Goal: Entertainment & Leisure: Browse casually

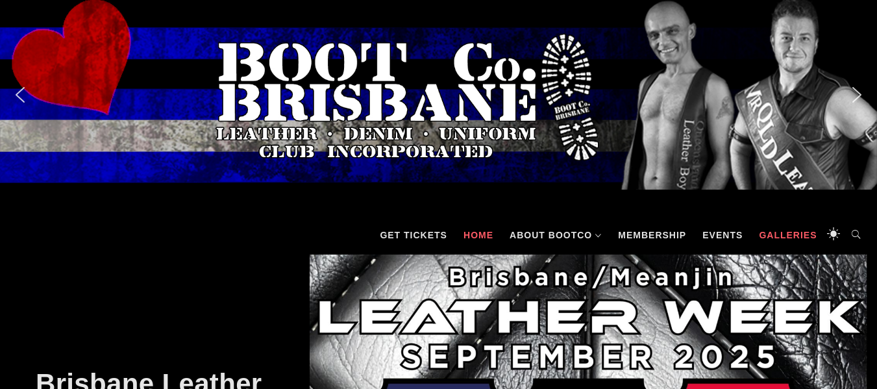
click at [784, 234] on link "Galleries" at bounding box center [787, 235] width 71 height 39
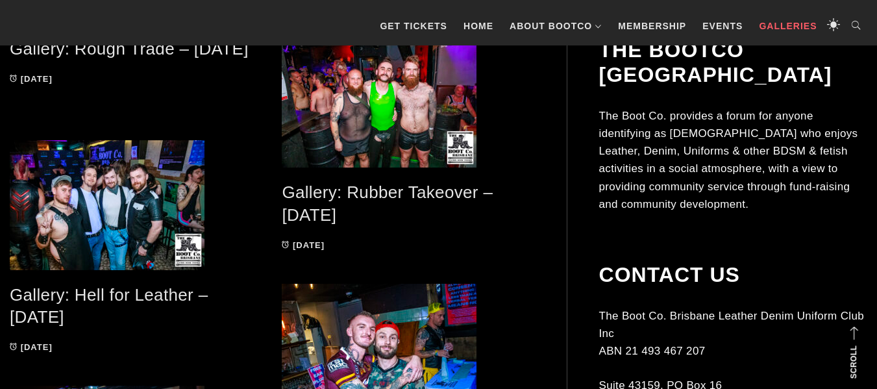
scroll to position [312, 0]
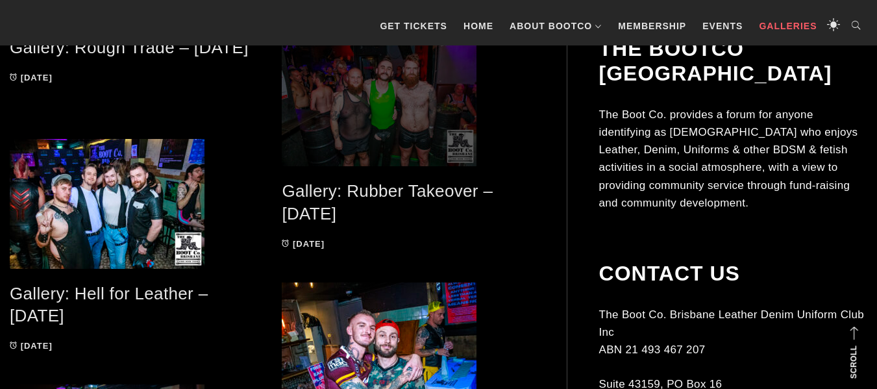
click at [427, 133] on span at bounding box center [408, 101] width 253 height 130
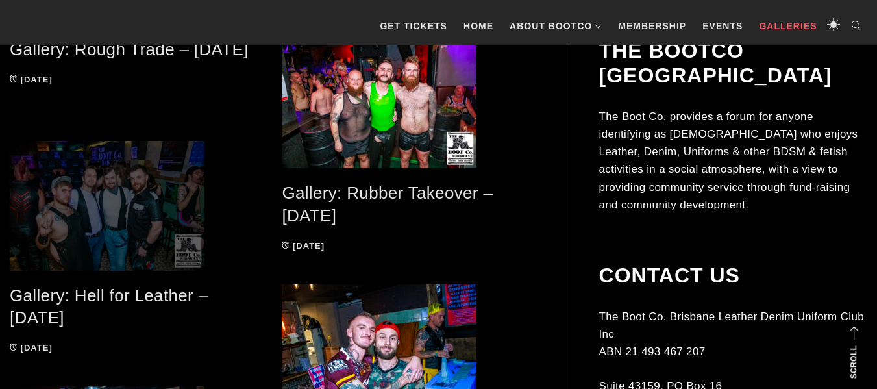
click at [132, 176] on span at bounding box center [136, 206] width 253 height 130
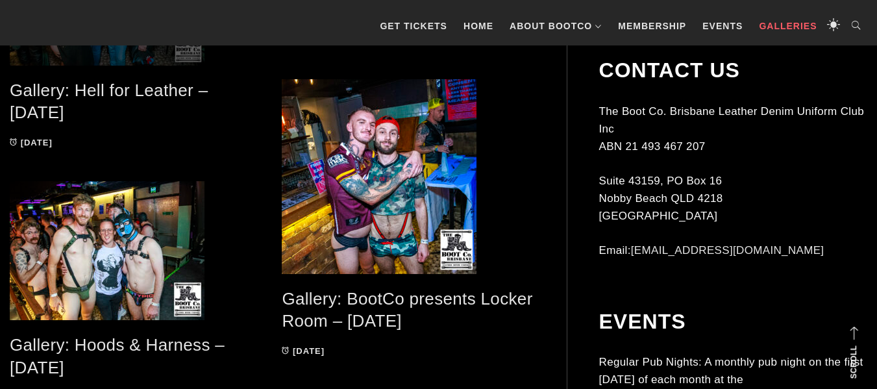
scroll to position [515, 0]
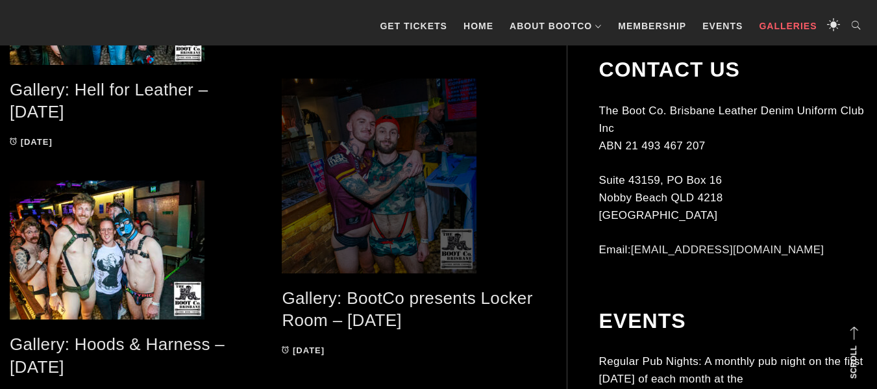
click at [387, 187] on span at bounding box center [408, 176] width 253 height 195
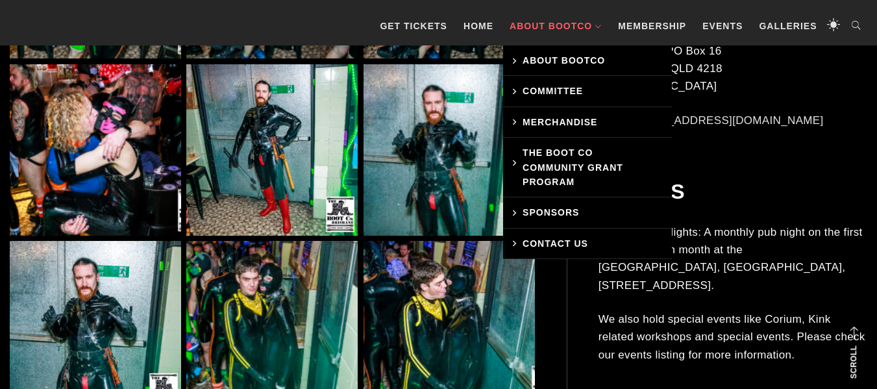
scroll to position [1636, 0]
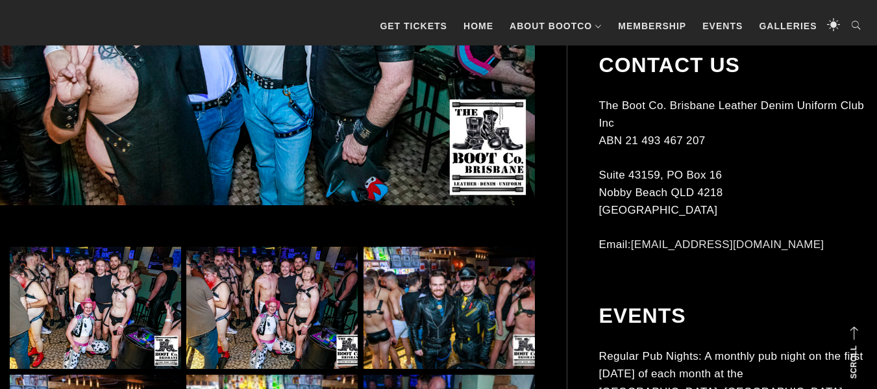
scroll to position [675, 0]
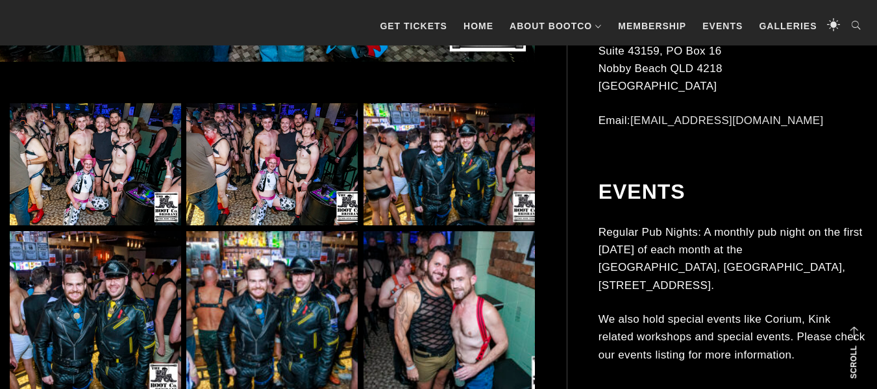
click at [132, 182] on img at bounding box center [95, 164] width 171 height 123
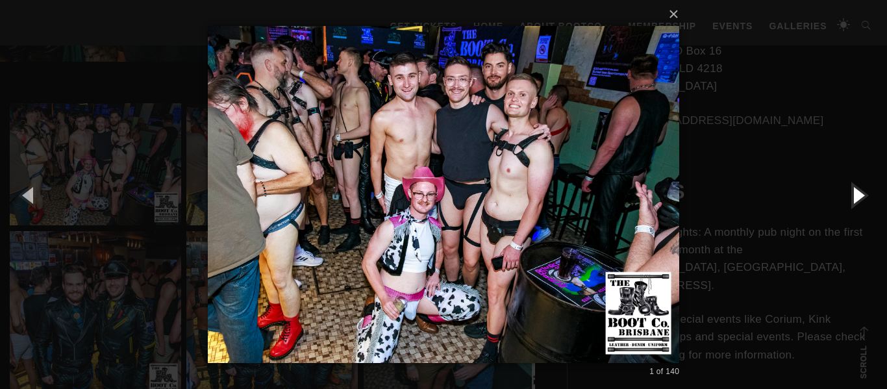
click at [854, 190] on button "button" at bounding box center [857, 194] width 58 height 71
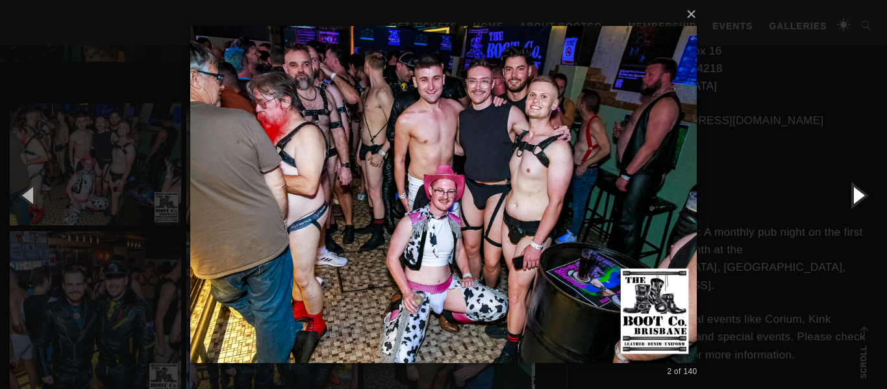
click at [854, 190] on button "button" at bounding box center [857, 194] width 58 height 71
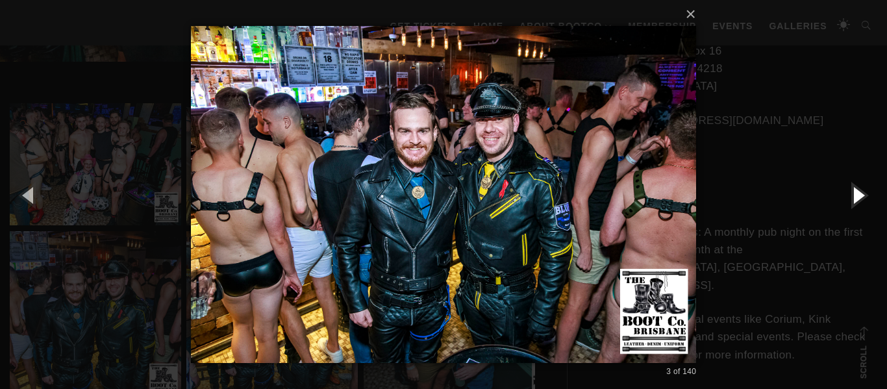
click at [854, 190] on button "button" at bounding box center [857, 194] width 58 height 71
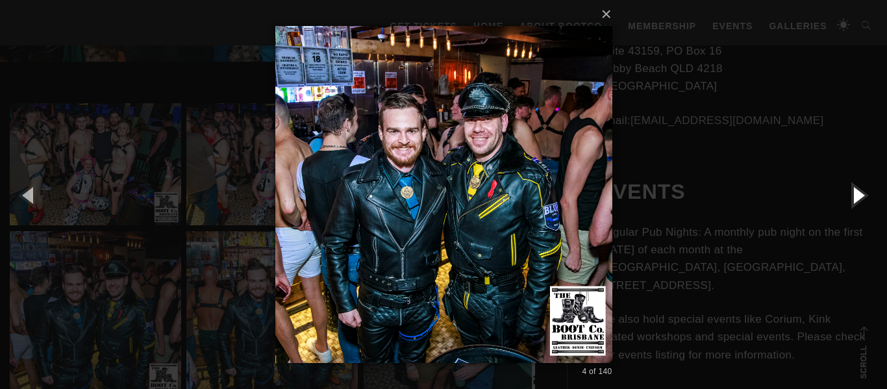
click at [854, 190] on button "button" at bounding box center [857, 194] width 58 height 71
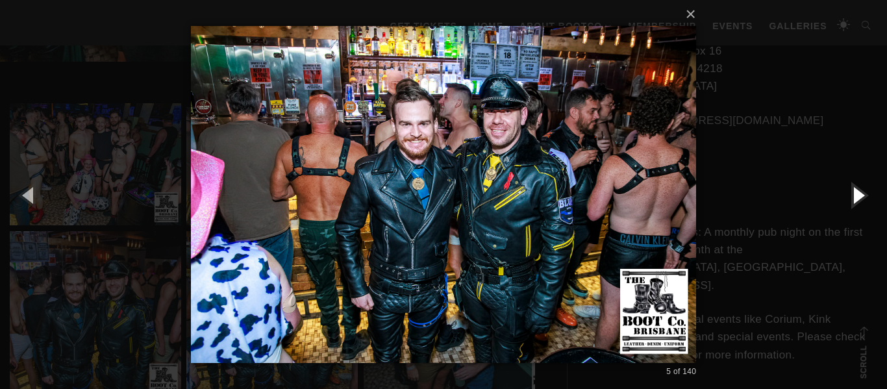
click at [854, 190] on button "button" at bounding box center [857, 194] width 58 height 71
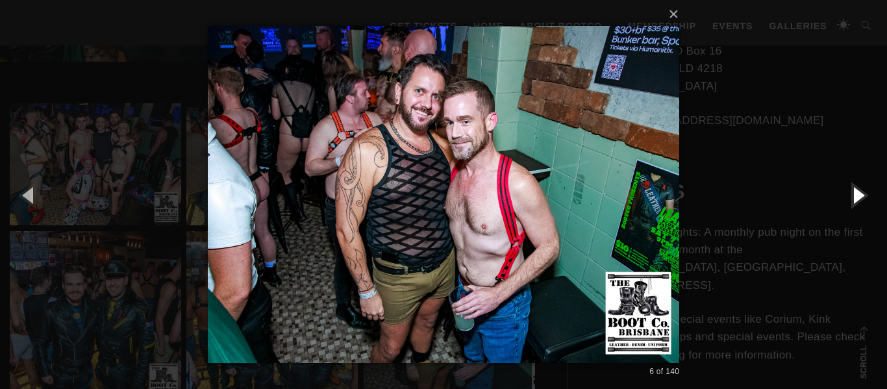
click at [854, 190] on button "button" at bounding box center [857, 194] width 58 height 71
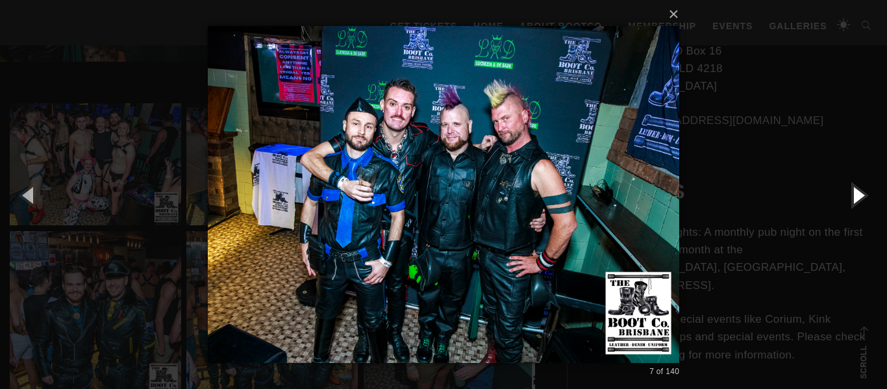
click at [854, 190] on button "button" at bounding box center [857, 194] width 58 height 71
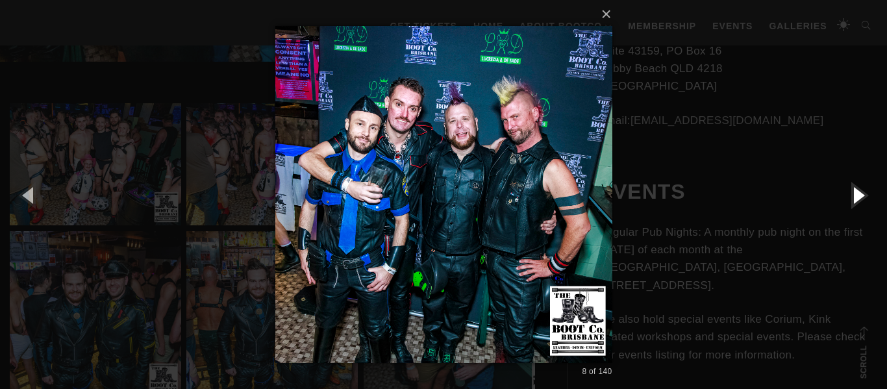
click at [854, 190] on button "button" at bounding box center [857, 194] width 58 height 71
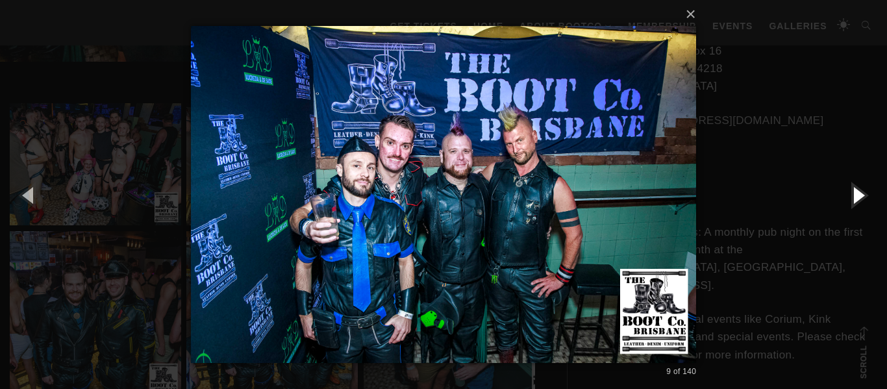
click at [854, 190] on button "button" at bounding box center [857, 194] width 58 height 71
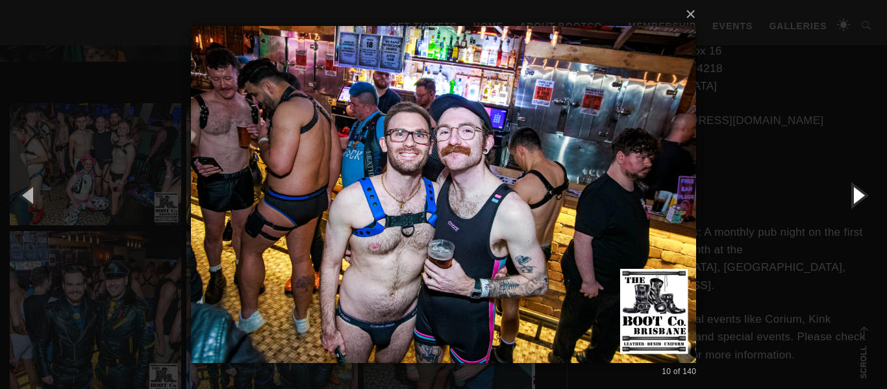
click at [854, 190] on button "button" at bounding box center [857, 194] width 58 height 71
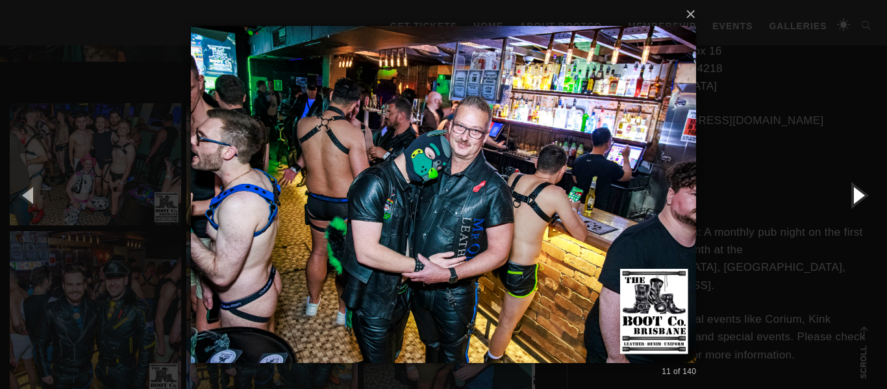
click at [854, 190] on button "button" at bounding box center [857, 194] width 58 height 71
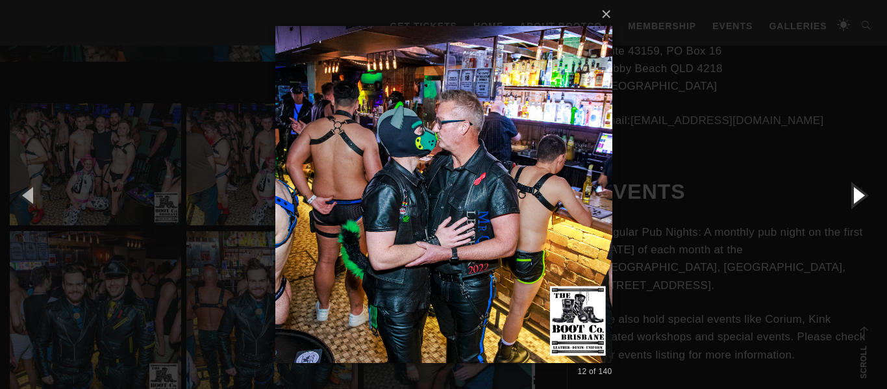
click at [854, 190] on button "button" at bounding box center [857, 194] width 58 height 71
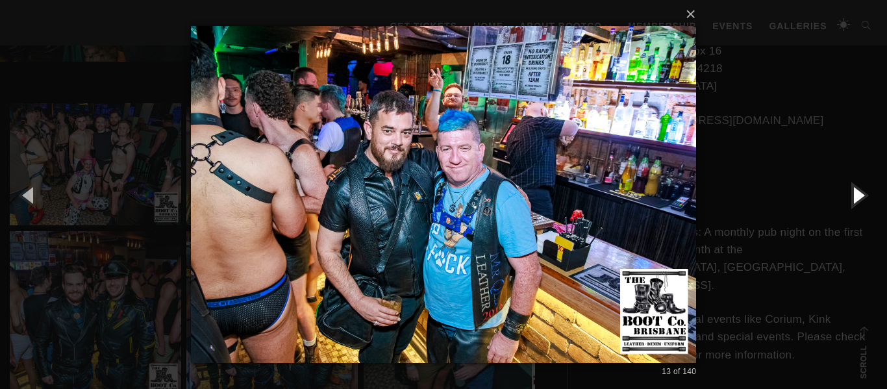
click at [854, 190] on button "button" at bounding box center [857, 194] width 58 height 71
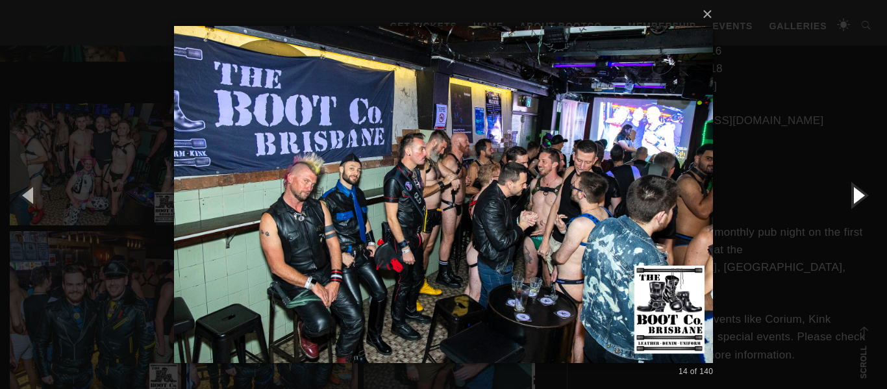
click at [854, 190] on button "button" at bounding box center [857, 194] width 58 height 71
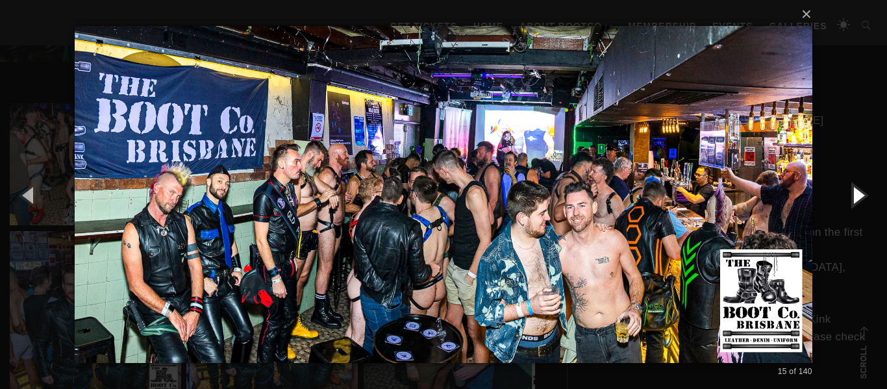
click at [854, 190] on button "button" at bounding box center [857, 194] width 58 height 71
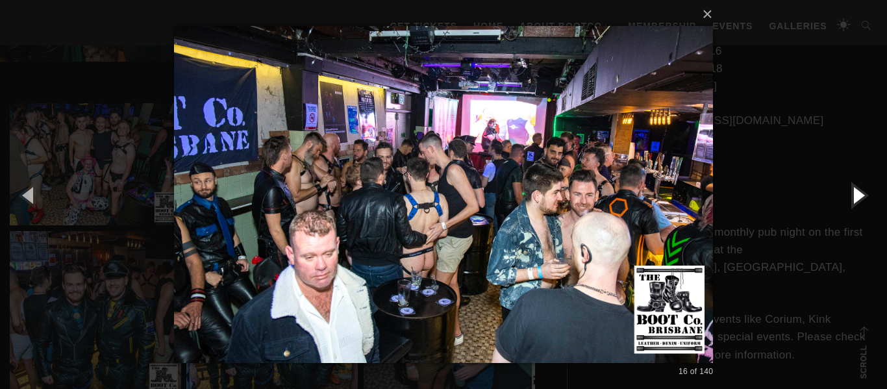
click at [854, 190] on button "button" at bounding box center [857, 194] width 58 height 71
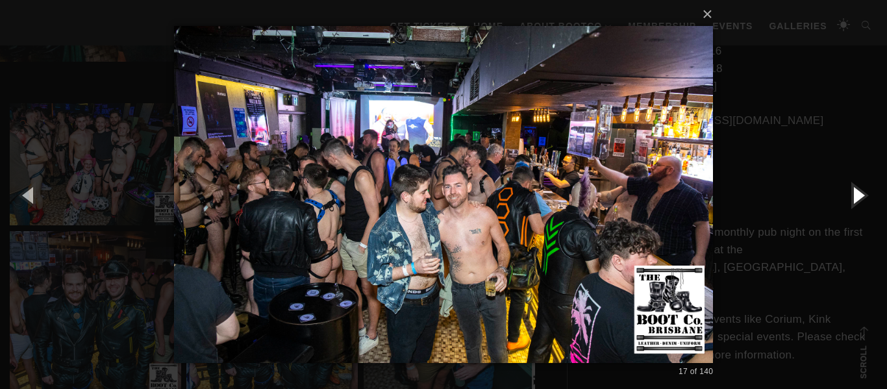
click at [854, 190] on button "button" at bounding box center [857, 194] width 58 height 71
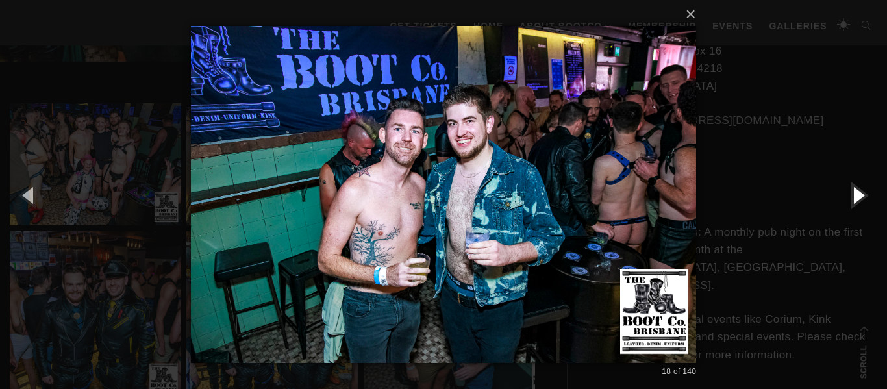
click at [854, 190] on button "button" at bounding box center [857, 194] width 58 height 71
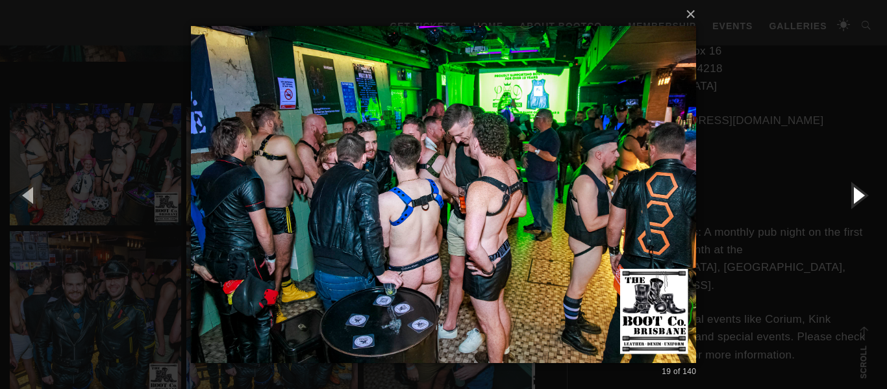
click at [854, 190] on button "button" at bounding box center [857, 194] width 58 height 71
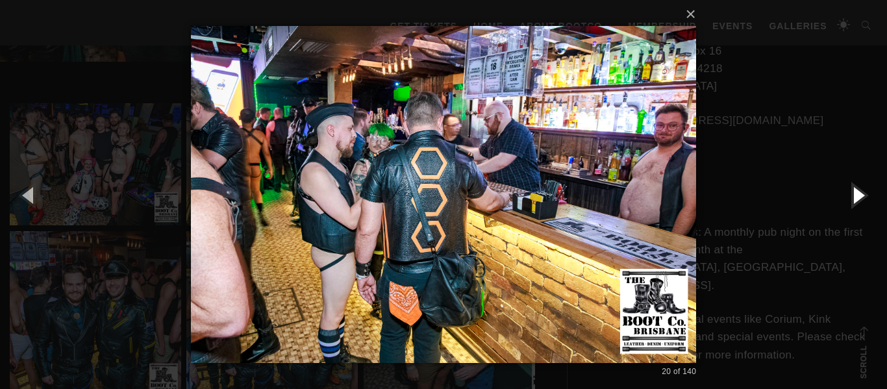
click at [854, 190] on button "button" at bounding box center [857, 194] width 58 height 71
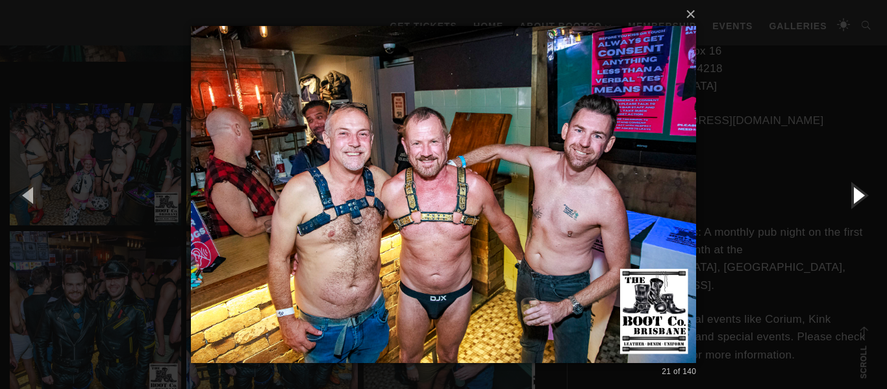
click at [854, 190] on button "button" at bounding box center [857, 194] width 58 height 71
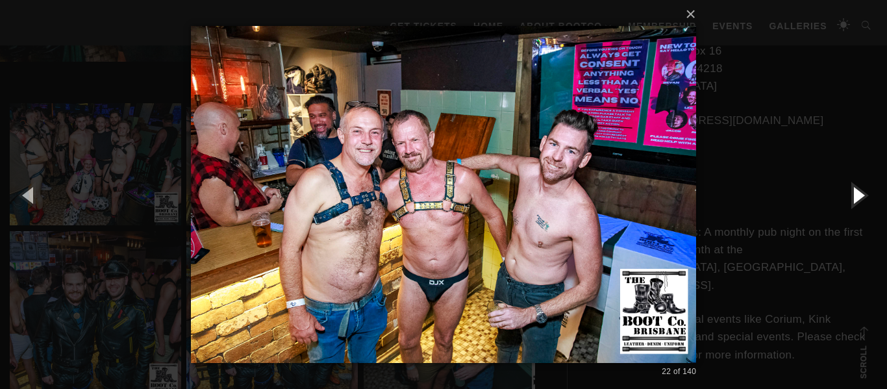
click at [854, 190] on button "button" at bounding box center [857, 194] width 58 height 71
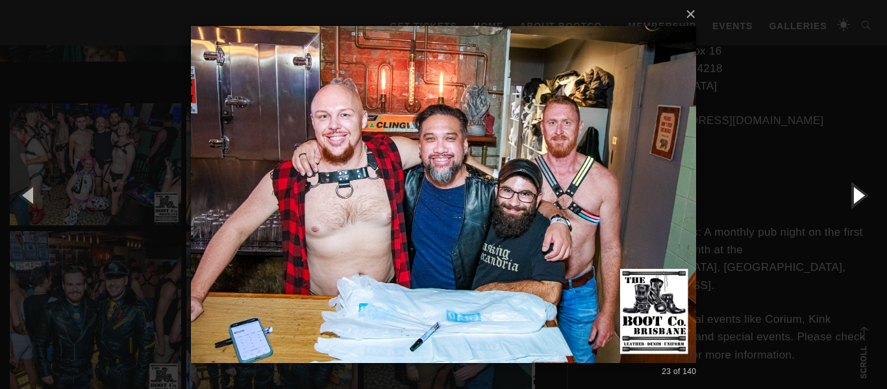
click at [854, 190] on button "button" at bounding box center [857, 194] width 58 height 71
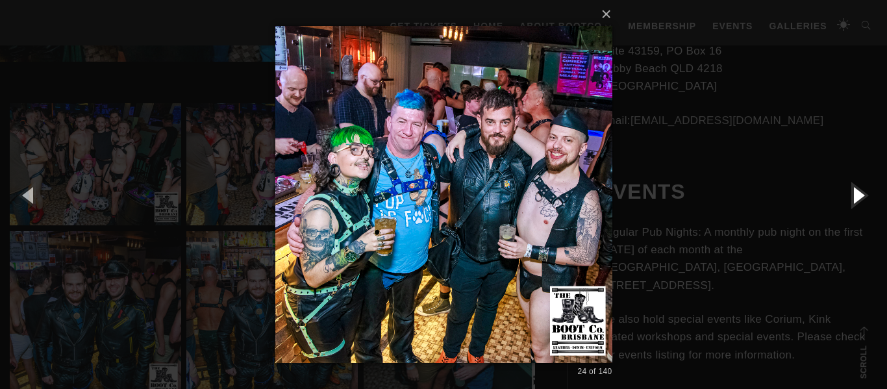
click at [854, 190] on button "button" at bounding box center [857, 194] width 58 height 71
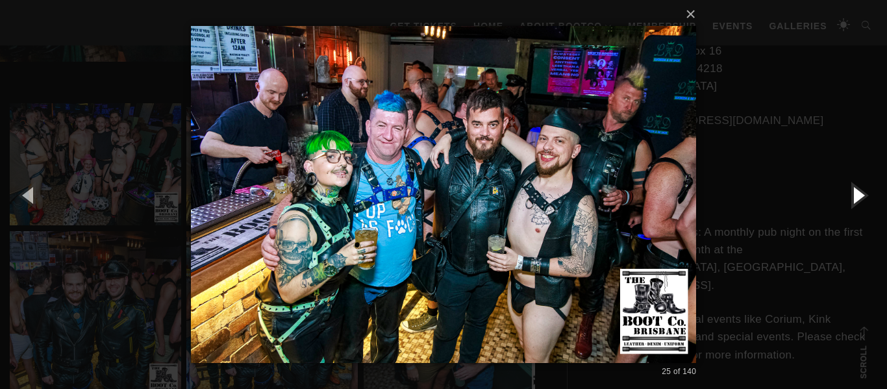
click at [854, 190] on button "button" at bounding box center [857, 194] width 58 height 71
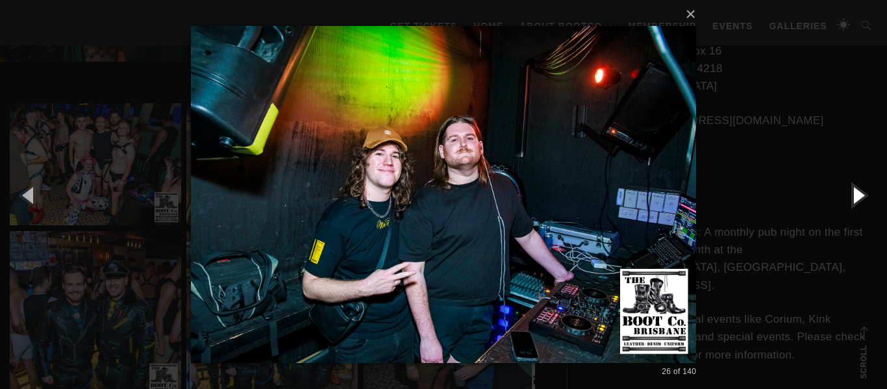
click at [854, 190] on button "button" at bounding box center [857, 194] width 58 height 71
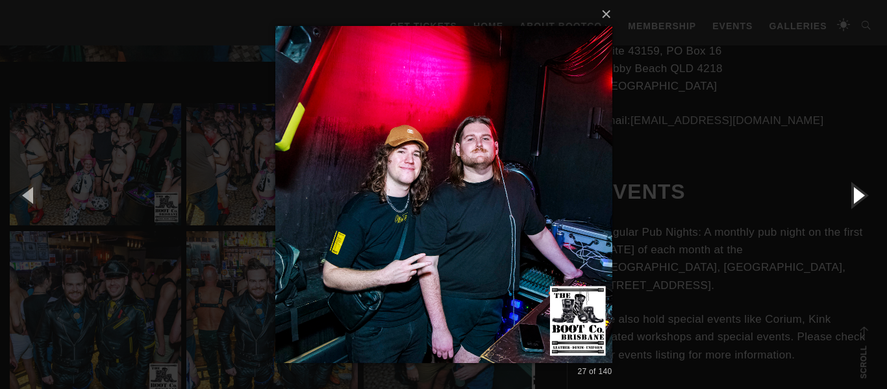
click at [854, 190] on button "button" at bounding box center [857, 194] width 58 height 71
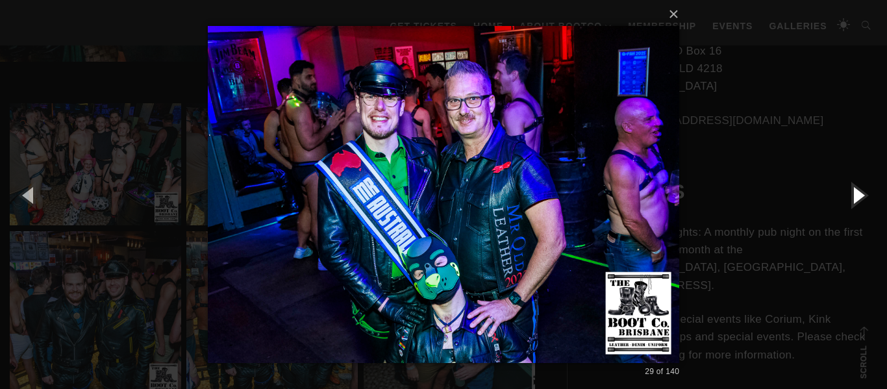
click at [854, 190] on button "button" at bounding box center [857, 194] width 58 height 71
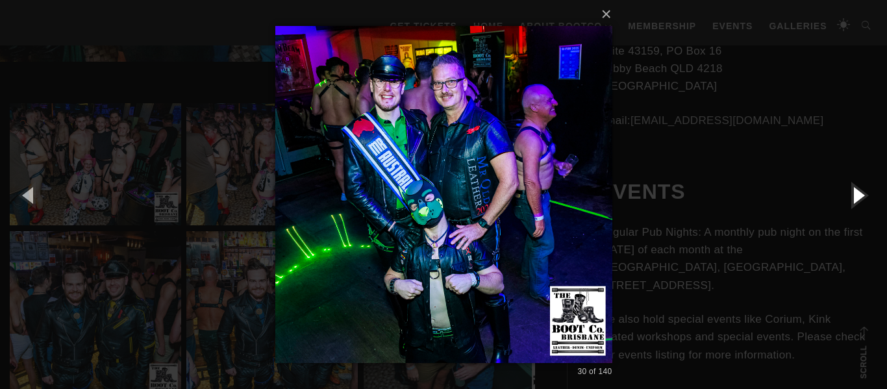
click at [854, 190] on button "button" at bounding box center [857, 194] width 58 height 71
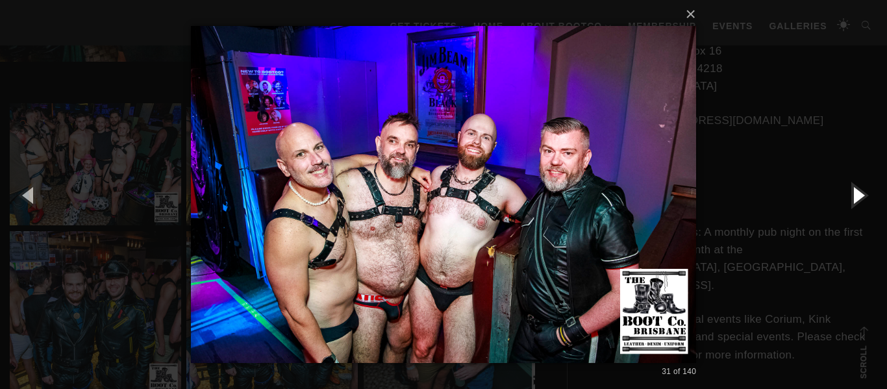
click at [854, 190] on button "button" at bounding box center [857, 194] width 58 height 71
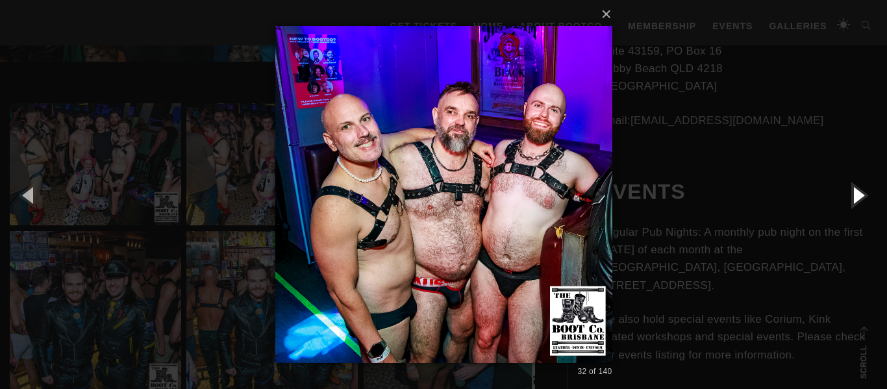
click at [854, 190] on button "button" at bounding box center [857, 194] width 58 height 71
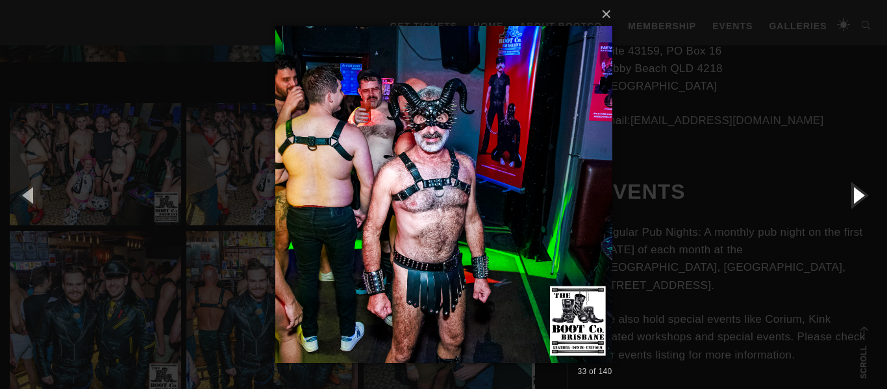
click at [854, 190] on button "button" at bounding box center [857, 194] width 58 height 71
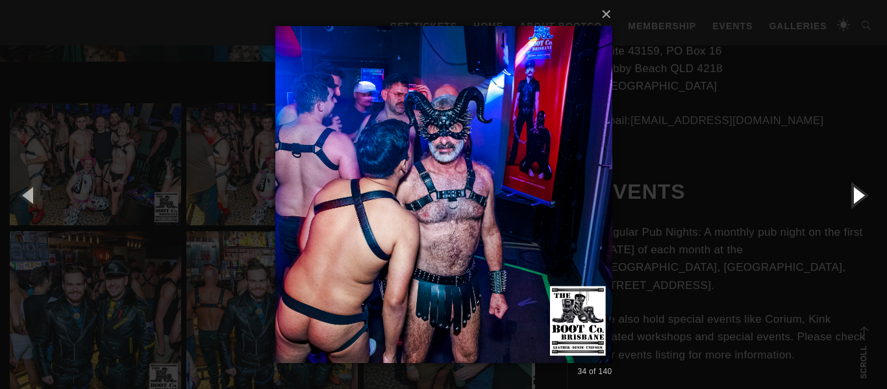
click at [854, 190] on button "button" at bounding box center [857, 194] width 58 height 71
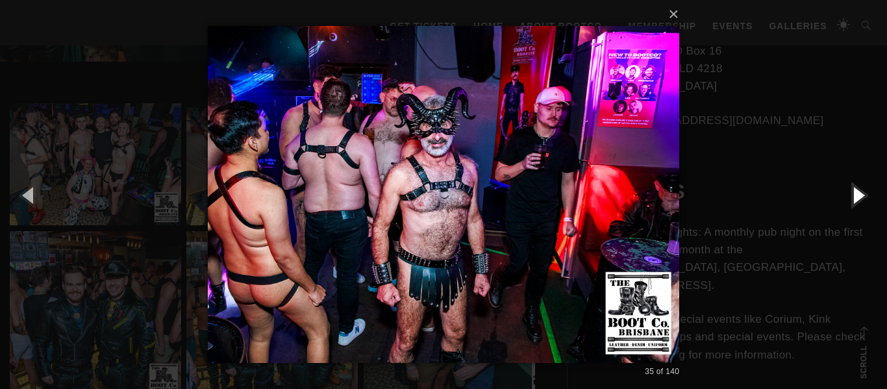
click at [854, 190] on button "button" at bounding box center [857, 194] width 58 height 71
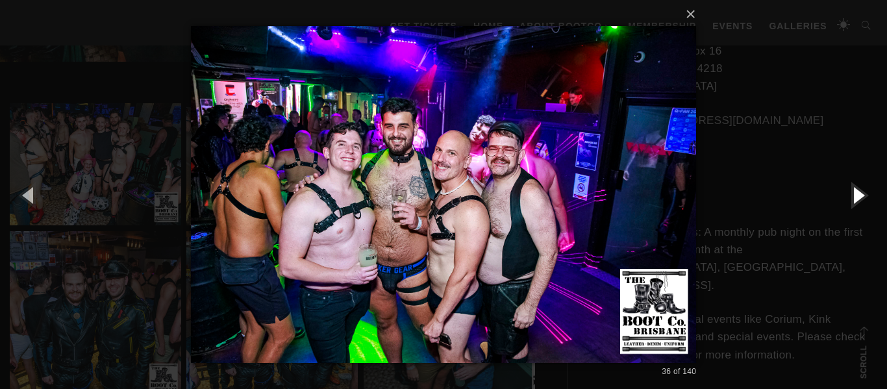
click at [854, 190] on button "button" at bounding box center [857, 194] width 58 height 71
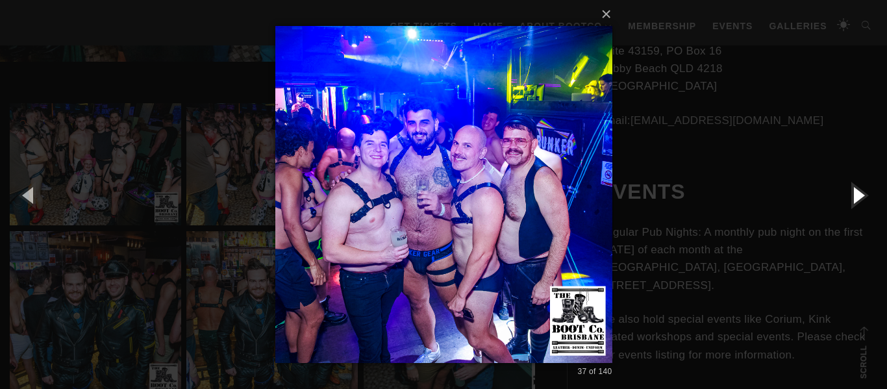
click at [854, 190] on button "button" at bounding box center [857, 194] width 58 height 71
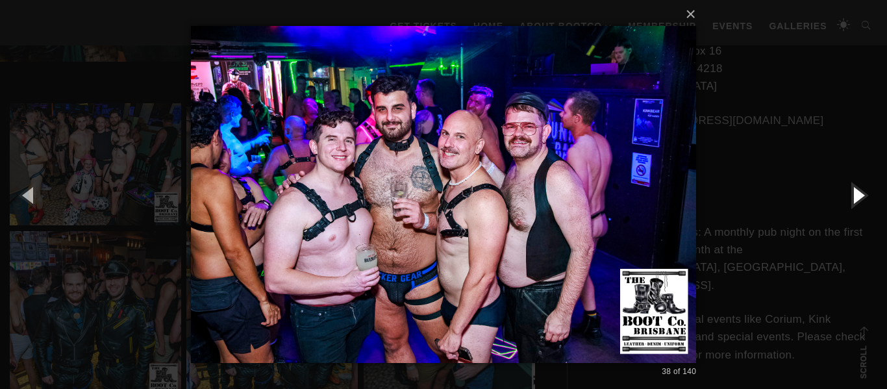
click at [854, 190] on button "button" at bounding box center [857, 194] width 58 height 71
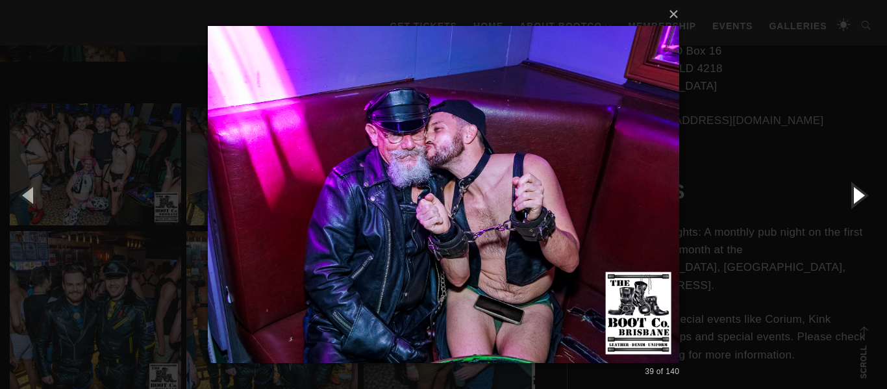
click at [854, 190] on button "button" at bounding box center [857, 194] width 58 height 71
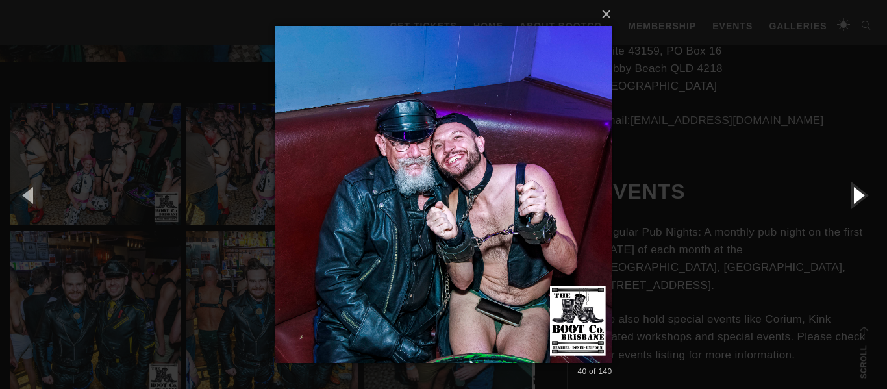
click at [854, 190] on button "button" at bounding box center [857, 194] width 58 height 71
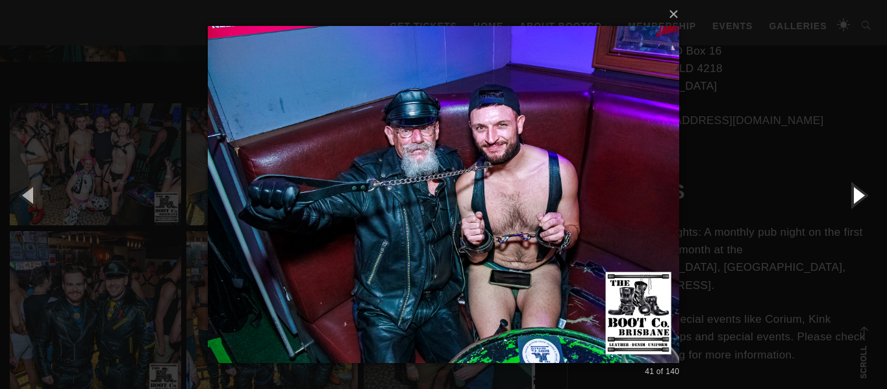
click at [854, 190] on button "button" at bounding box center [857, 194] width 58 height 71
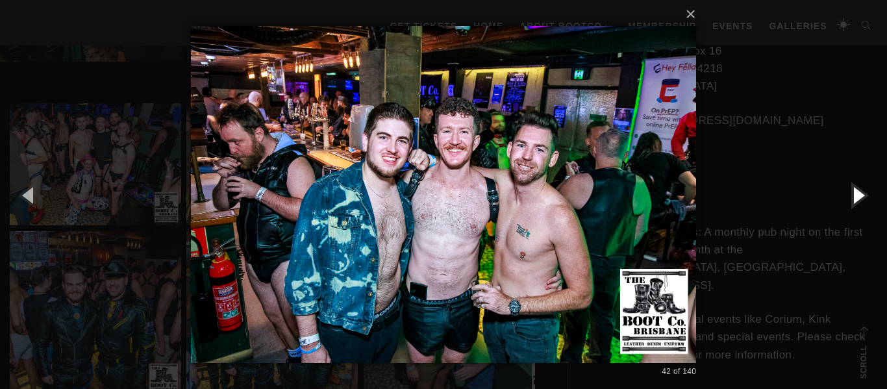
click at [854, 190] on button "button" at bounding box center [857, 194] width 58 height 71
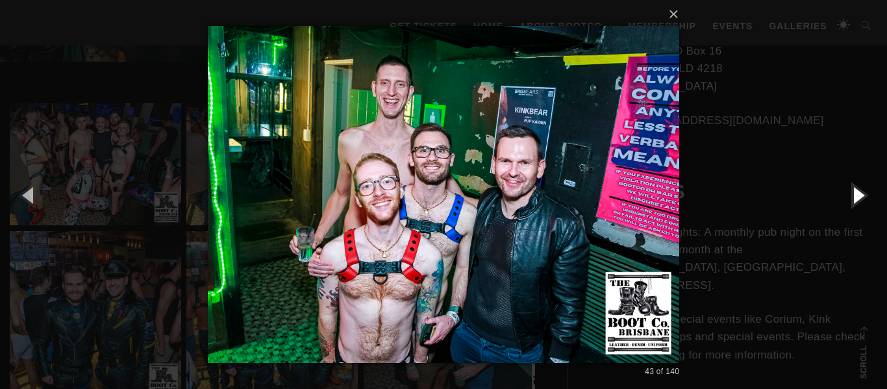
click at [854, 190] on button "button" at bounding box center [857, 194] width 58 height 71
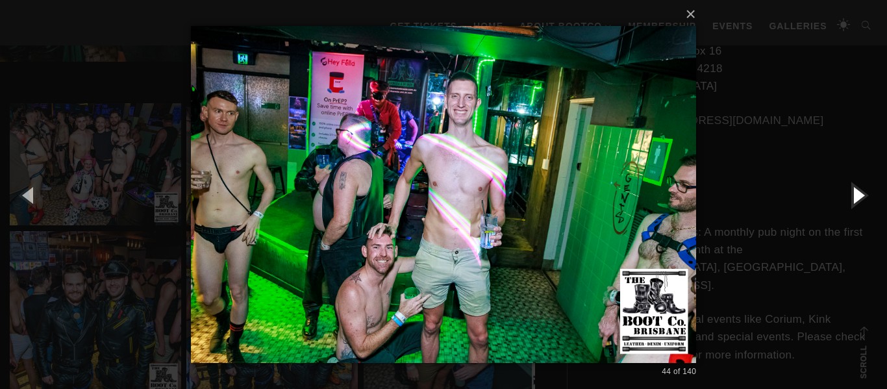
click at [854, 190] on button "button" at bounding box center [857, 194] width 58 height 71
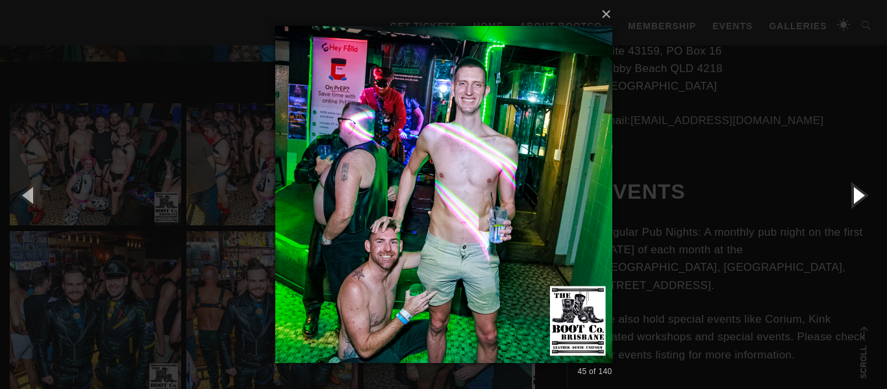
click at [854, 190] on button "button" at bounding box center [857, 194] width 58 height 71
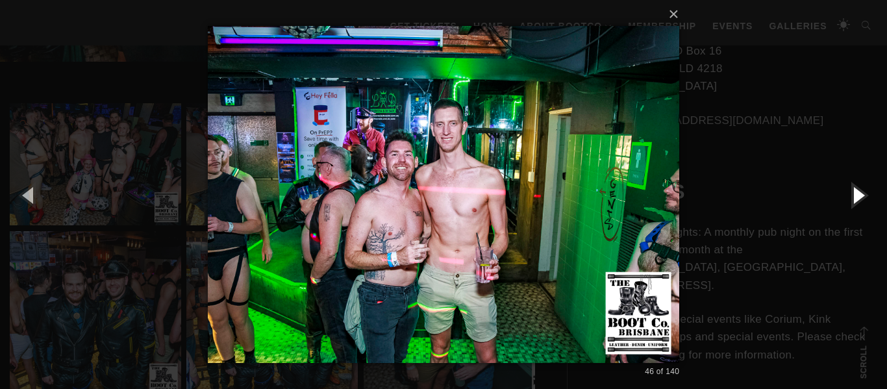
click at [854, 190] on button "button" at bounding box center [857, 194] width 58 height 71
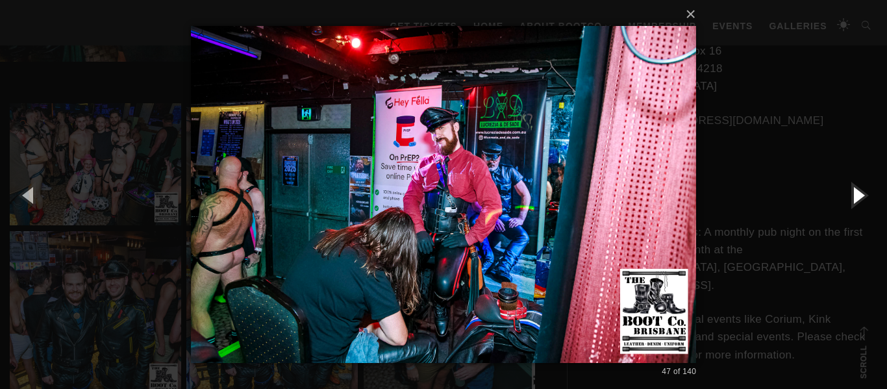
click at [854, 190] on button "button" at bounding box center [857, 194] width 58 height 71
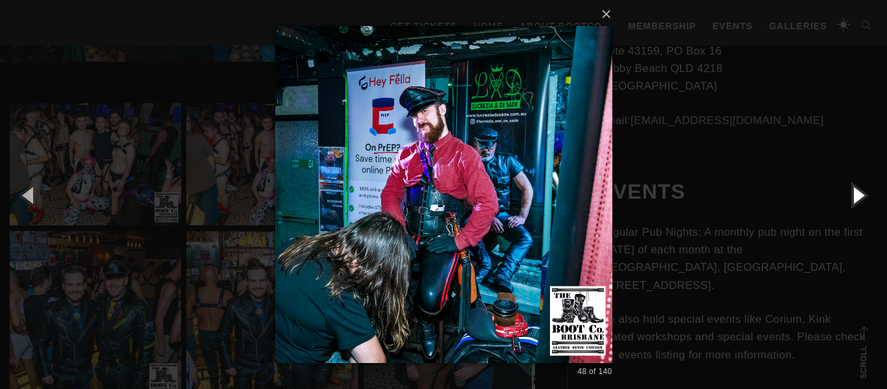
click at [854, 190] on button "button" at bounding box center [857, 194] width 58 height 71
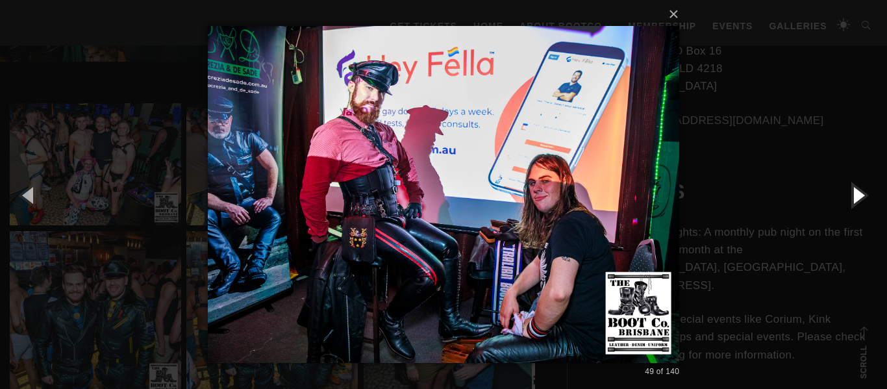
click at [854, 190] on button "button" at bounding box center [857, 194] width 58 height 71
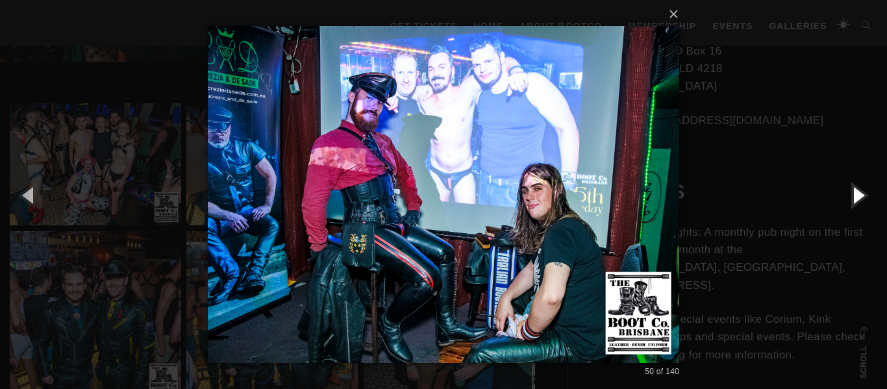
click at [854, 190] on button "button" at bounding box center [857, 194] width 58 height 71
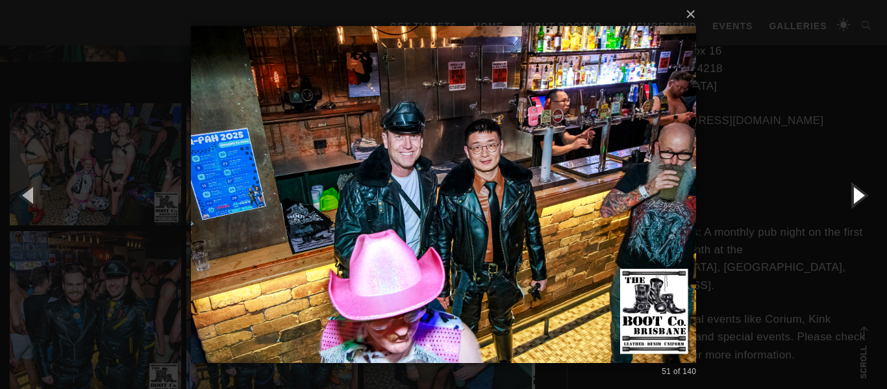
click at [854, 190] on button "button" at bounding box center [857, 194] width 58 height 71
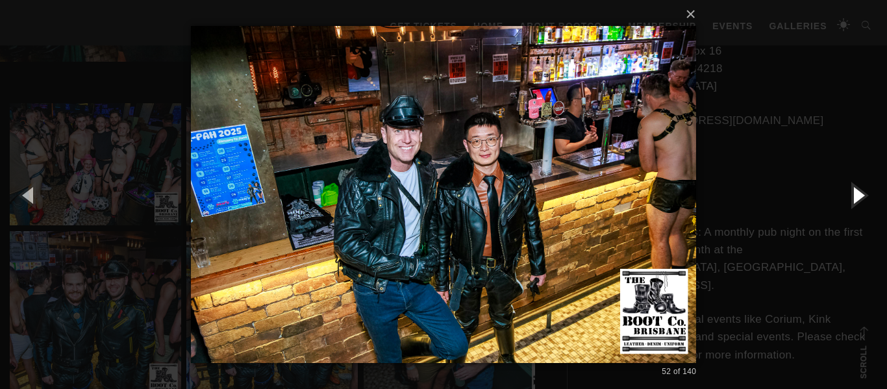
click at [854, 190] on button "button" at bounding box center [857, 194] width 58 height 71
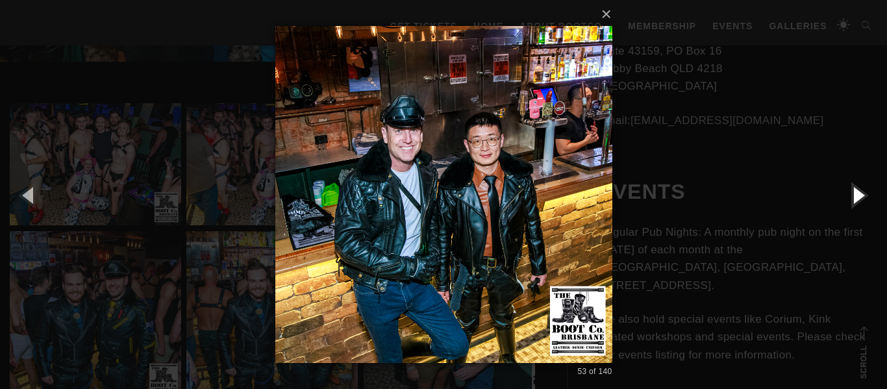
click at [854, 190] on button "button" at bounding box center [857, 194] width 58 height 71
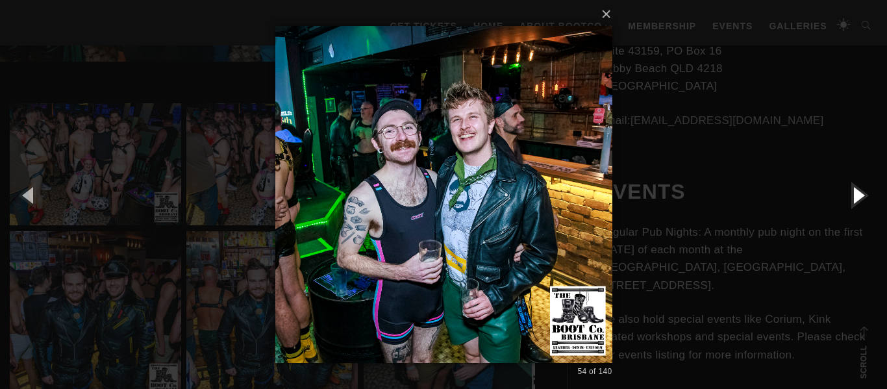
click at [854, 190] on button "button" at bounding box center [857, 194] width 58 height 71
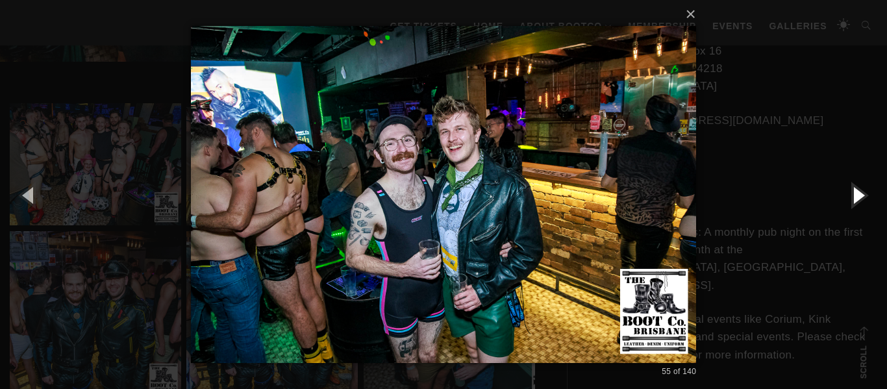
click at [854, 190] on button "button" at bounding box center [857, 194] width 58 height 71
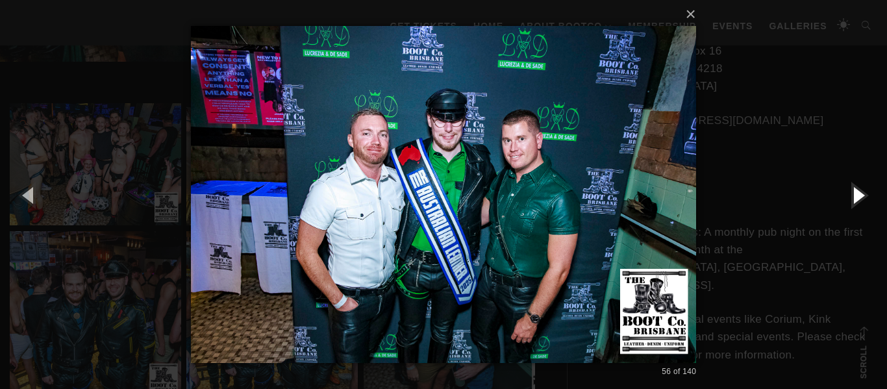
click at [854, 190] on button "button" at bounding box center [857, 194] width 58 height 71
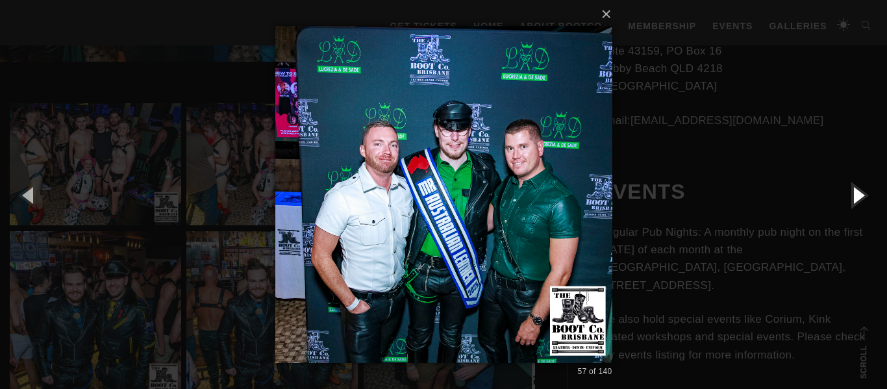
click at [854, 190] on button "button" at bounding box center [857, 194] width 58 height 71
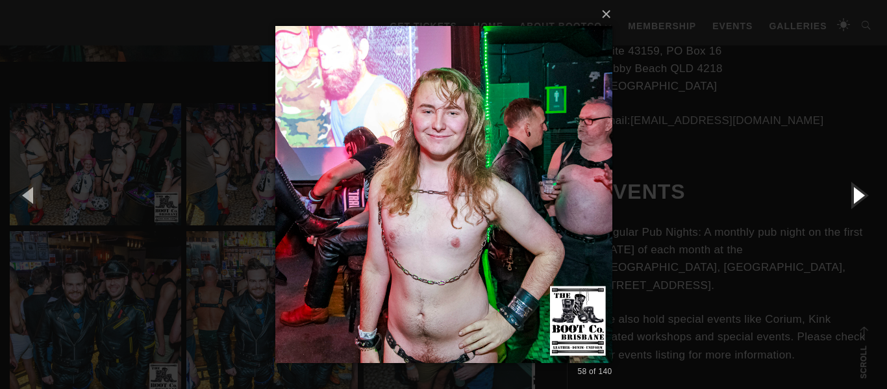
click at [854, 190] on button "button" at bounding box center [857, 194] width 58 height 71
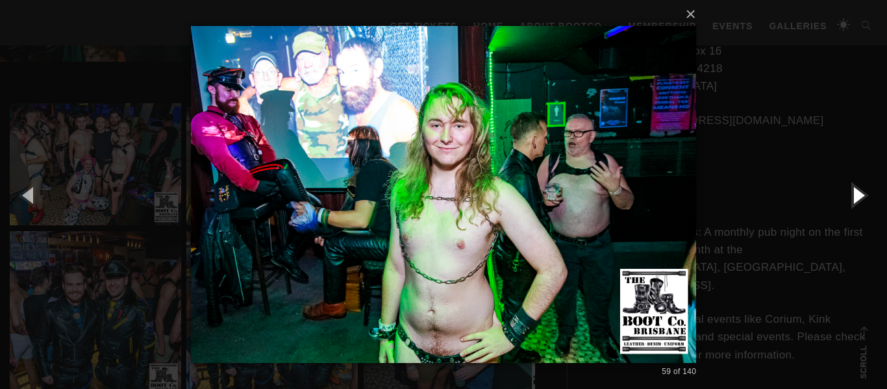
click at [854, 190] on button "button" at bounding box center [857, 194] width 58 height 71
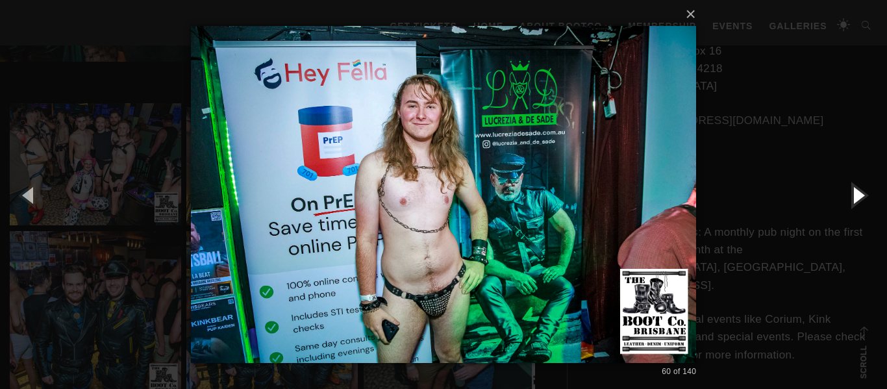
click at [854, 190] on button "button" at bounding box center [857, 194] width 58 height 71
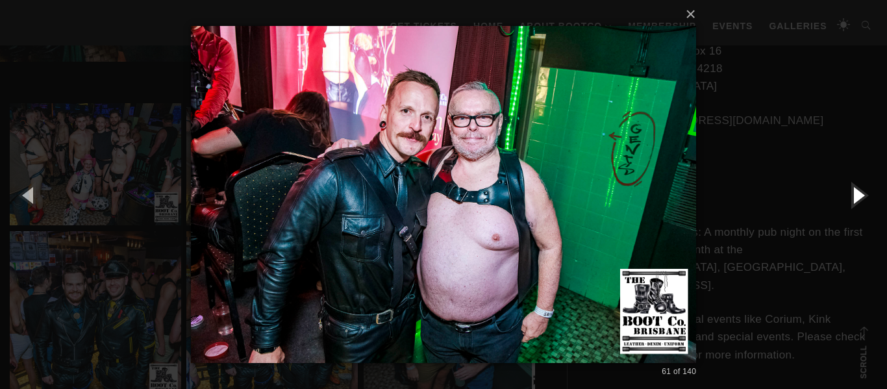
click at [854, 190] on button "button" at bounding box center [857, 194] width 58 height 71
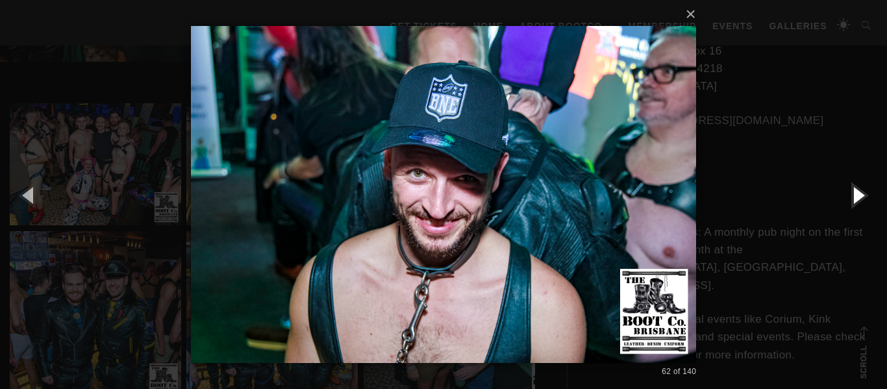
click at [854, 190] on button "button" at bounding box center [857, 194] width 58 height 71
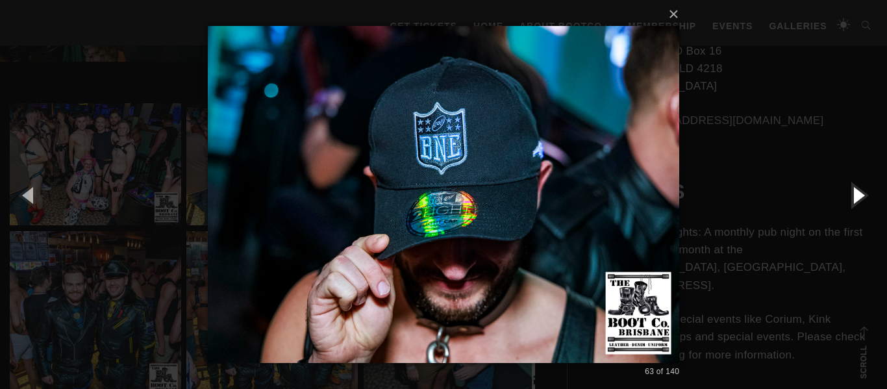
click at [854, 190] on button "button" at bounding box center [857, 194] width 58 height 71
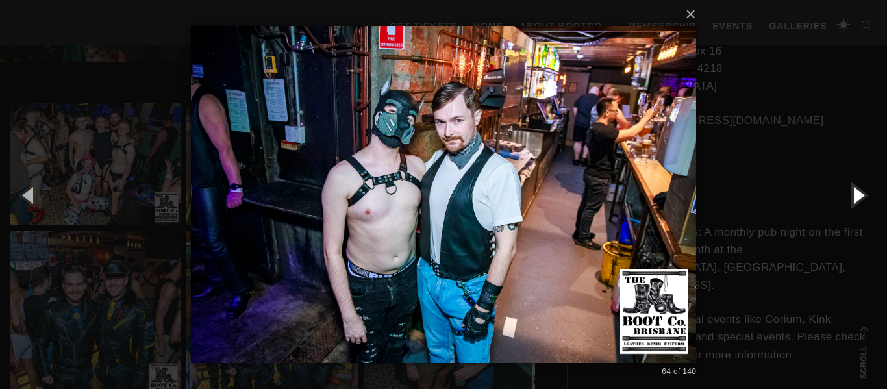
click at [854, 190] on button "button" at bounding box center [857, 194] width 58 height 71
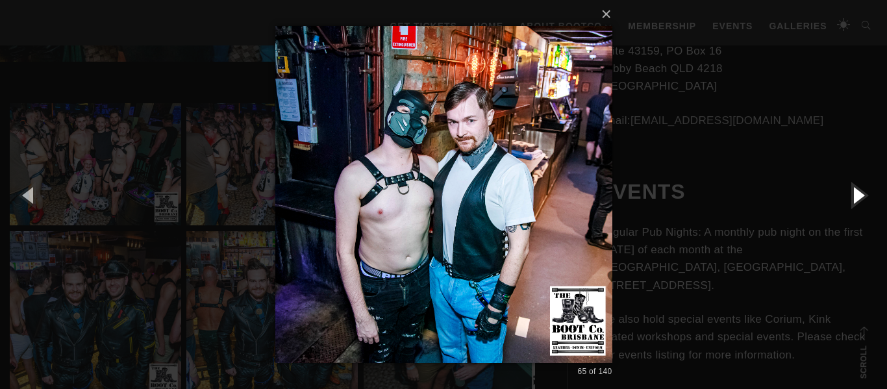
click at [854, 190] on button "button" at bounding box center [857, 194] width 58 height 71
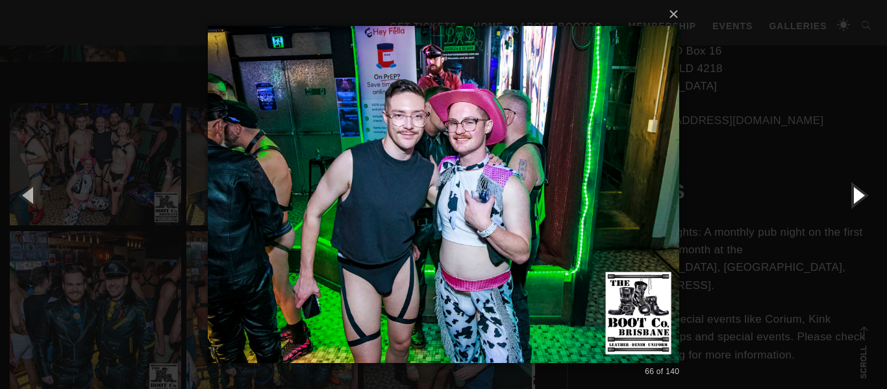
click at [854, 190] on button "button" at bounding box center [857, 194] width 58 height 71
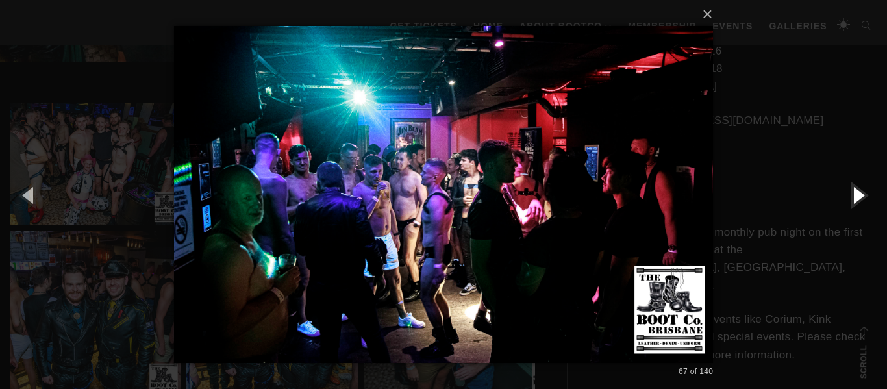
click at [854, 190] on button "button" at bounding box center [857, 194] width 58 height 71
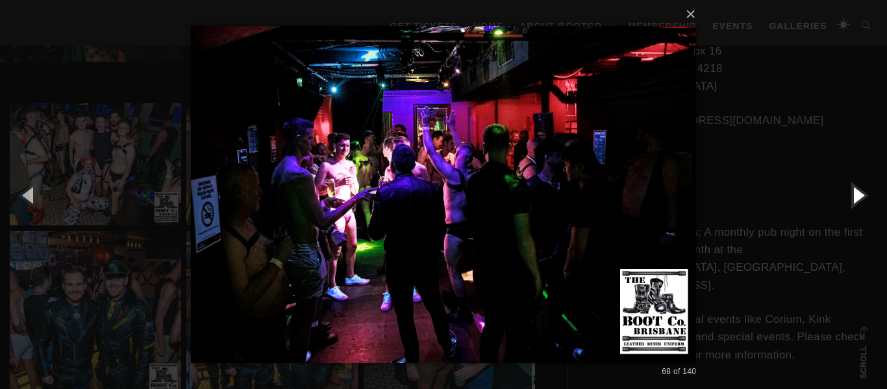
click at [854, 190] on button "button" at bounding box center [857, 194] width 58 height 71
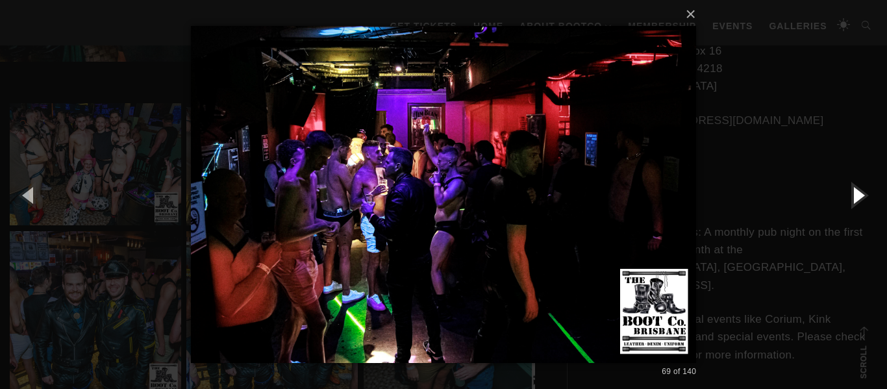
click at [854, 190] on button "button" at bounding box center [857, 194] width 58 height 71
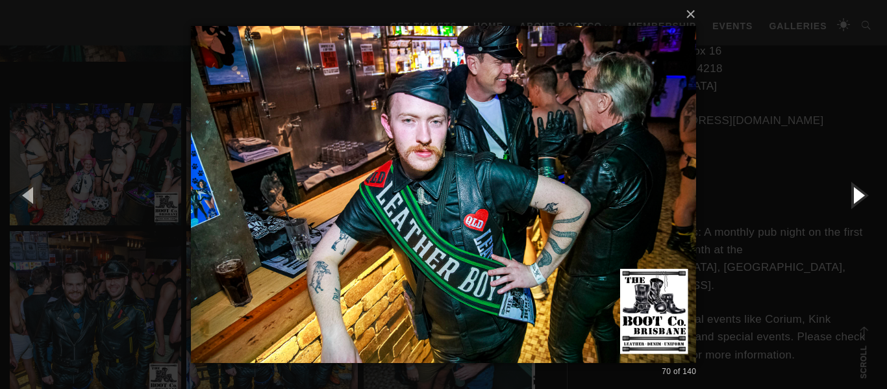
click at [854, 190] on button "button" at bounding box center [857, 194] width 58 height 71
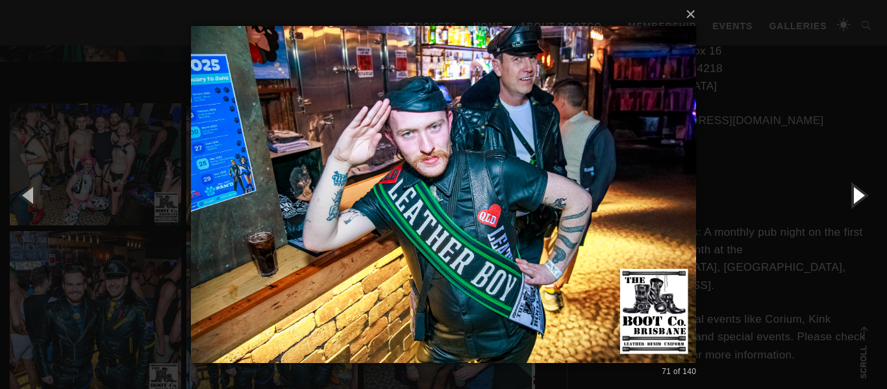
click at [854, 190] on button "button" at bounding box center [857, 194] width 58 height 71
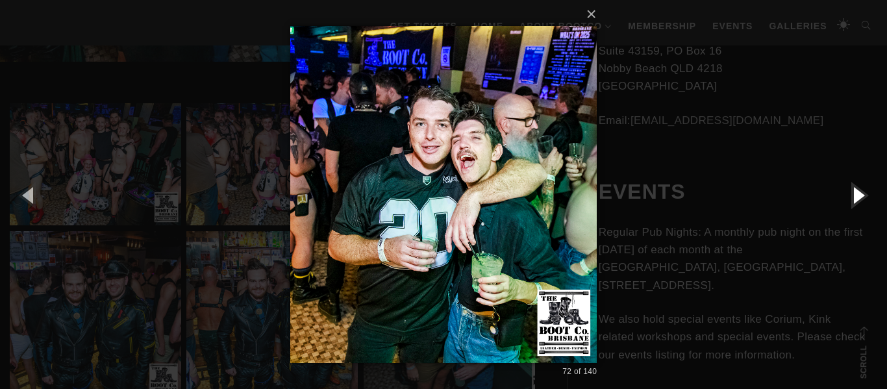
click at [854, 190] on button "button" at bounding box center [857, 194] width 58 height 71
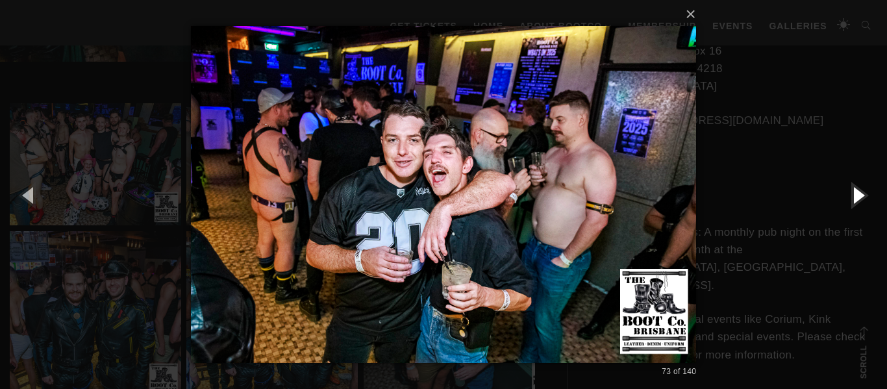
click at [854, 190] on button "button" at bounding box center [857, 194] width 58 height 71
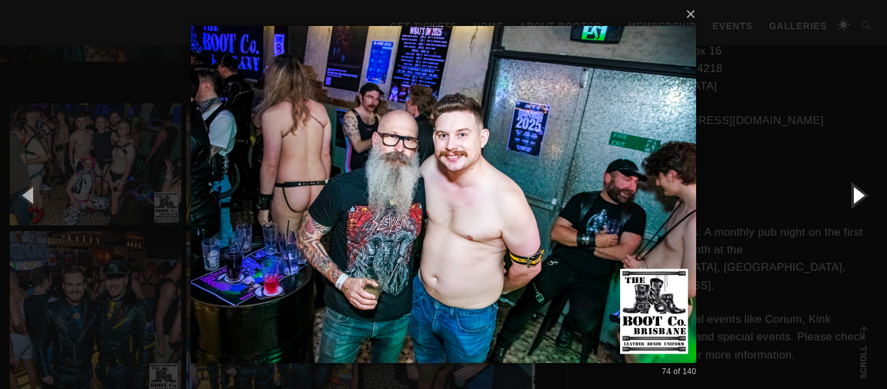
click at [854, 190] on button "button" at bounding box center [857, 194] width 58 height 71
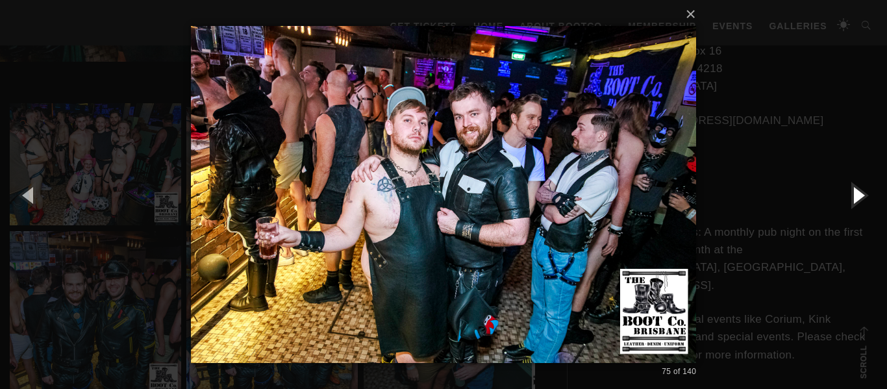
click at [854, 190] on button "button" at bounding box center [857, 194] width 58 height 71
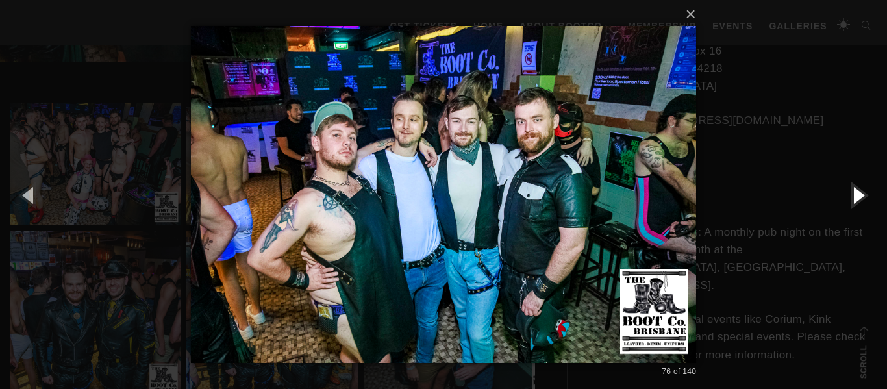
click at [854, 190] on button "button" at bounding box center [857, 194] width 58 height 71
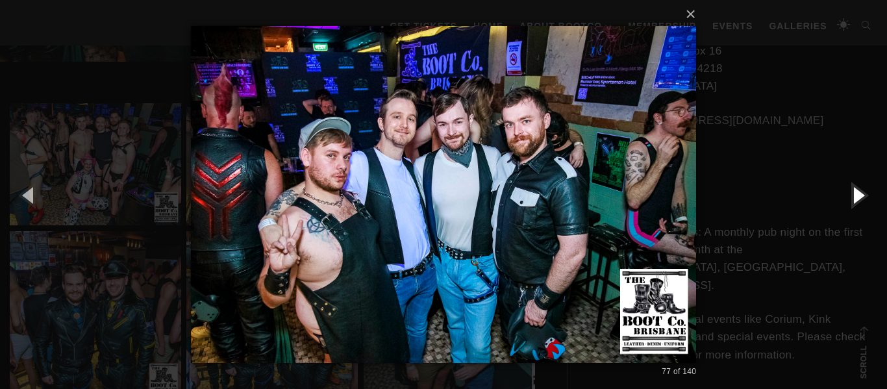
click at [854, 190] on button "button" at bounding box center [857, 194] width 58 height 71
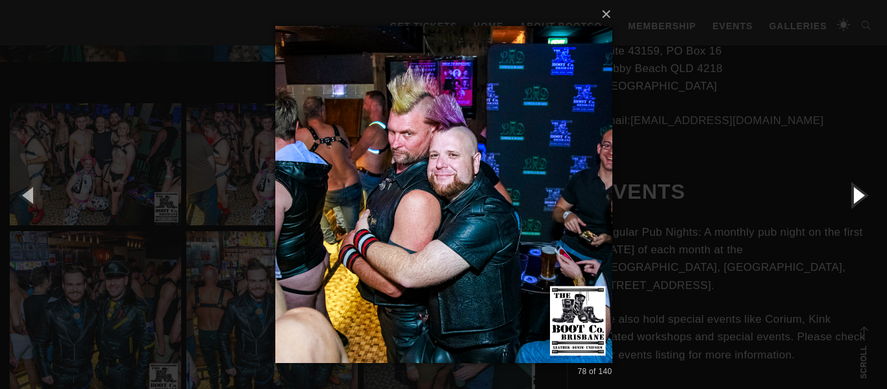
click at [854, 190] on button "button" at bounding box center [857, 194] width 58 height 71
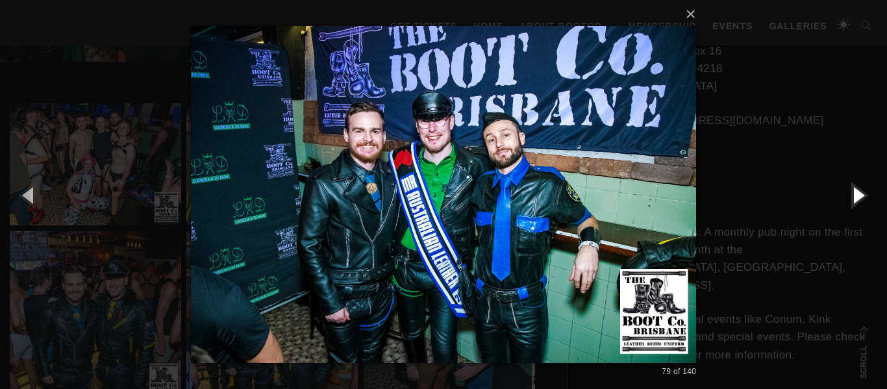
click at [854, 190] on button "button" at bounding box center [857, 194] width 58 height 71
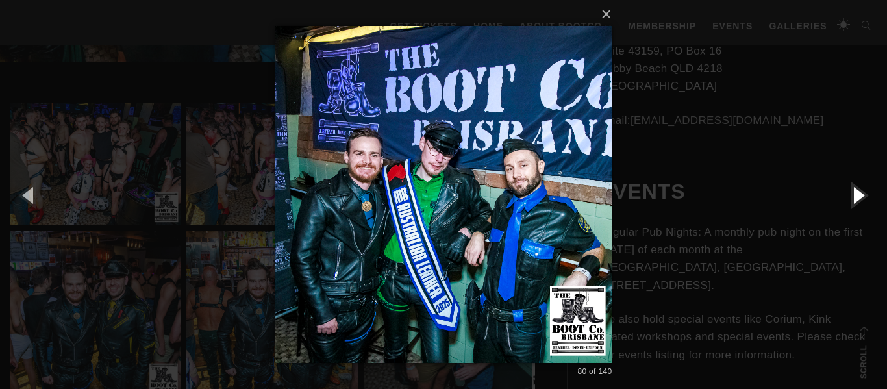
click at [854, 190] on button "button" at bounding box center [857, 194] width 58 height 71
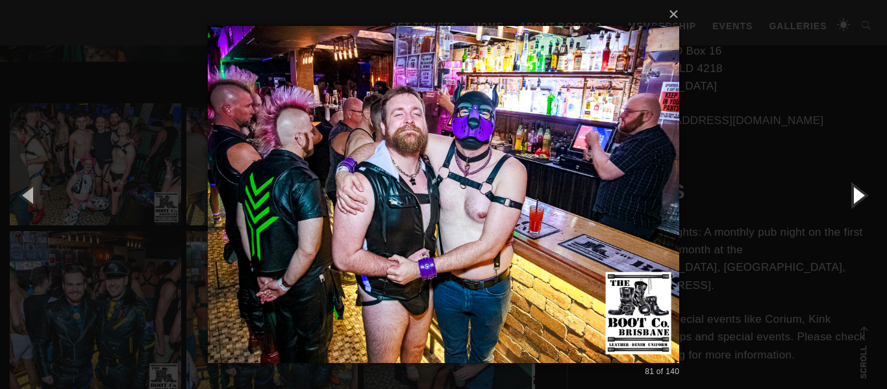
click at [854, 190] on button "button" at bounding box center [857, 194] width 58 height 71
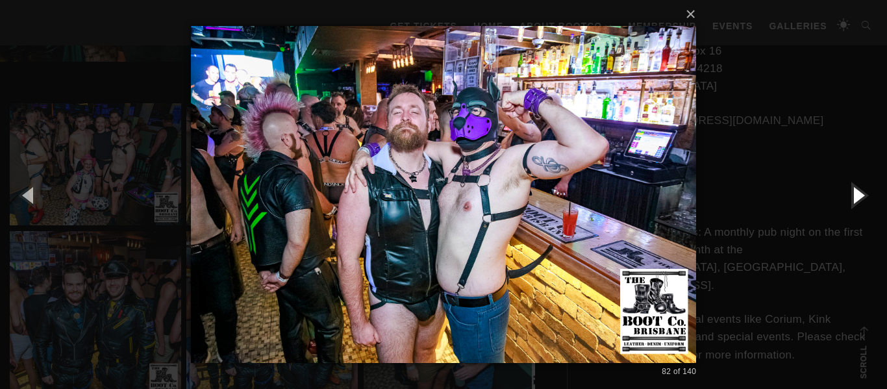
click at [854, 190] on button "button" at bounding box center [857, 194] width 58 height 71
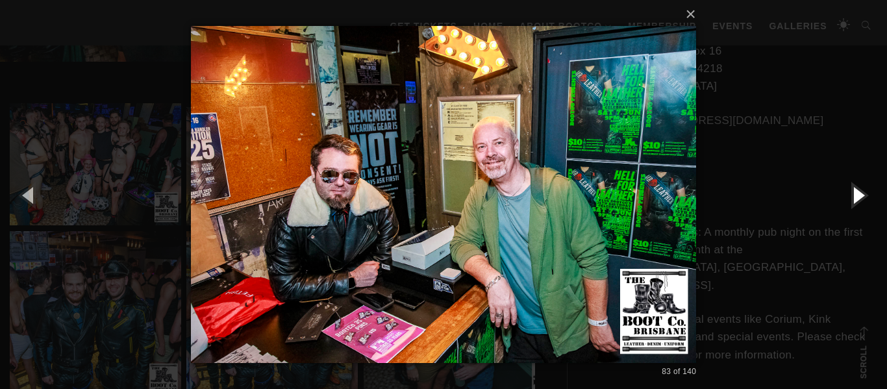
click at [854, 190] on button "button" at bounding box center [857, 194] width 58 height 71
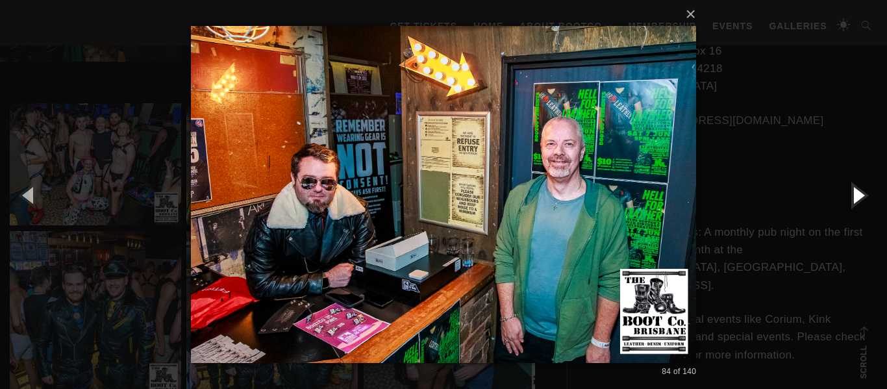
click at [854, 190] on button "button" at bounding box center [857, 194] width 58 height 71
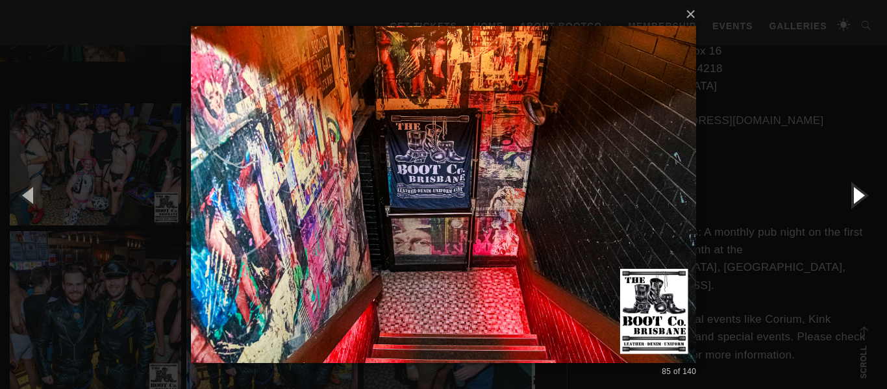
click at [854, 190] on button "button" at bounding box center [857, 194] width 58 height 71
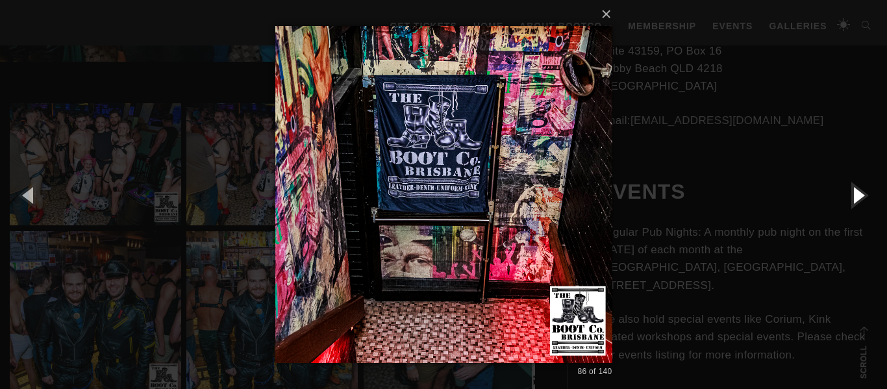
click at [854, 190] on button "button" at bounding box center [857, 194] width 58 height 71
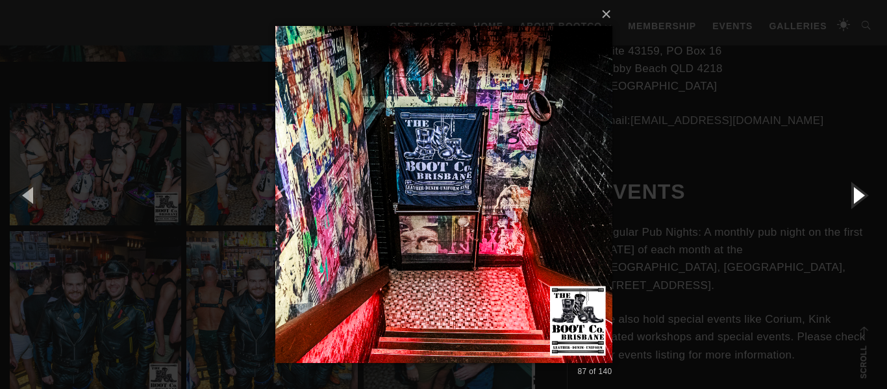
click at [854, 190] on button "button" at bounding box center [857, 194] width 58 height 71
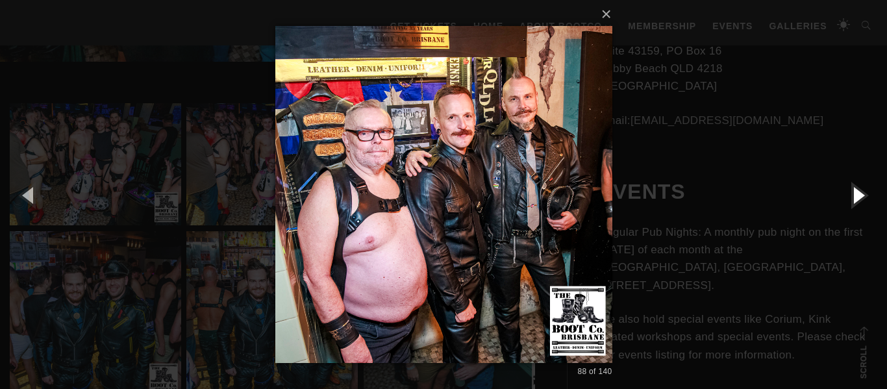
click at [854, 190] on button "button" at bounding box center [857, 194] width 58 height 71
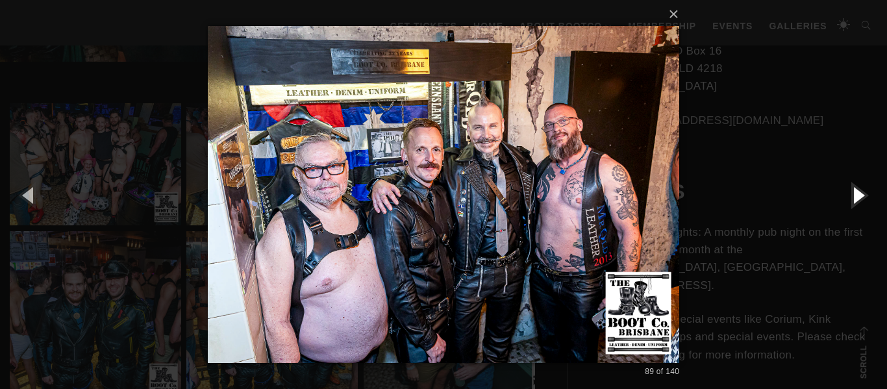
click at [854, 190] on button "button" at bounding box center [857, 194] width 58 height 71
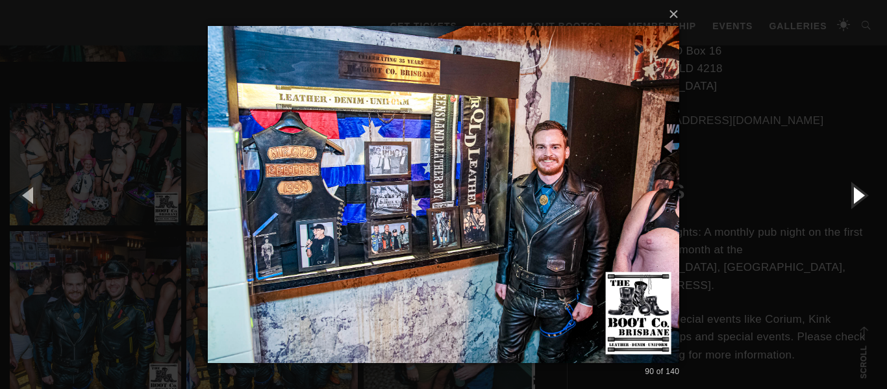
click at [854, 190] on button "button" at bounding box center [857, 194] width 58 height 71
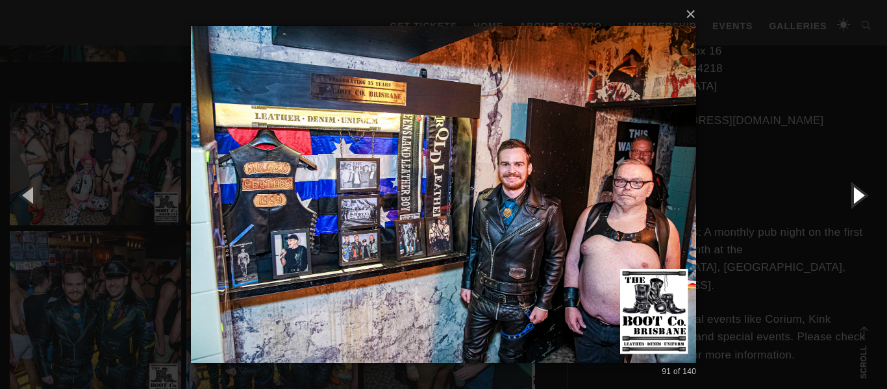
click at [854, 190] on button "button" at bounding box center [857, 194] width 58 height 71
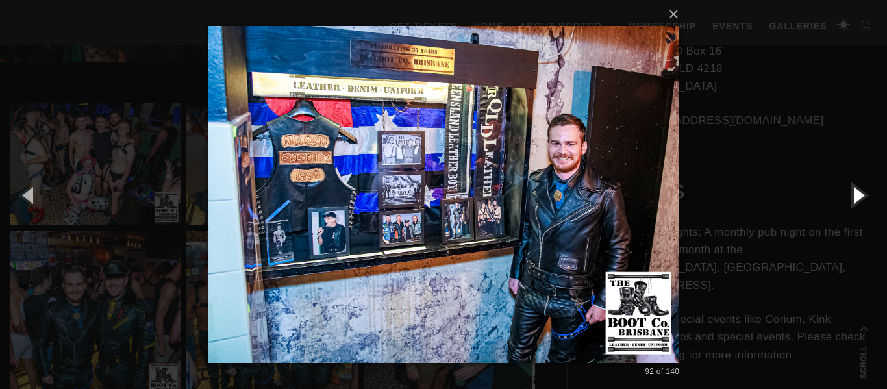
click at [854, 190] on button "button" at bounding box center [857, 194] width 58 height 71
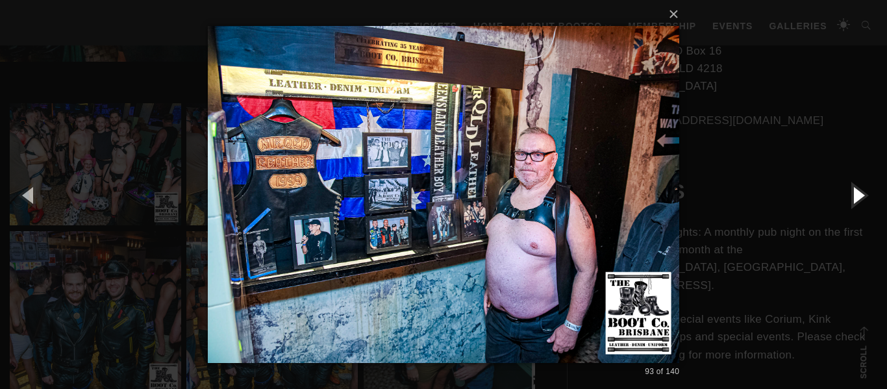
click at [854, 190] on button "button" at bounding box center [857, 194] width 58 height 71
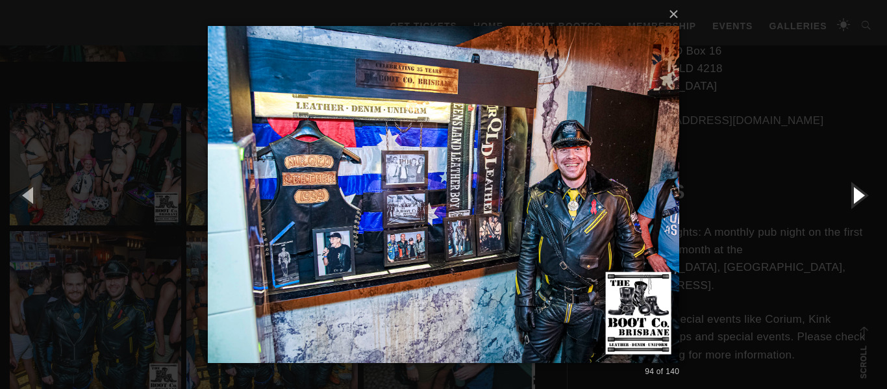
click at [854, 190] on button "button" at bounding box center [857, 194] width 58 height 71
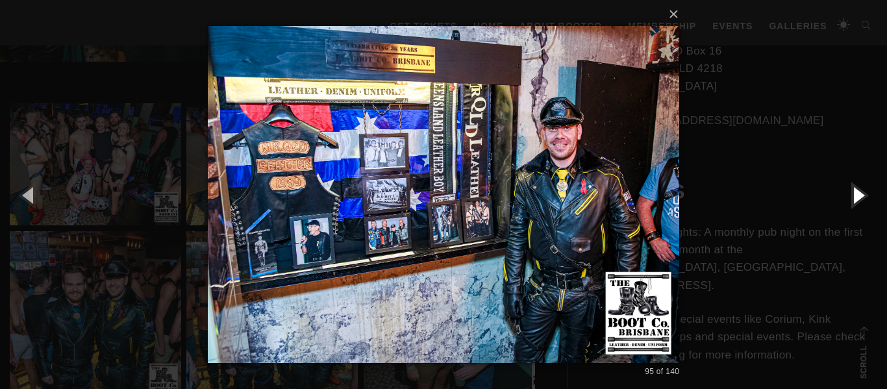
click at [854, 190] on button "button" at bounding box center [857, 194] width 58 height 71
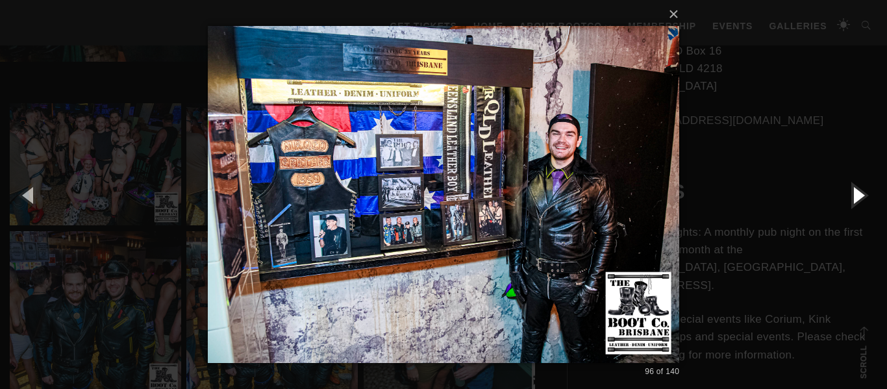
click at [854, 190] on button "button" at bounding box center [857, 194] width 58 height 71
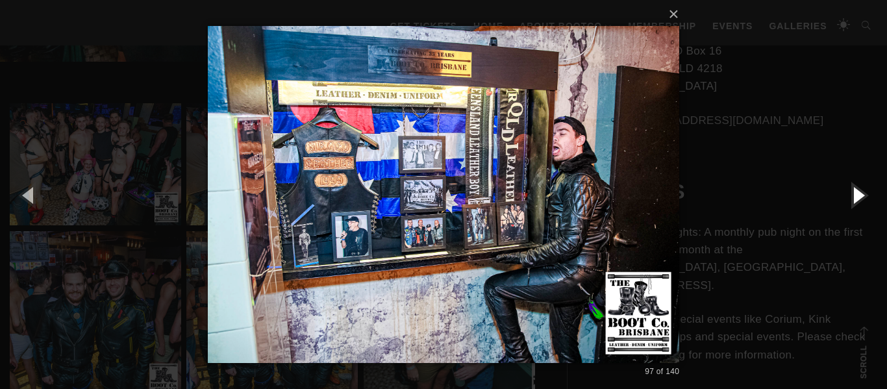
click at [854, 190] on button "button" at bounding box center [857, 194] width 58 height 71
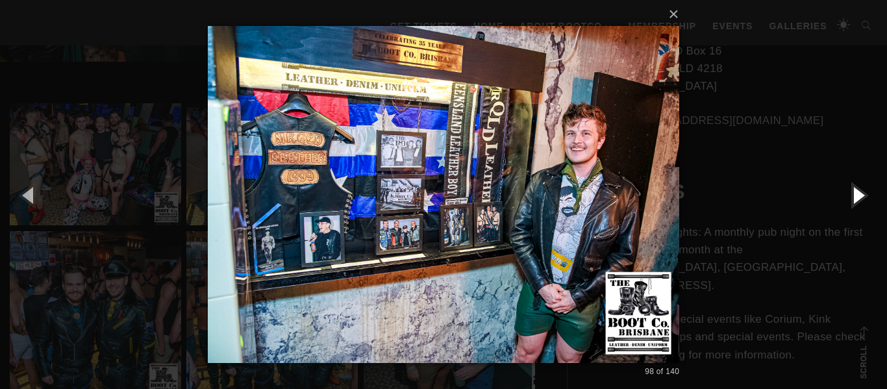
click at [854, 190] on button "button" at bounding box center [857, 194] width 58 height 71
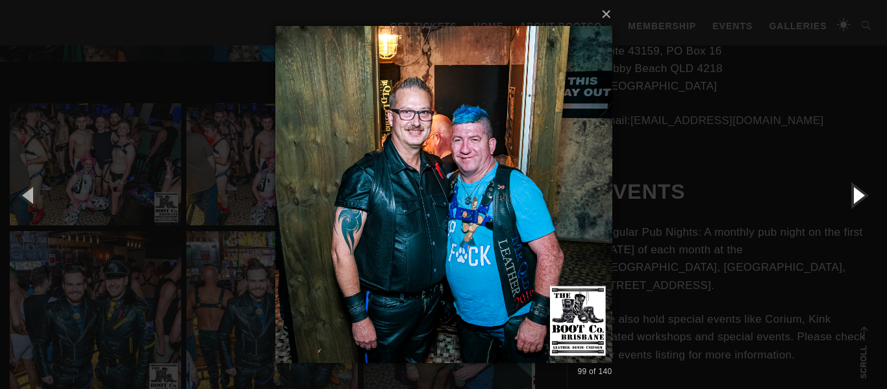
click at [854, 190] on button "button" at bounding box center [857, 194] width 58 height 71
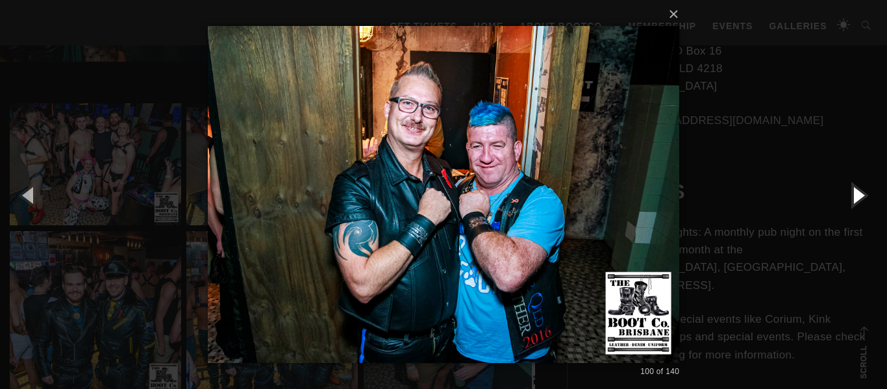
click at [854, 190] on button "button" at bounding box center [857, 194] width 58 height 71
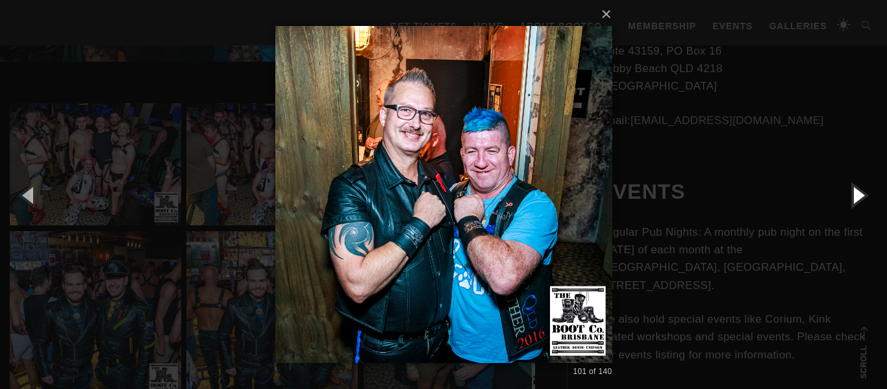
click at [854, 190] on button "button" at bounding box center [857, 194] width 58 height 71
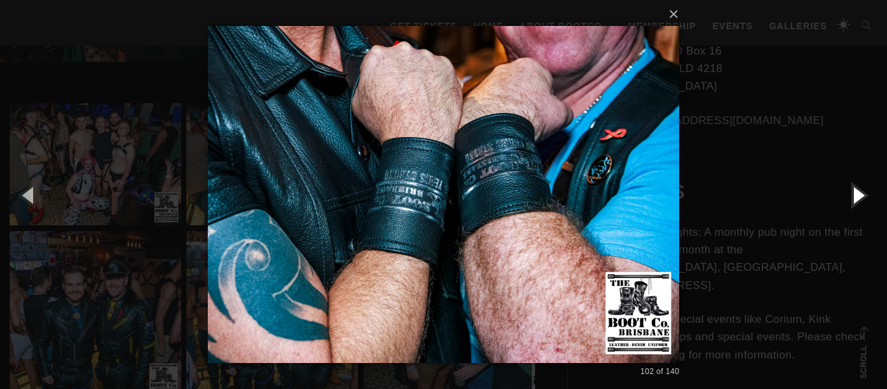
click at [854, 190] on button "button" at bounding box center [857, 194] width 58 height 71
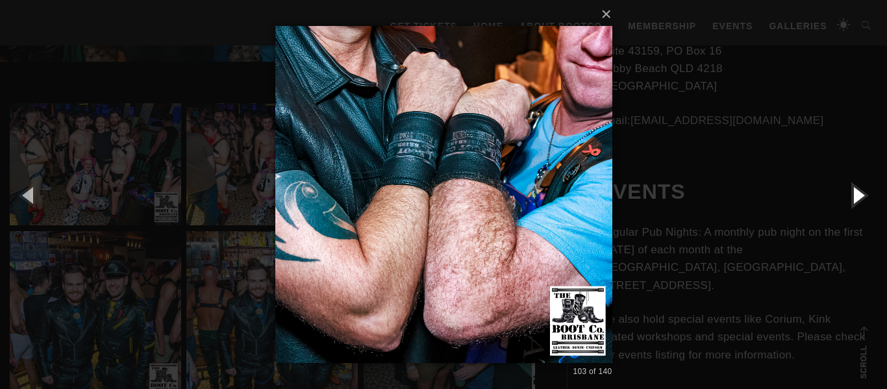
click at [854, 190] on button "button" at bounding box center [857, 194] width 58 height 71
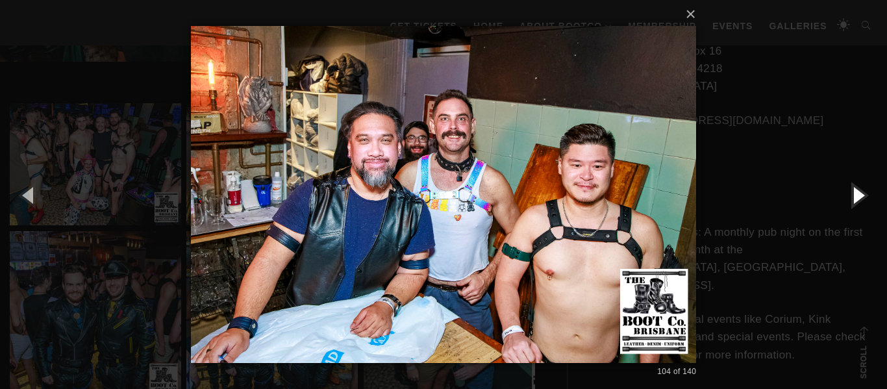
click at [854, 190] on button "button" at bounding box center [857, 194] width 58 height 71
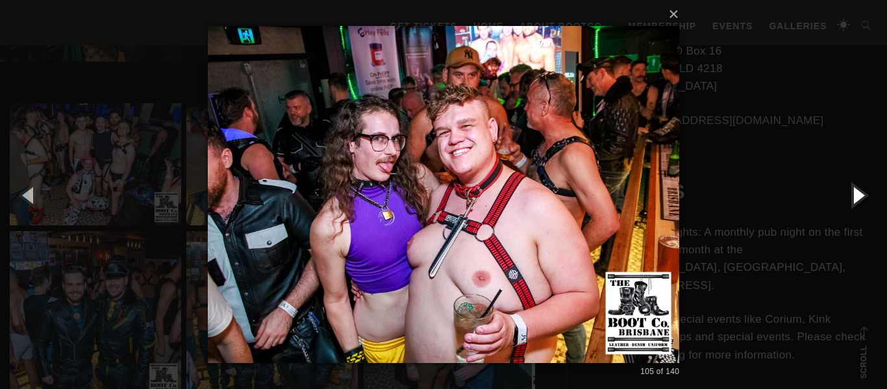
click at [854, 190] on button "button" at bounding box center [857, 194] width 58 height 71
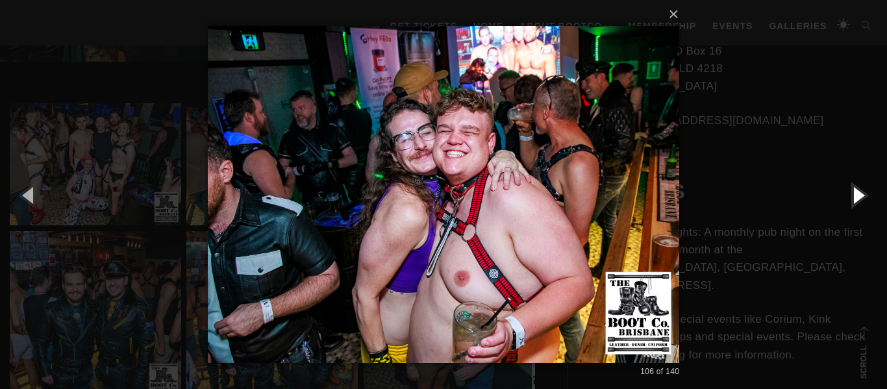
click at [854, 190] on button "button" at bounding box center [857, 194] width 58 height 71
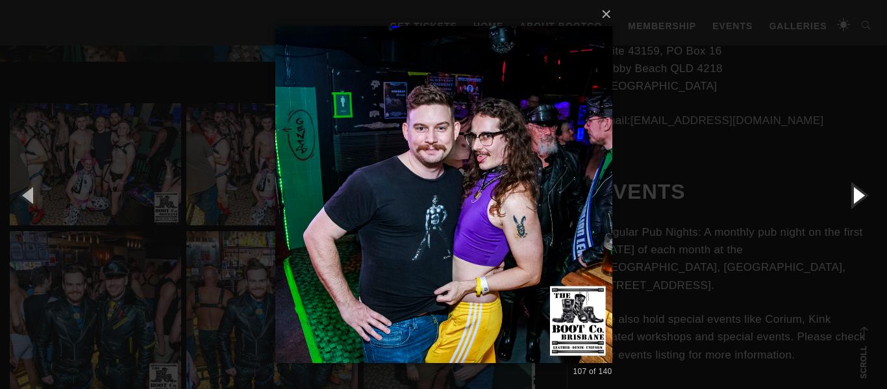
click at [854, 190] on button "button" at bounding box center [857, 194] width 58 height 71
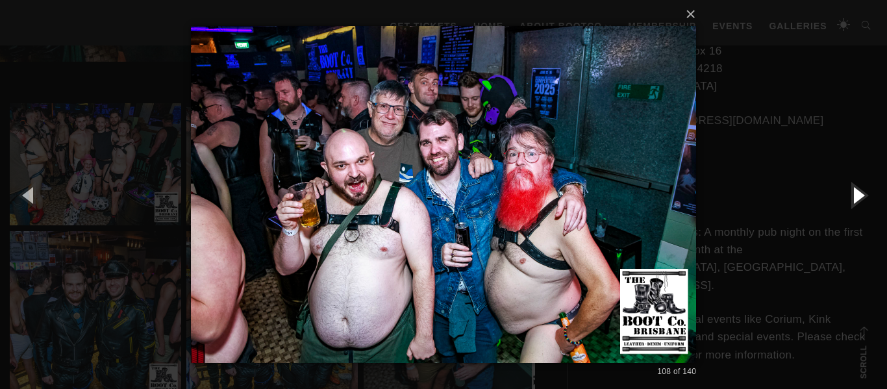
click at [854, 190] on button "button" at bounding box center [857, 194] width 58 height 71
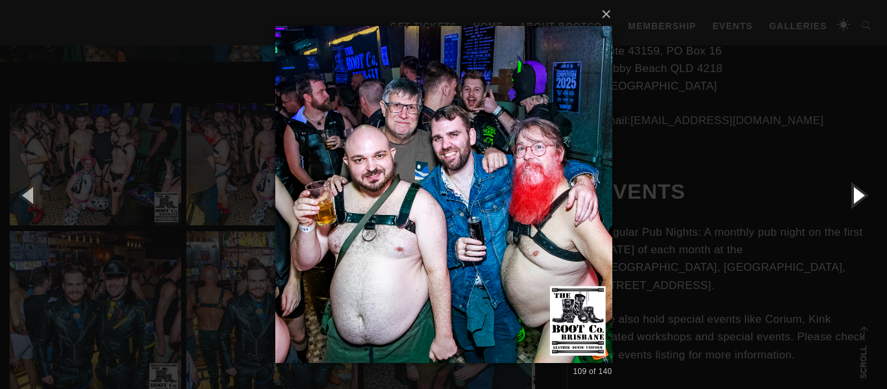
click at [854, 190] on button "button" at bounding box center [857, 194] width 58 height 71
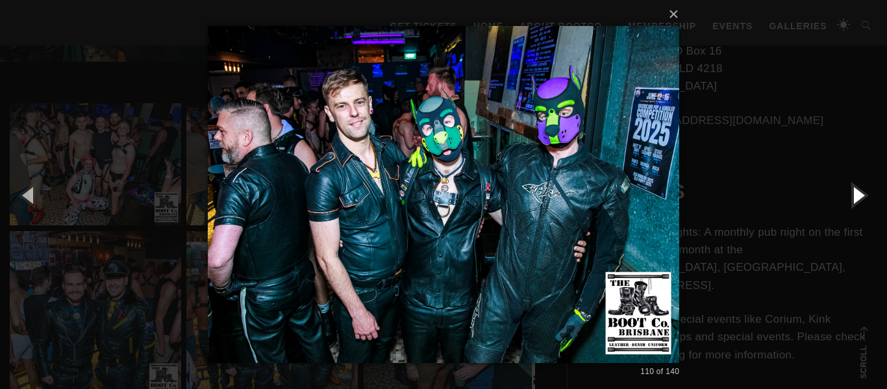
click at [854, 190] on button "button" at bounding box center [857, 194] width 58 height 71
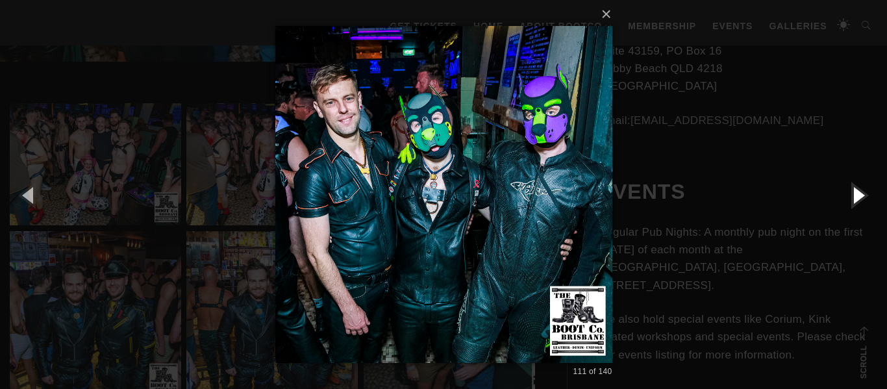
click at [854, 190] on button "button" at bounding box center [857, 194] width 58 height 71
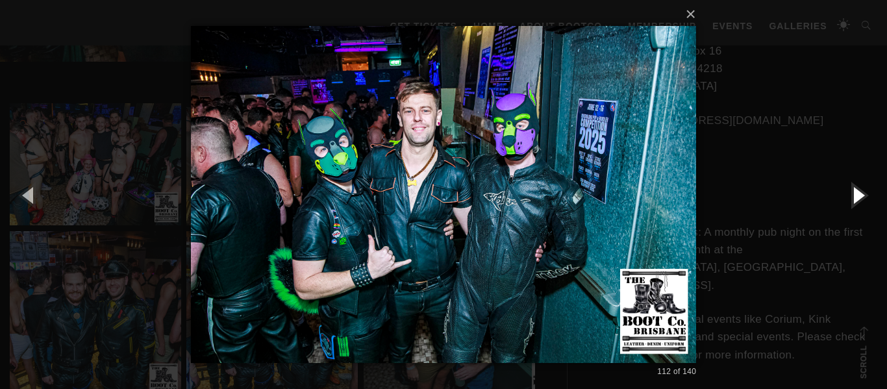
click at [854, 190] on button "button" at bounding box center [857, 194] width 58 height 71
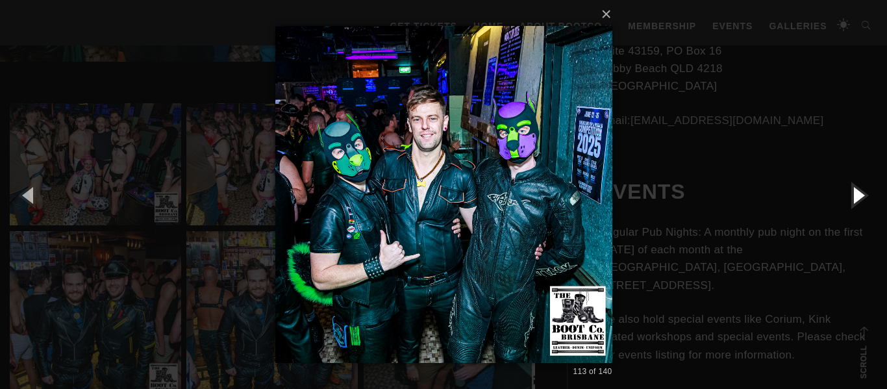
click at [854, 190] on button "button" at bounding box center [857, 194] width 58 height 71
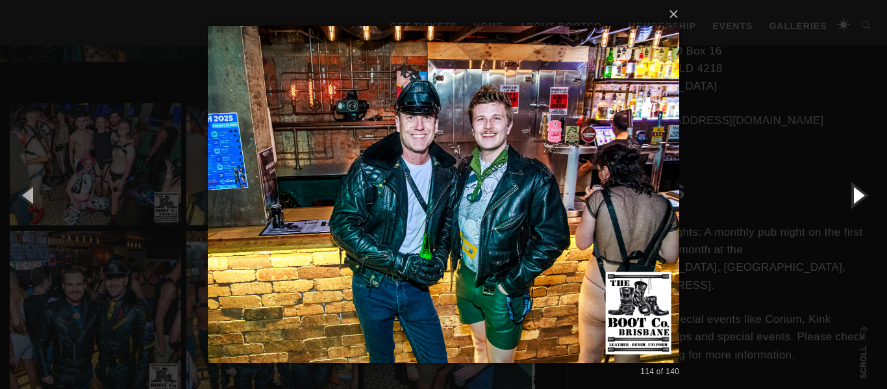
click at [854, 190] on button "button" at bounding box center [857, 194] width 58 height 71
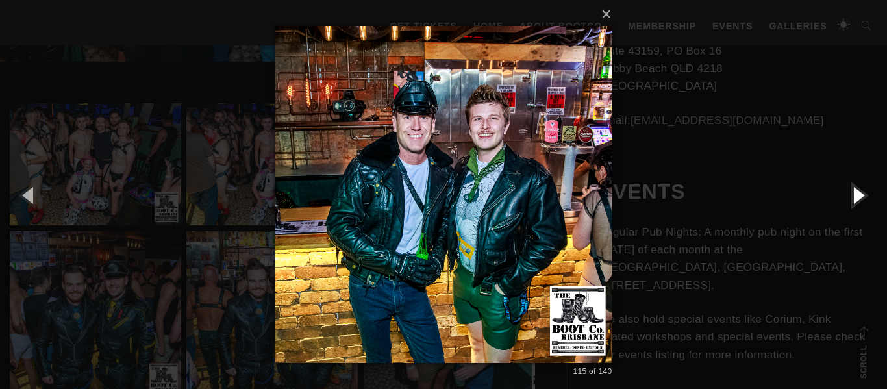
click at [854, 190] on button "button" at bounding box center [857, 194] width 58 height 71
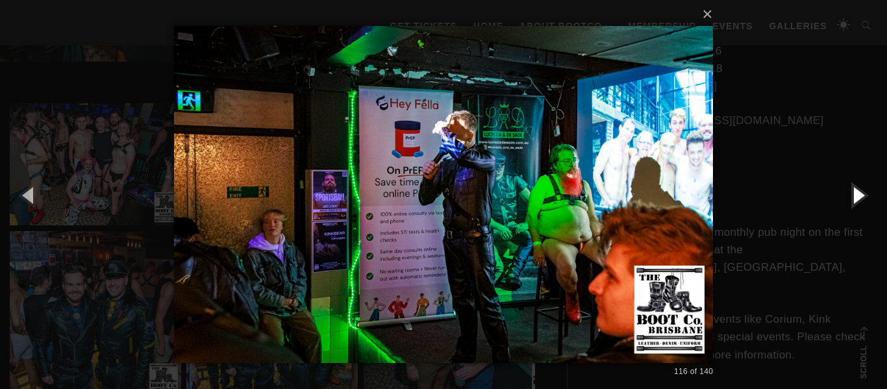
click at [854, 190] on button "button" at bounding box center [857, 194] width 58 height 71
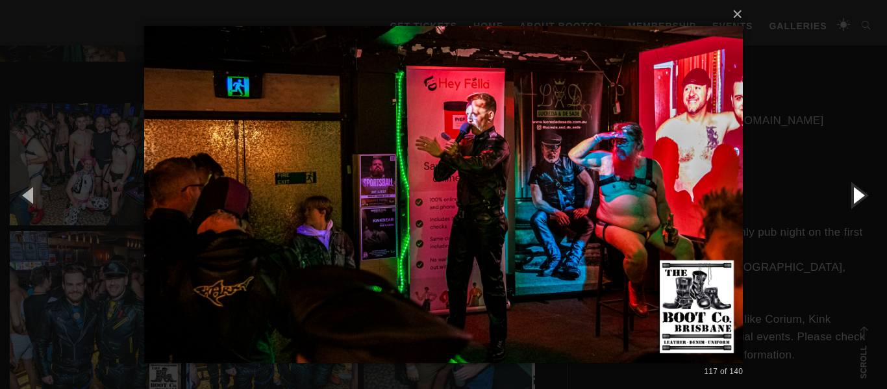
click at [854, 190] on button "button" at bounding box center [857, 194] width 58 height 71
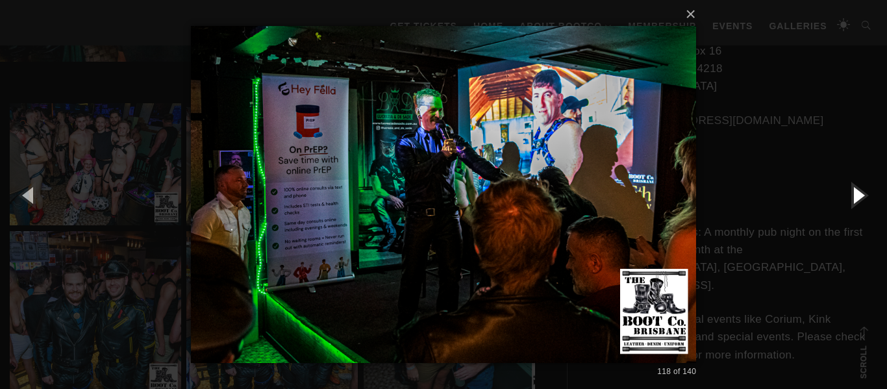
click at [854, 190] on button "button" at bounding box center [857, 194] width 58 height 71
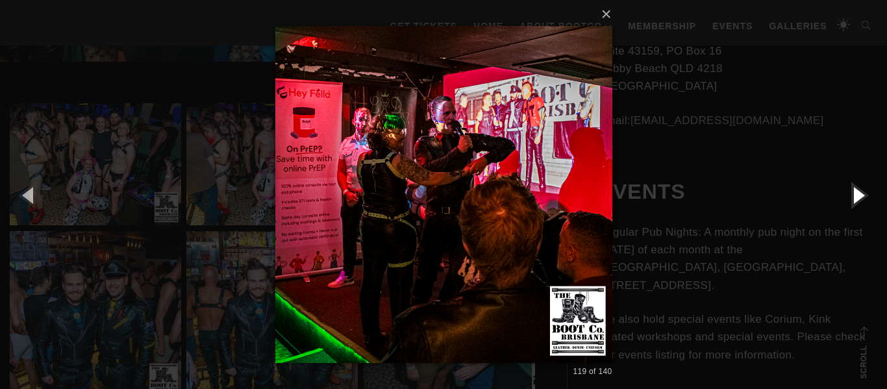
click at [854, 190] on button "button" at bounding box center [857, 194] width 58 height 71
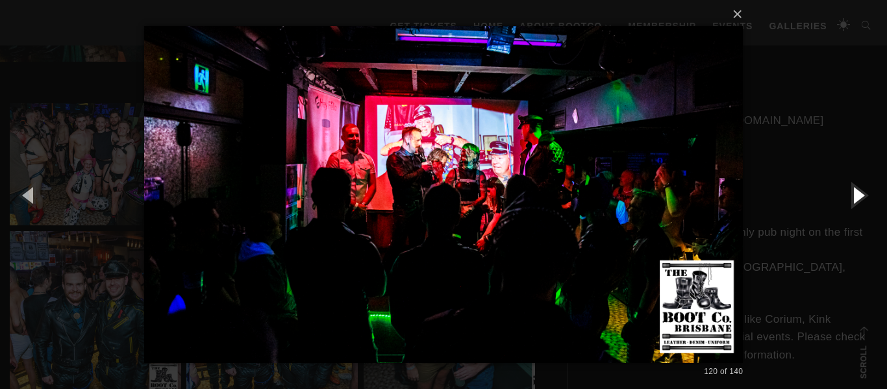
click at [854, 190] on button "button" at bounding box center [857, 194] width 58 height 71
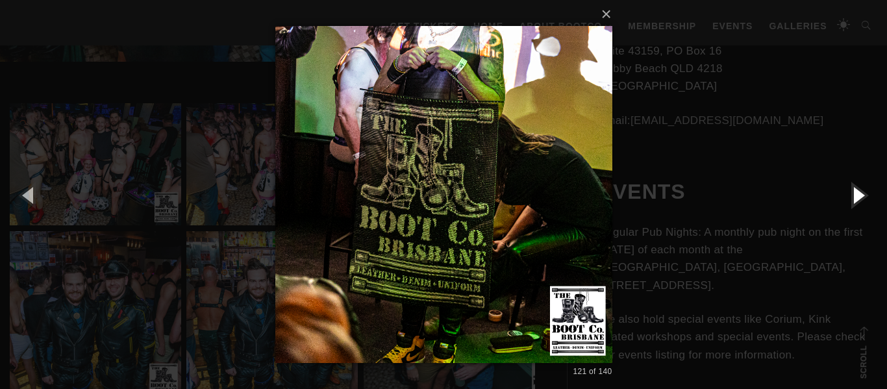
click at [854, 190] on button "button" at bounding box center [857, 194] width 58 height 71
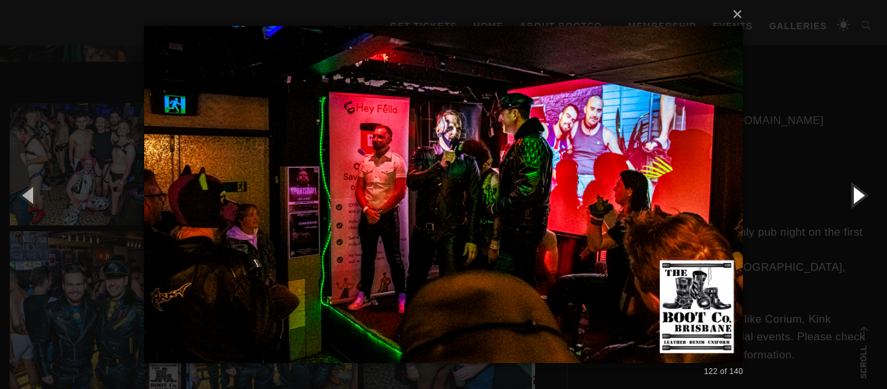
click at [854, 190] on button "button" at bounding box center [857, 194] width 58 height 71
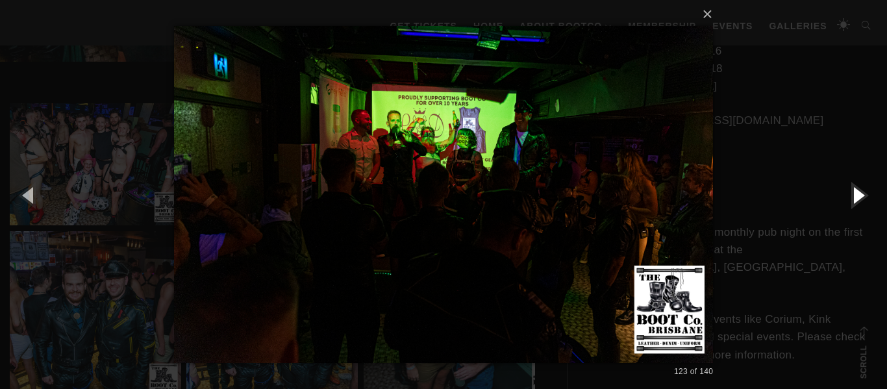
click at [857, 195] on button "button" at bounding box center [857, 194] width 58 height 71
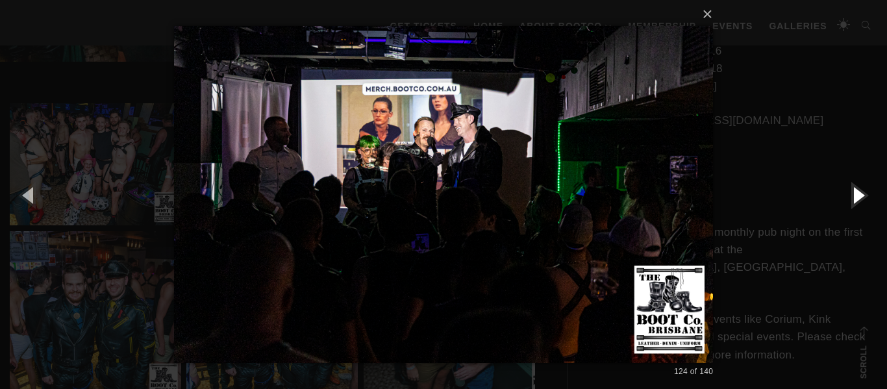
click at [857, 195] on button "button" at bounding box center [857, 194] width 58 height 71
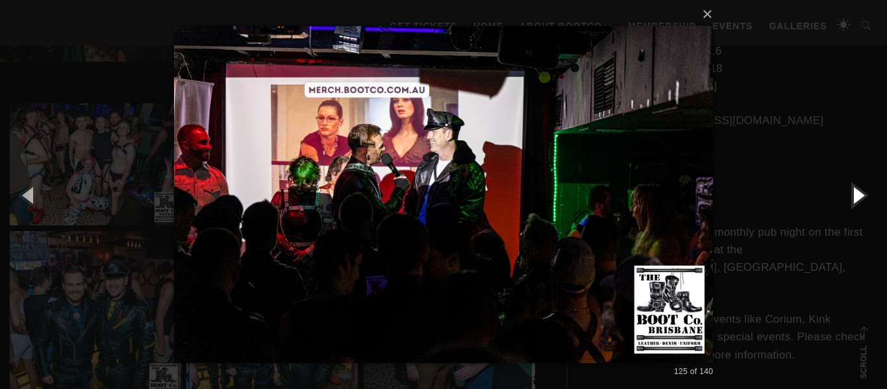
click at [857, 195] on button "button" at bounding box center [857, 194] width 58 height 71
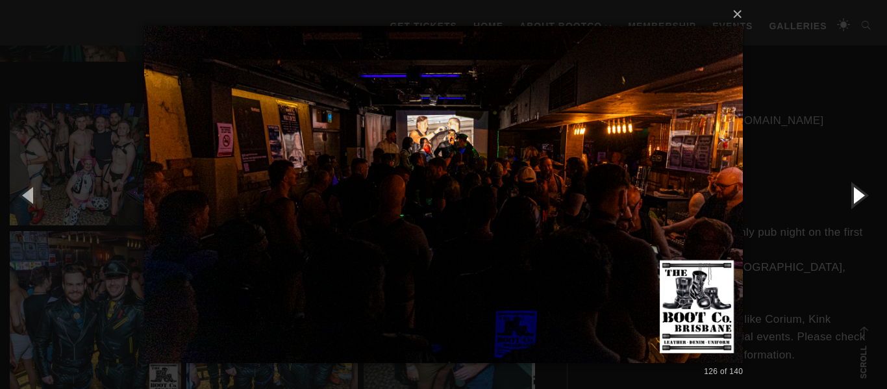
click at [857, 195] on button "button" at bounding box center [857, 194] width 58 height 71
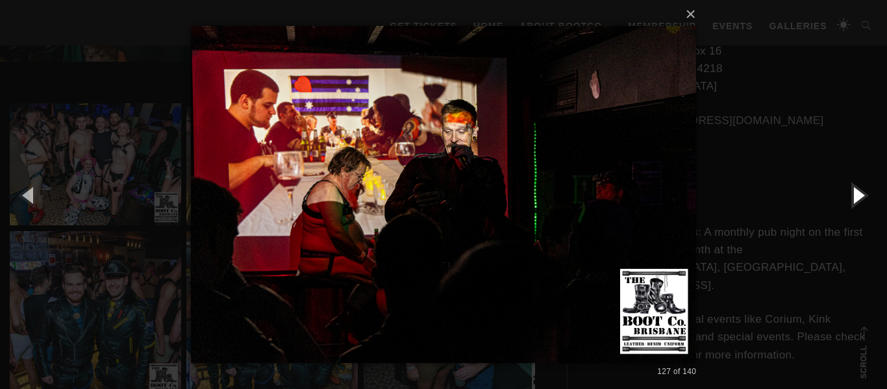
click at [857, 205] on button "button" at bounding box center [857, 194] width 58 height 71
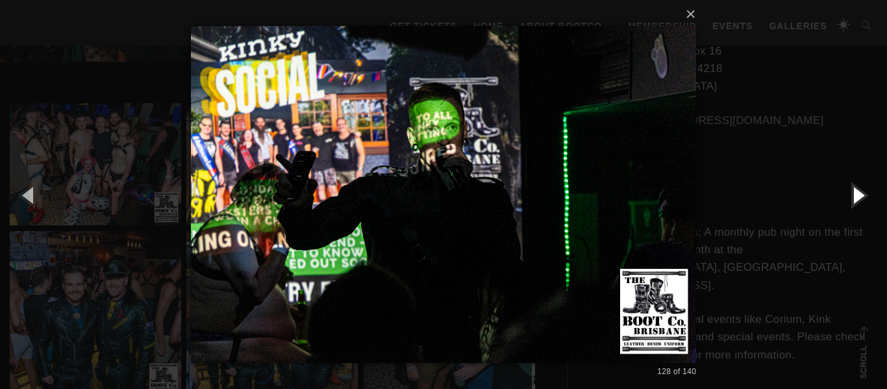
click at [855, 196] on button "button" at bounding box center [857, 194] width 58 height 71
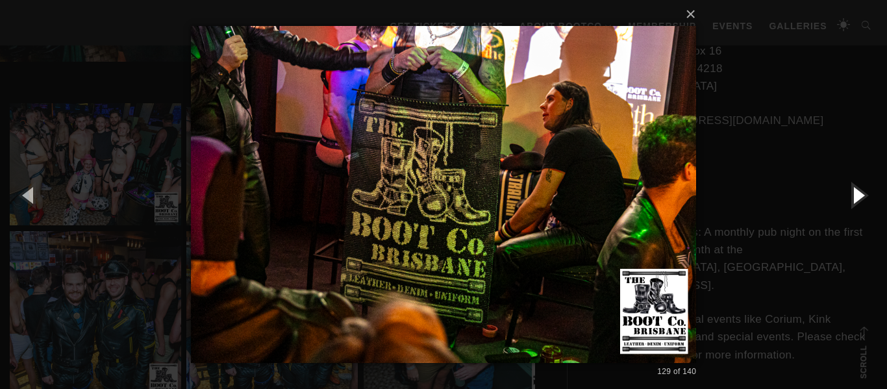
click at [855, 196] on button "button" at bounding box center [857, 194] width 58 height 71
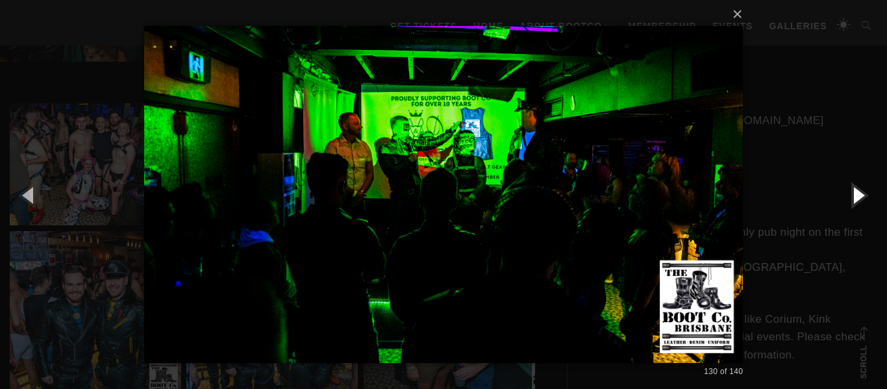
click at [855, 196] on button "button" at bounding box center [857, 194] width 58 height 71
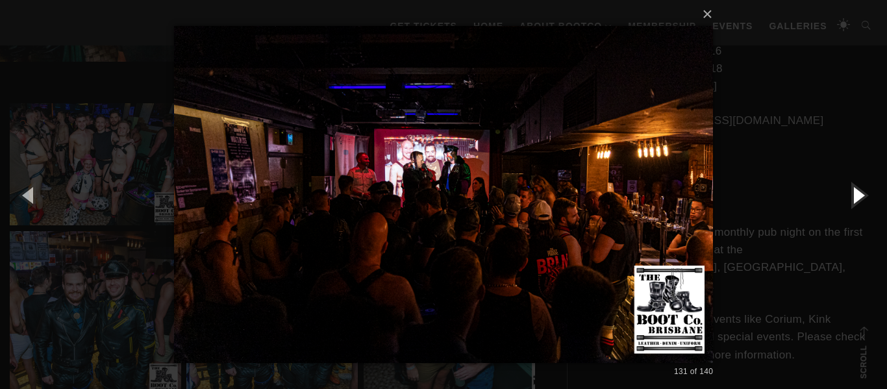
click at [855, 196] on button "button" at bounding box center [857, 194] width 58 height 71
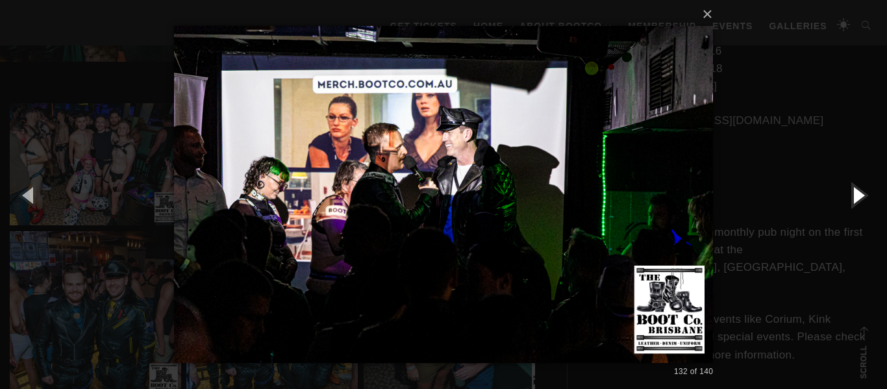
click at [855, 196] on button "button" at bounding box center [857, 194] width 58 height 71
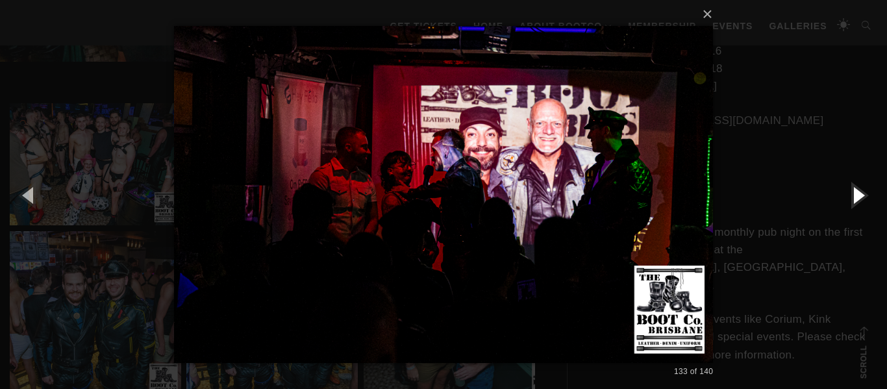
click at [855, 196] on button "button" at bounding box center [857, 194] width 58 height 71
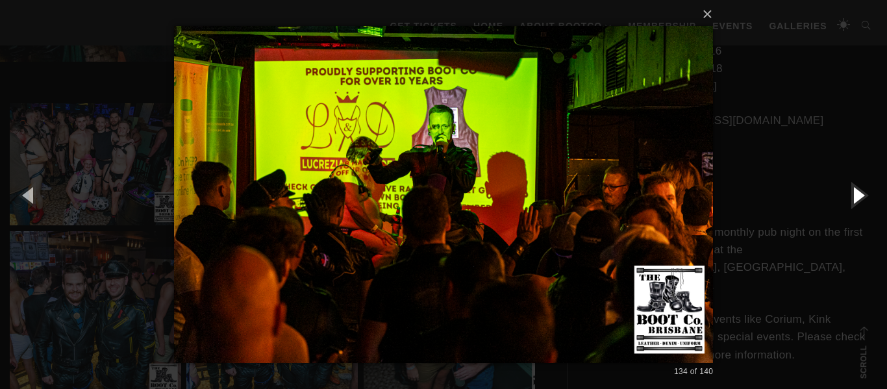
click at [856, 195] on button "button" at bounding box center [857, 194] width 58 height 71
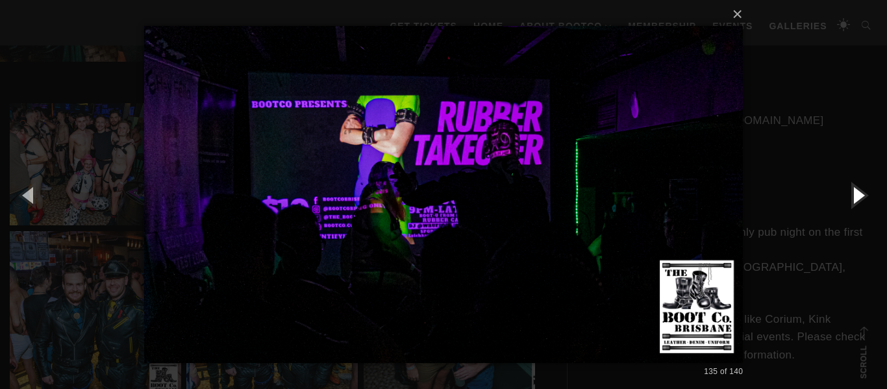
click at [856, 195] on button "button" at bounding box center [857, 194] width 58 height 71
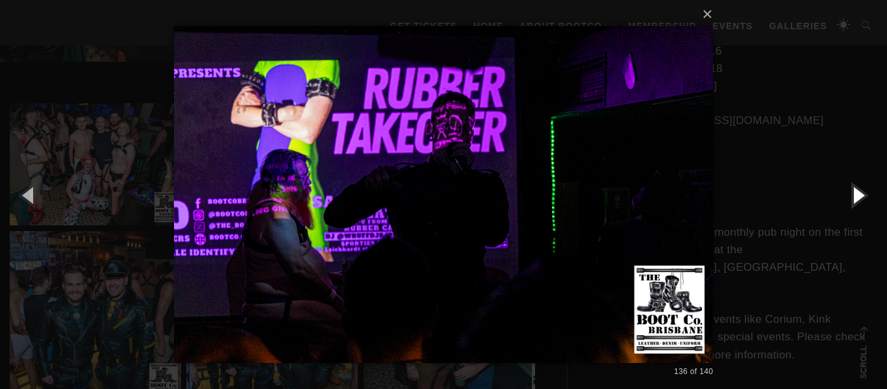
click at [856, 195] on button "button" at bounding box center [857, 194] width 58 height 71
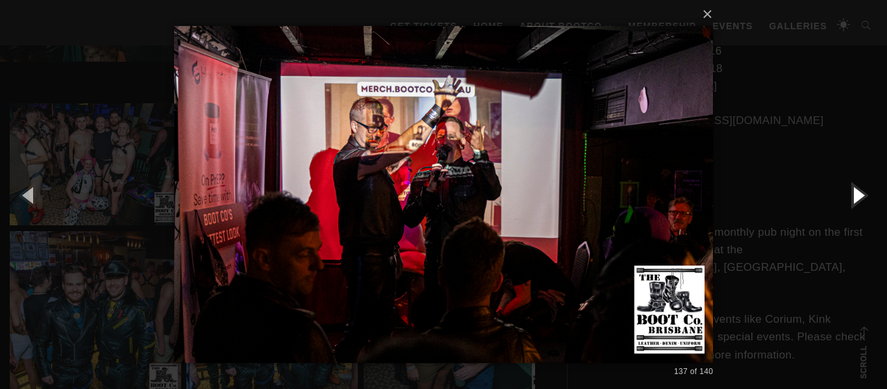
click at [856, 195] on button "button" at bounding box center [857, 194] width 58 height 71
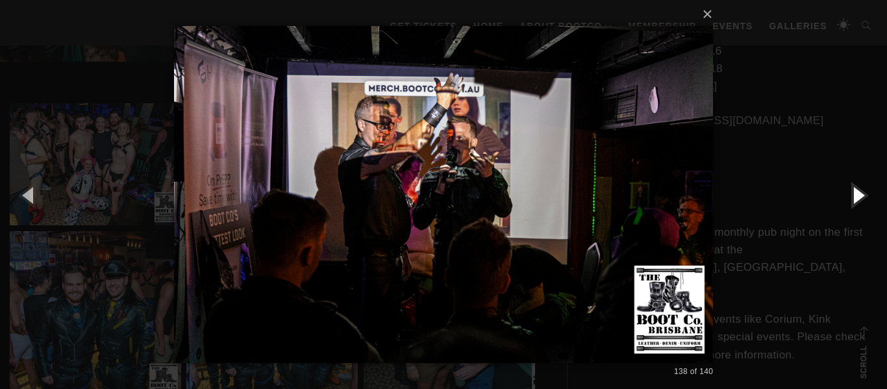
click at [856, 195] on button "button" at bounding box center [857, 194] width 58 height 71
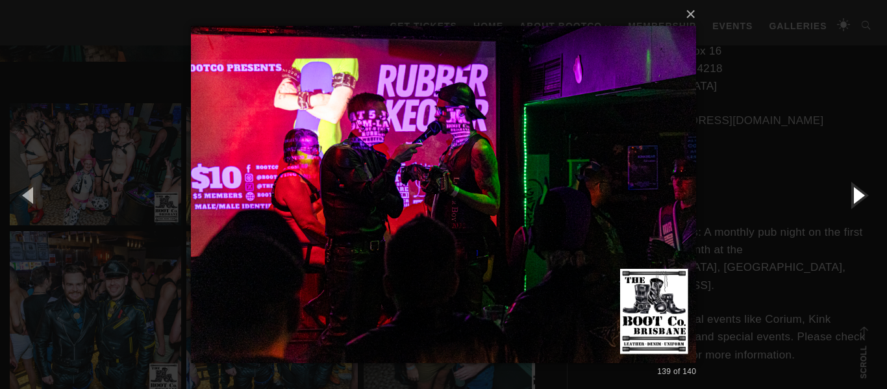
click at [856, 195] on button "button" at bounding box center [857, 194] width 58 height 71
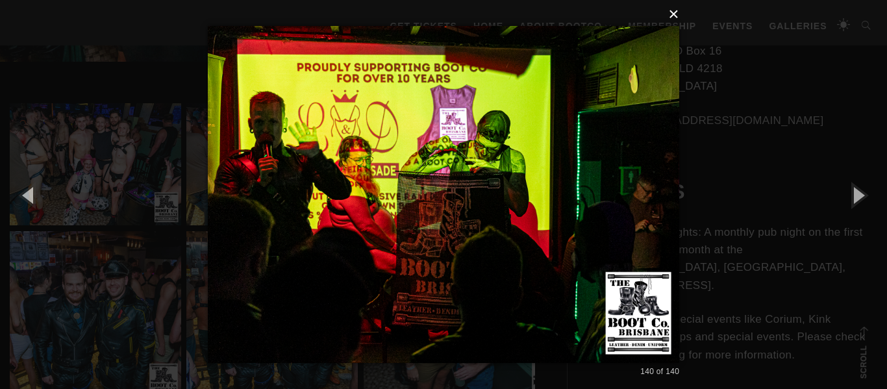
click at [676, 16] on button "×" at bounding box center [448, 14] width 472 height 29
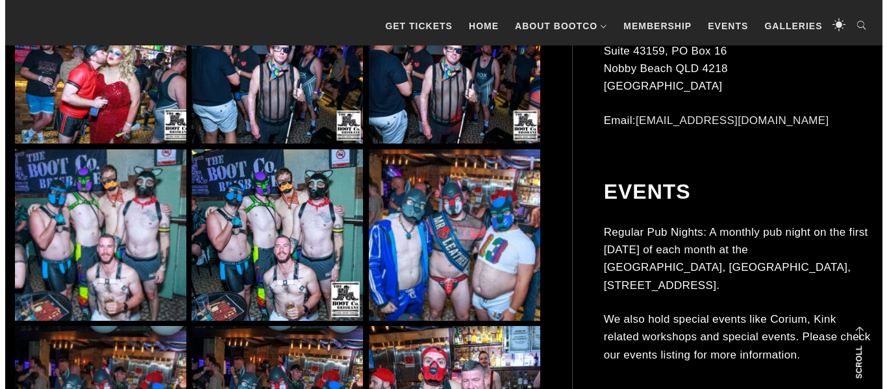
scroll to position [1558, 0]
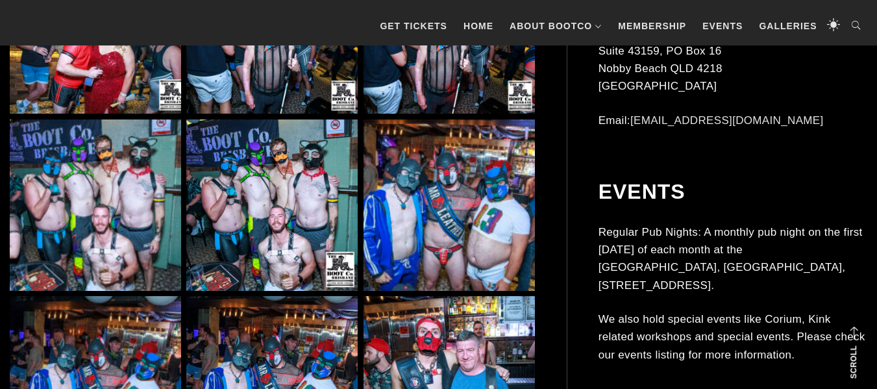
click at [95, 186] on img at bounding box center [95, 204] width 171 height 171
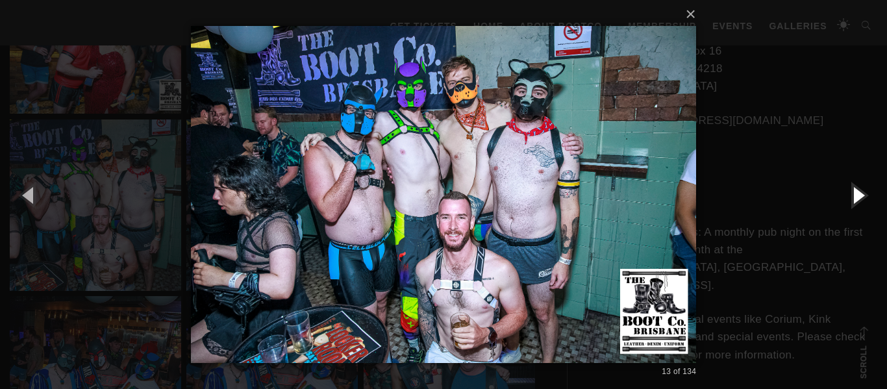
click at [861, 194] on button "button" at bounding box center [857, 194] width 58 height 71
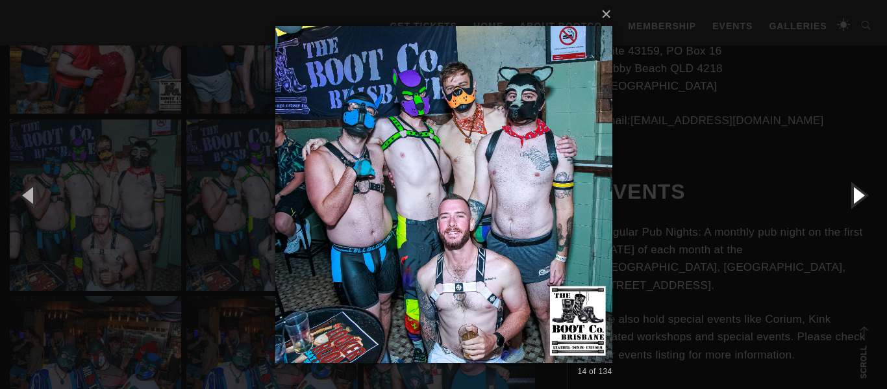
click at [861, 194] on button "button" at bounding box center [857, 194] width 58 height 71
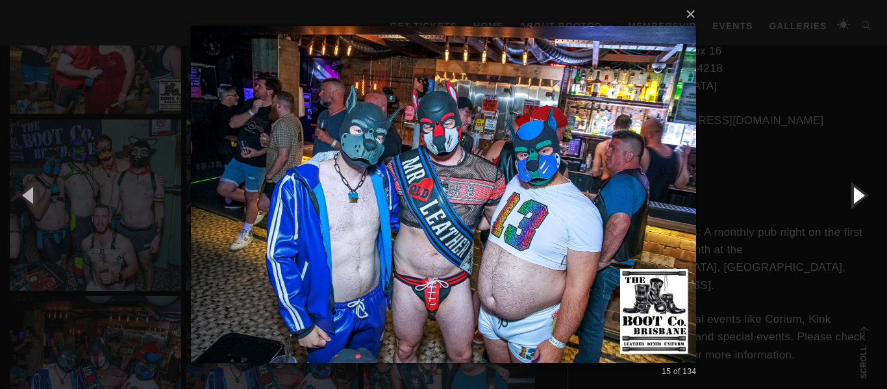
click at [861, 194] on button "button" at bounding box center [857, 194] width 58 height 71
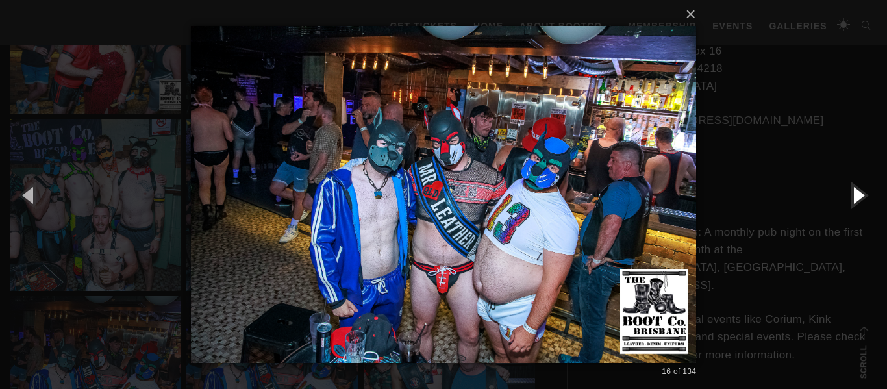
click at [861, 194] on button "button" at bounding box center [857, 194] width 58 height 71
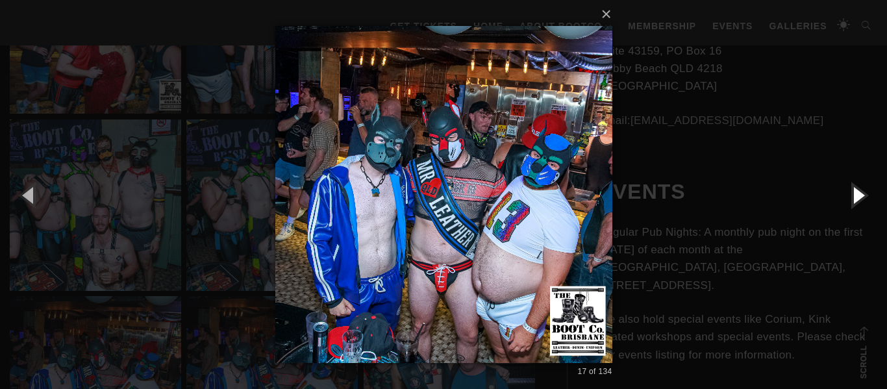
click at [861, 194] on button "button" at bounding box center [857, 194] width 58 height 71
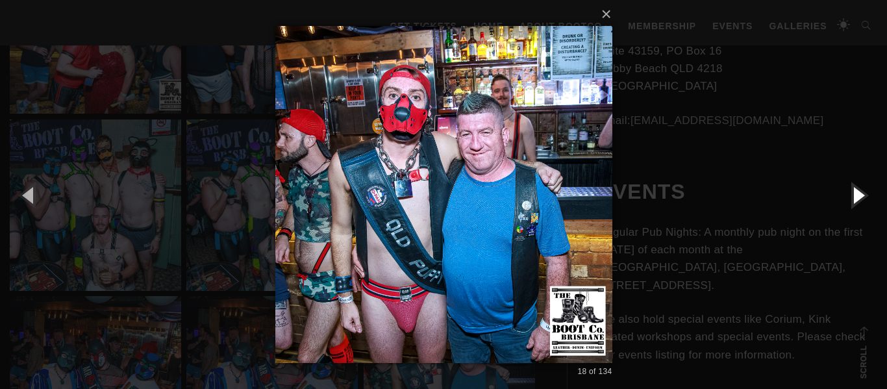
click at [861, 194] on button "button" at bounding box center [857, 194] width 58 height 71
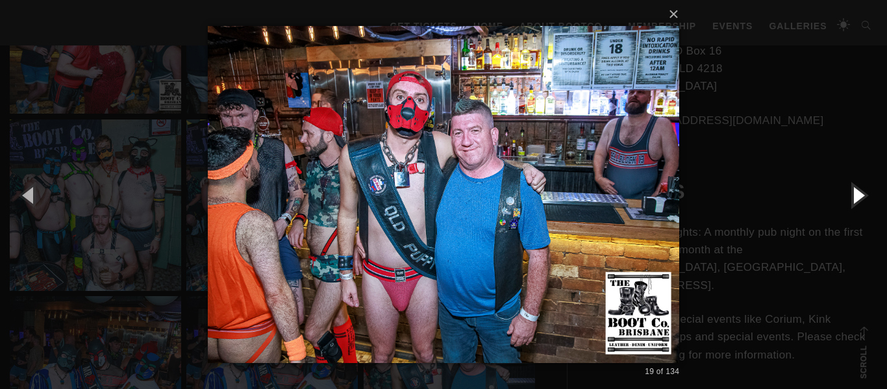
click at [861, 194] on button "button" at bounding box center [857, 194] width 58 height 71
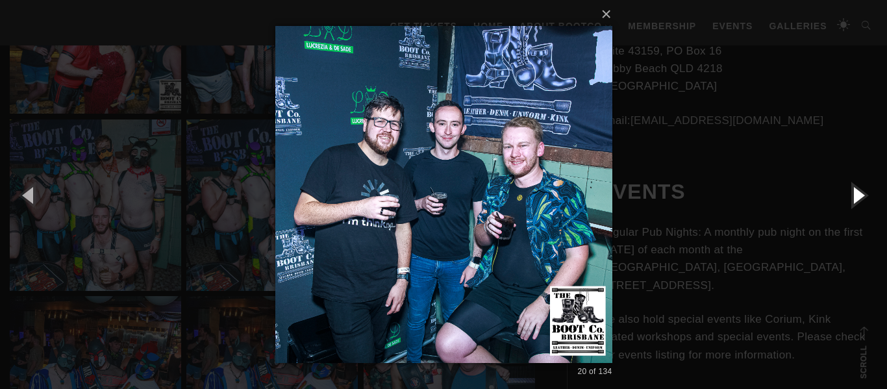
click at [861, 194] on button "button" at bounding box center [857, 194] width 58 height 71
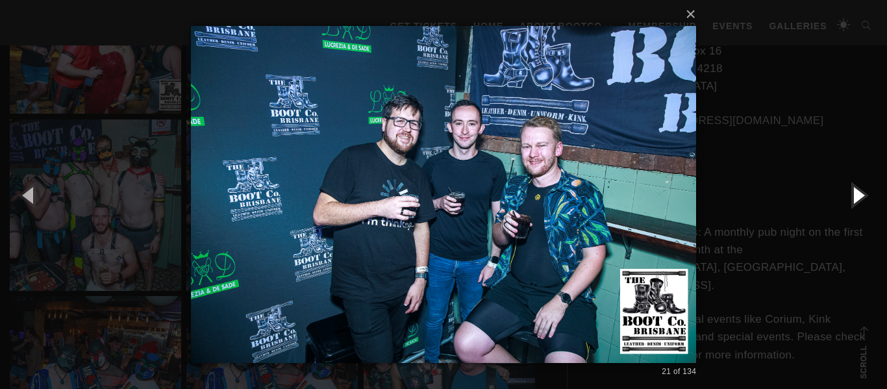
click at [861, 194] on button "button" at bounding box center [857, 194] width 58 height 71
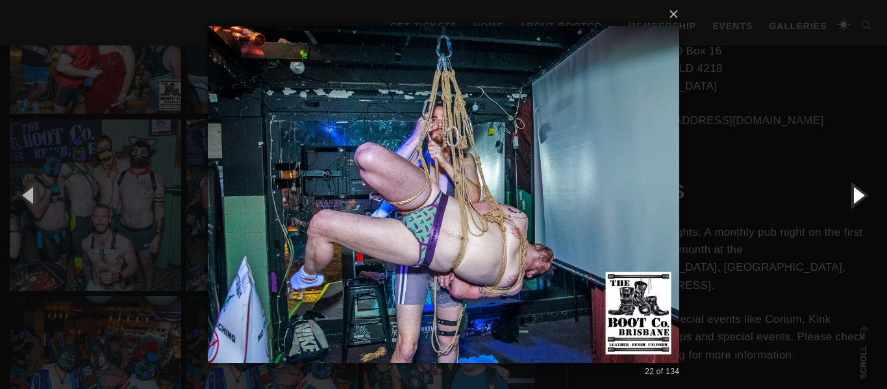
click at [861, 194] on button "button" at bounding box center [857, 194] width 58 height 71
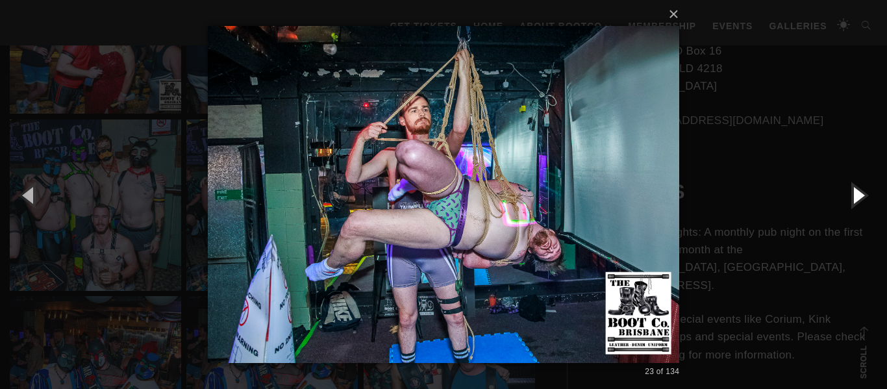
click at [861, 194] on button "button" at bounding box center [857, 194] width 58 height 71
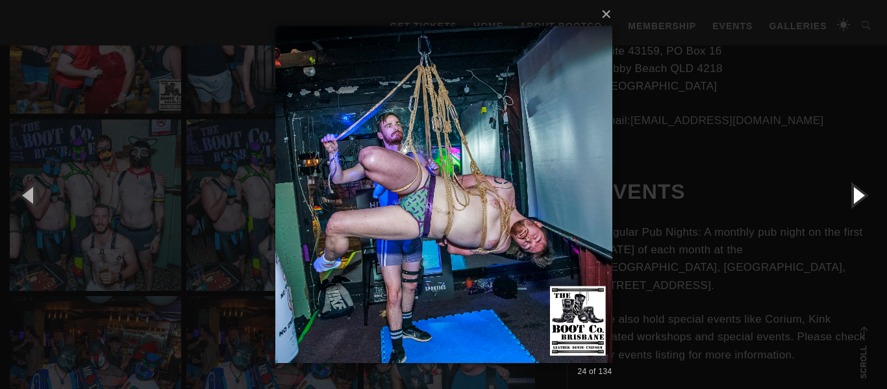
click at [861, 194] on button "button" at bounding box center [857, 194] width 58 height 71
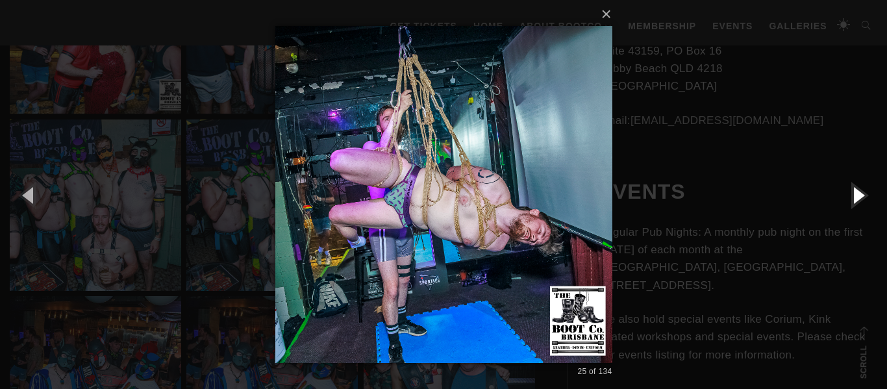
click at [861, 194] on button "button" at bounding box center [857, 194] width 58 height 71
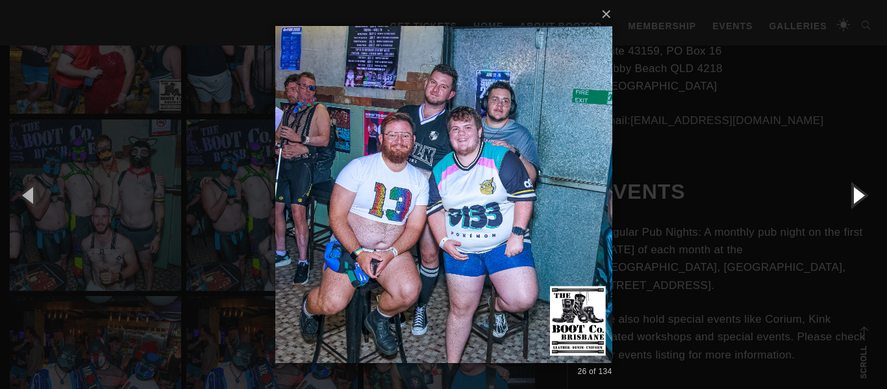
click at [861, 194] on button "button" at bounding box center [857, 194] width 58 height 71
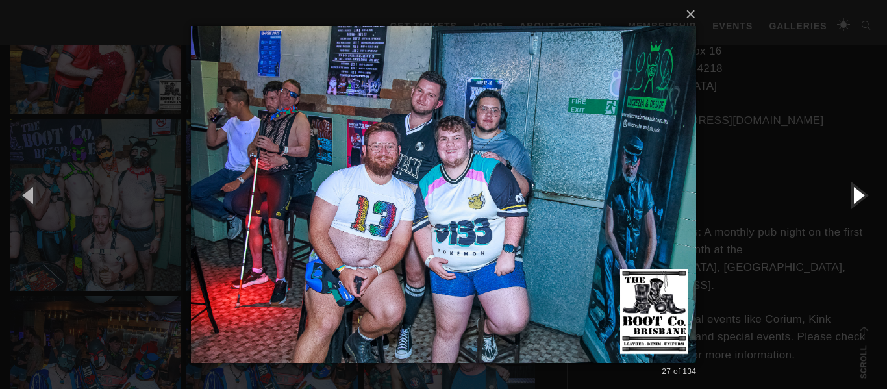
click at [858, 194] on button "button" at bounding box center [857, 194] width 58 height 71
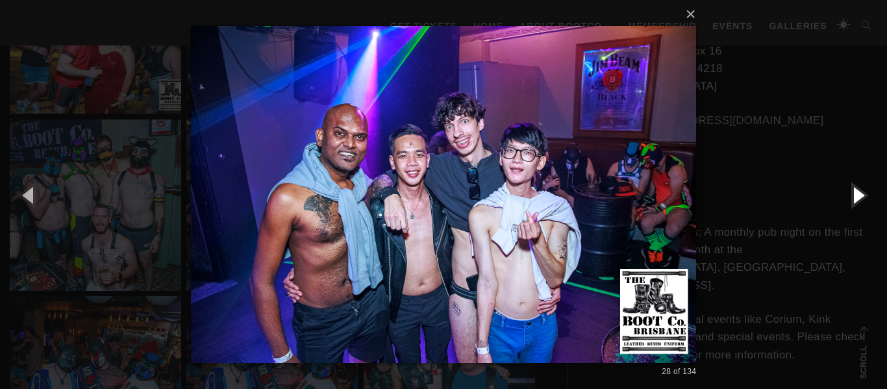
click at [858, 194] on button "button" at bounding box center [857, 194] width 58 height 71
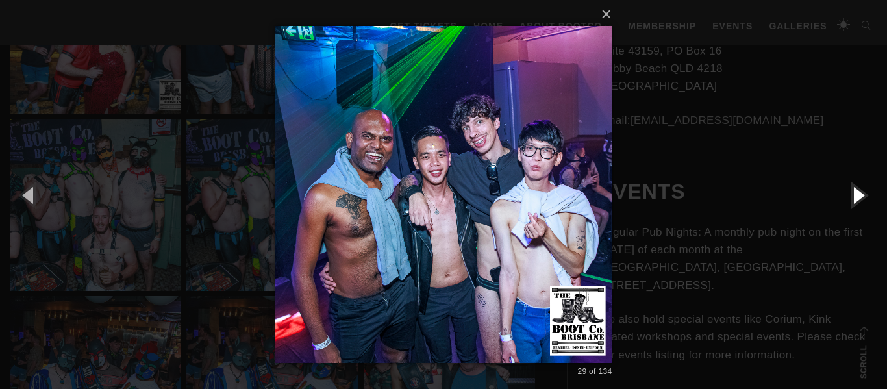
click at [858, 194] on button "button" at bounding box center [857, 194] width 58 height 71
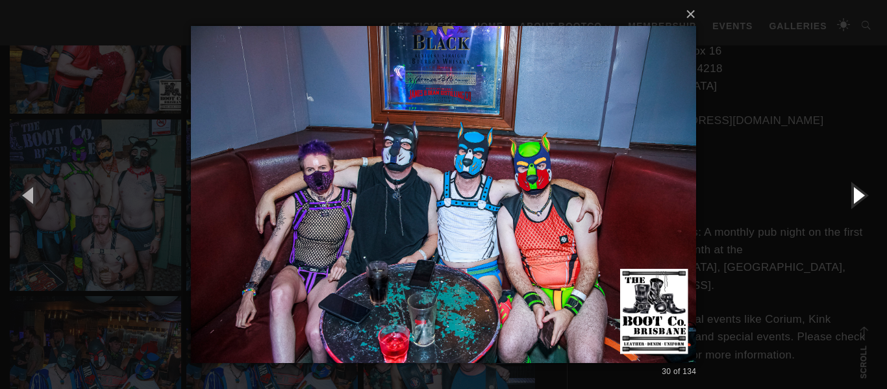
click at [858, 194] on button "button" at bounding box center [857, 194] width 58 height 71
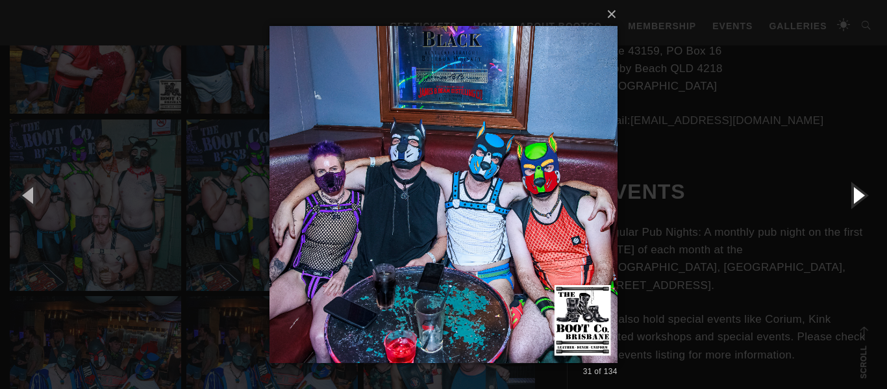
click at [858, 194] on button "button" at bounding box center [857, 194] width 58 height 71
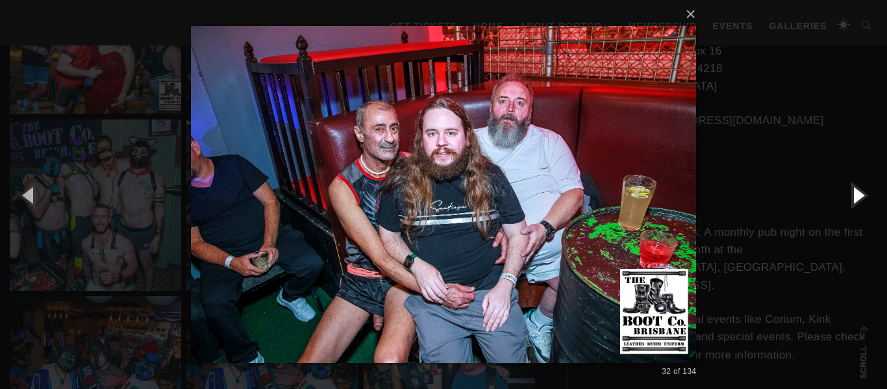
click at [858, 194] on button "button" at bounding box center [857, 194] width 58 height 71
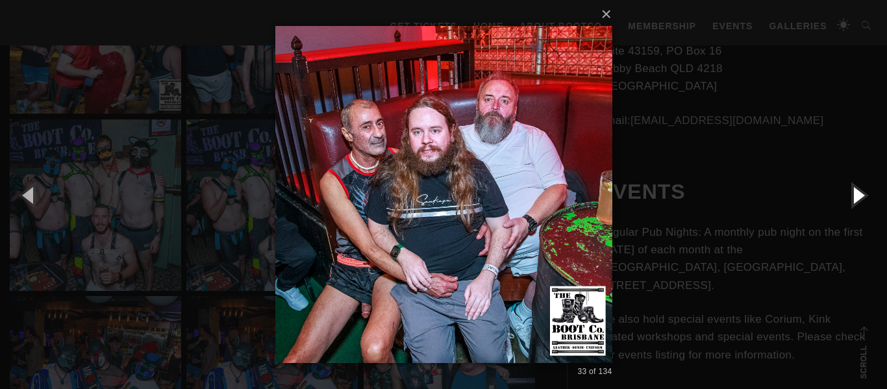
click at [858, 194] on button "button" at bounding box center [857, 194] width 58 height 71
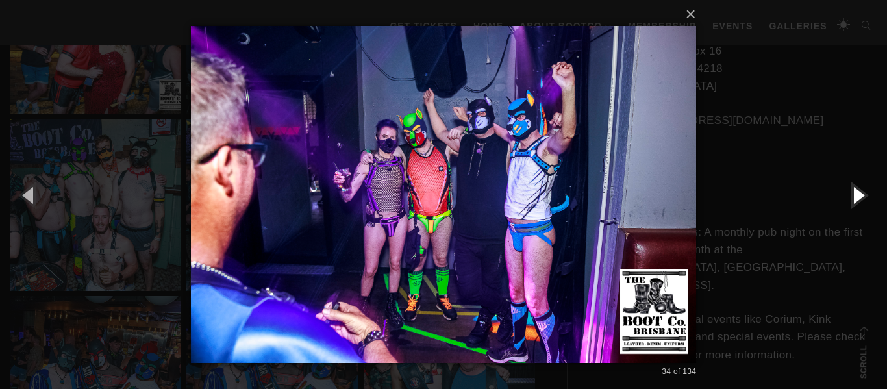
click at [858, 194] on button "button" at bounding box center [857, 194] width 58 height 71
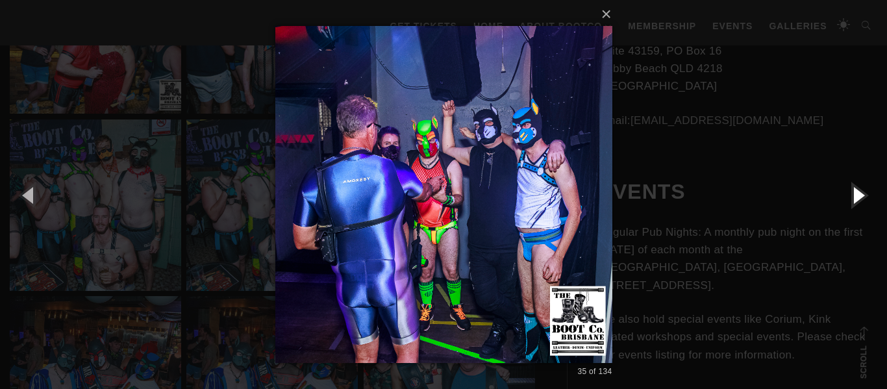
click at [858, 194] on button "button" at bounding box center [857, 194] width 58 height 71
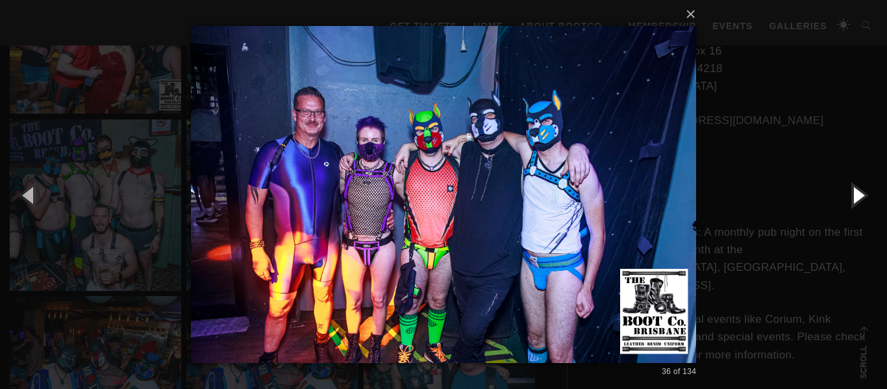
click at [858, 194] on button "button" at bounding box center [857, 194] width 58 height 71
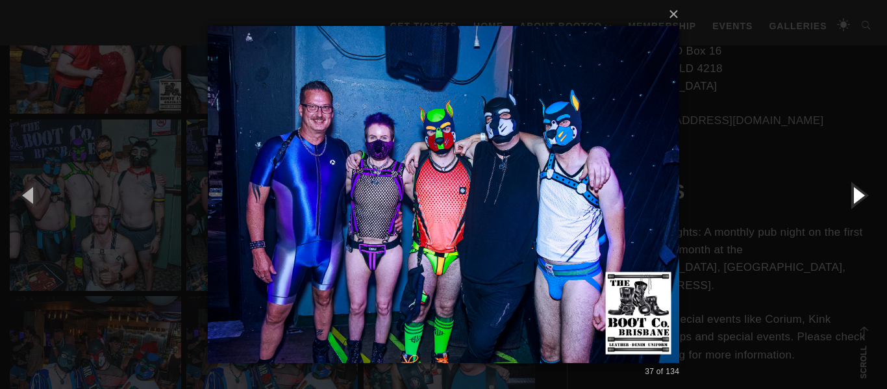
click at [858, 194] on button "button" at bounding box center [857, 194] width 58 height 71
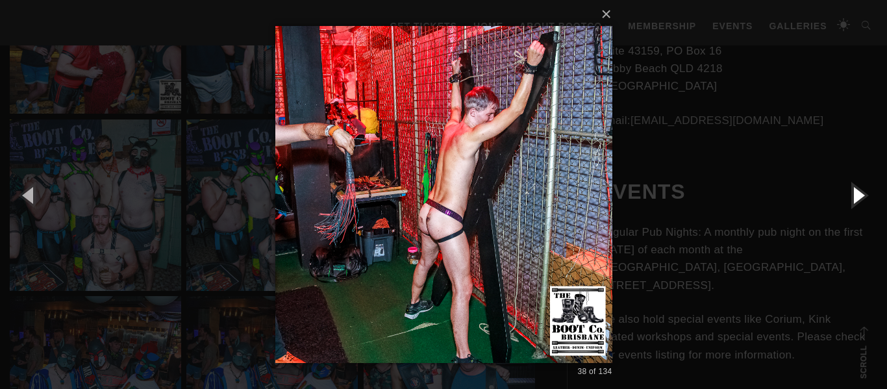
click at [858, 194] on button "button" at bounding box center [857, 194] width 58 height 71
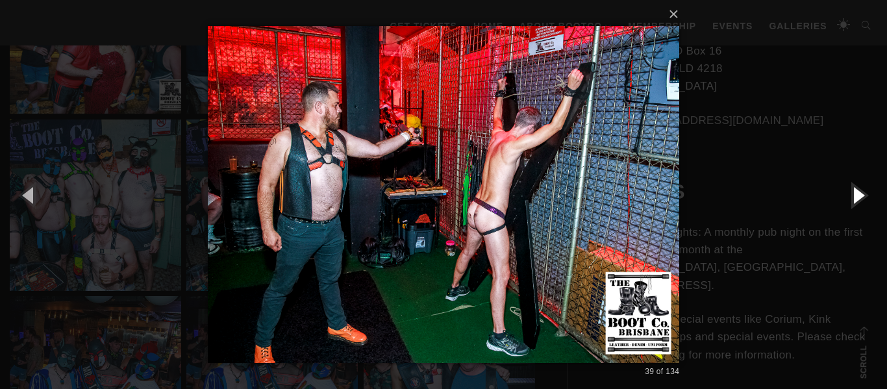
click at [858, 194] on button "button" at bounding box center [857, 194] width 58 height 71
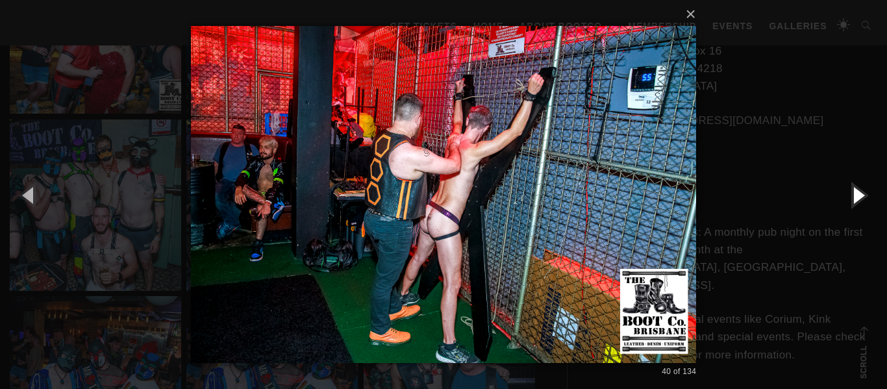
click at [858, 194] on button "button" at bounding box center [857, 194] width 58 height 71
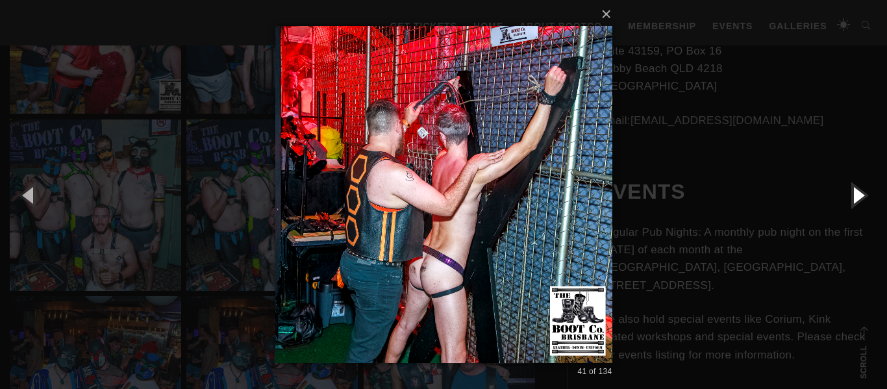
click at [858, 194] on button "button" at bounding box center [857, 194] width 58 height 71
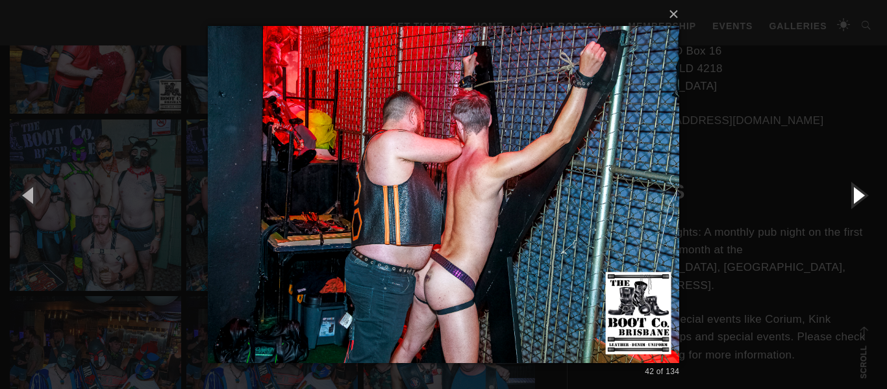
click at [858, 194] on button "button" at bounding box center [857, 194] width 58 height 71
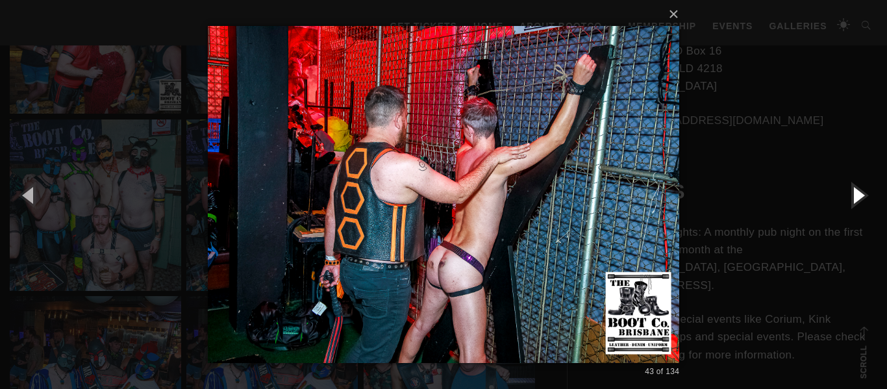
click at [858, 194] on button "button" at bounding box center [857, 194] width 58 height 71
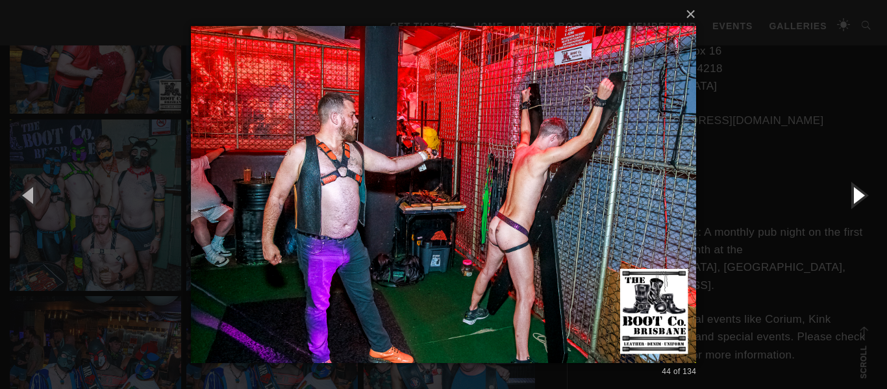
click at [858, 194] on button "button" at bounding box center [857, 194] width 58 height 71
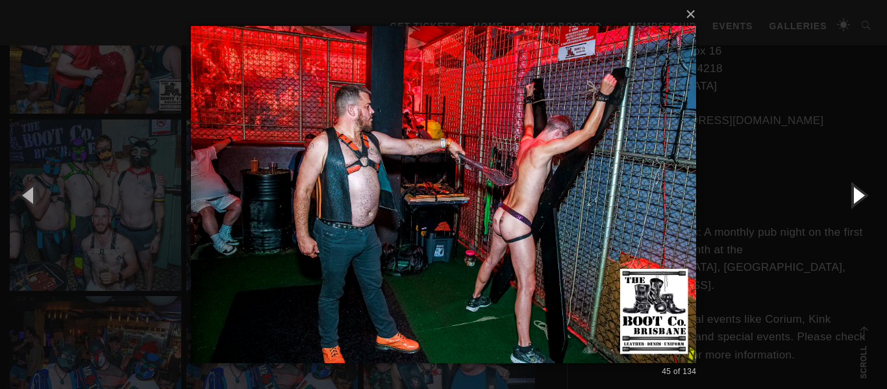
click at [858, 194] on button "button" at bounding box center [857, 194] width 58 height 71
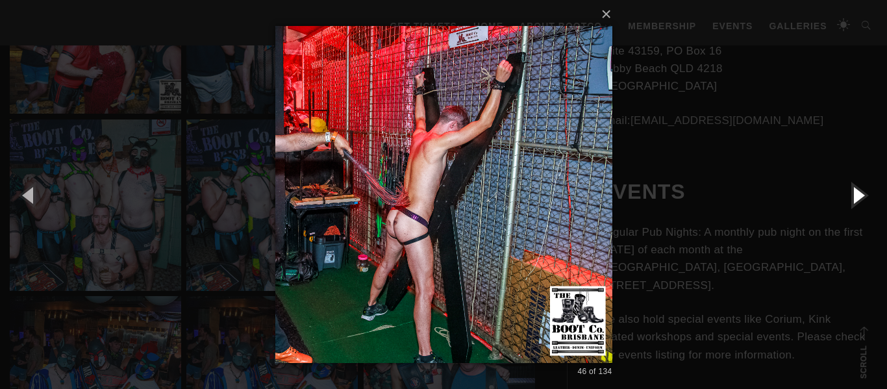
click at [858, 194] on button "button" at bounding box center [857, 194] width 58 height 71
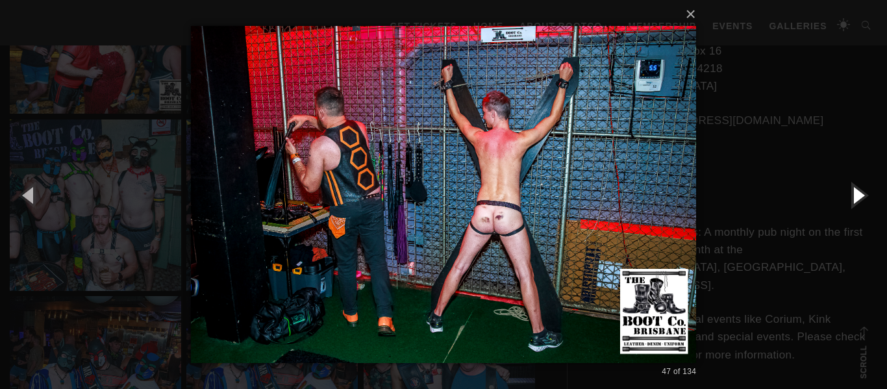
click at [858, 194] on button "button" at bounding box center [857, 194] width 58 height 71
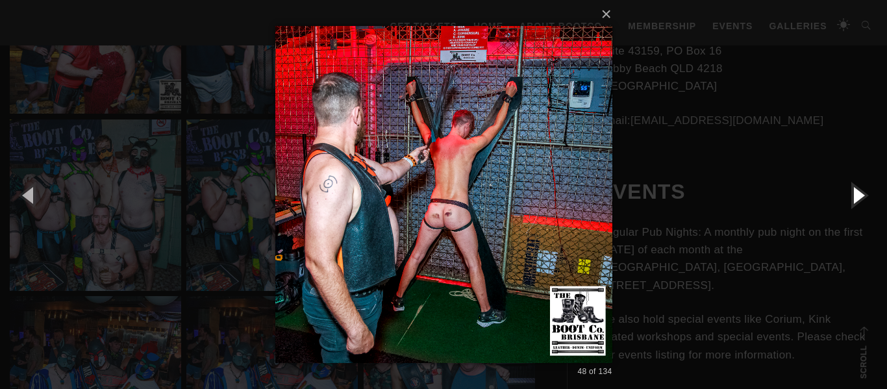
click at [858, 194] on button "button" at bounding box center [857, 194] width 58 height 71
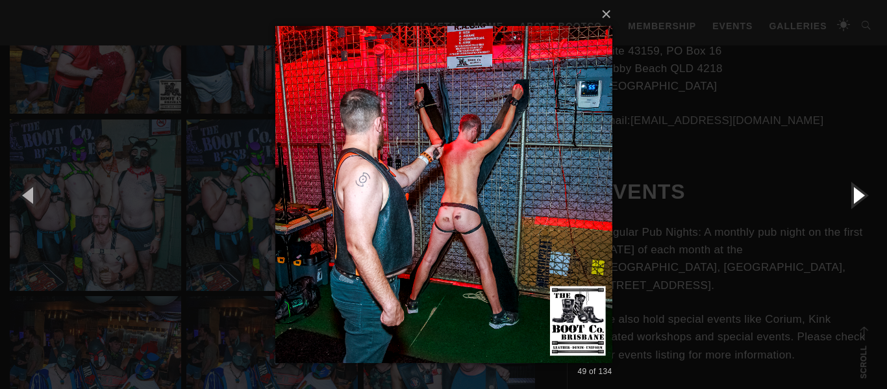
click at [858, 194] on button "button" at bounding box center [857, 194] width 58 height 71
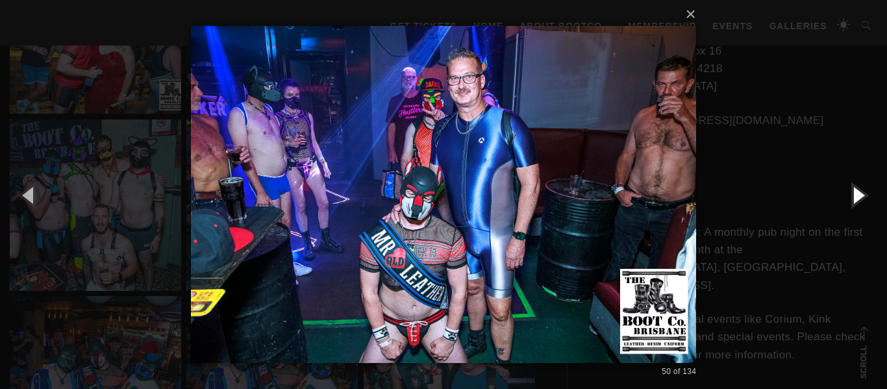
click at [858, 194] on button "button" at bounding box center [857, 194] width 58 height 71
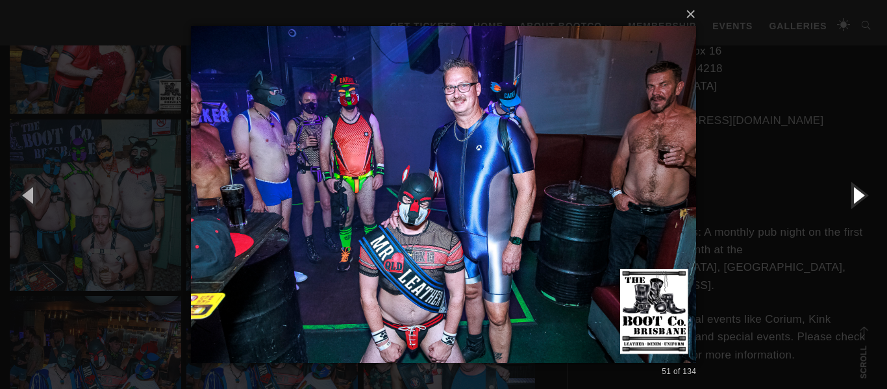
click at [858, 194] on button "button" at bounding box center [857, 194] width 58 height 71
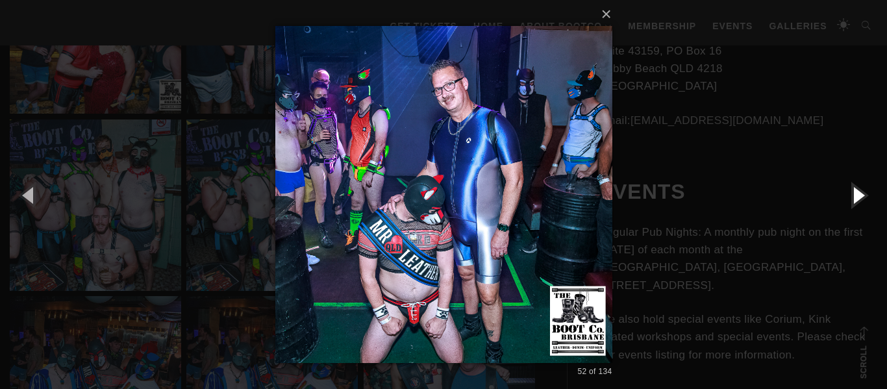
click at [858, 194] on button "button" at bounding box center [857, 194] width 58 height 71
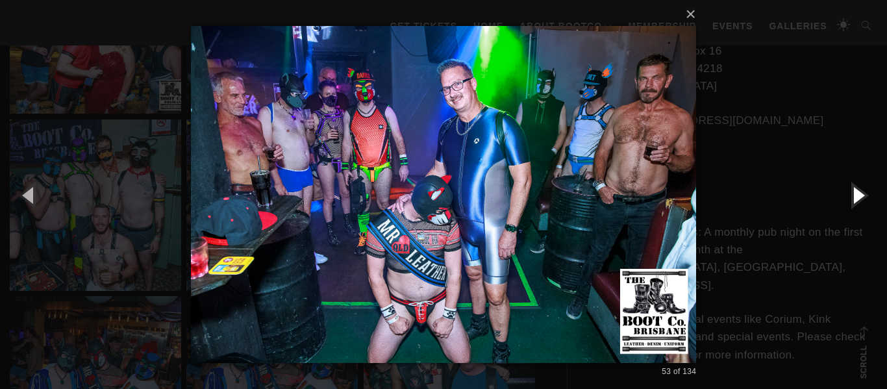
click at [858, 194] on button "button" at bounding box center [857, 194] width 58 height 71
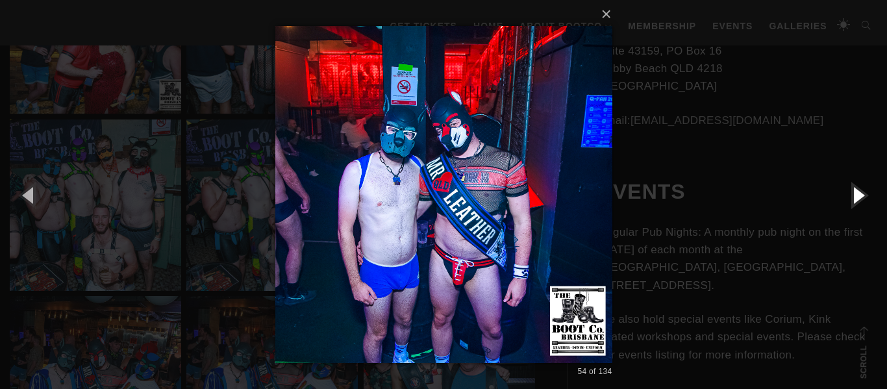
click at [858, 194] on button "button" at bounding box center [857, 194] width 58 height 71
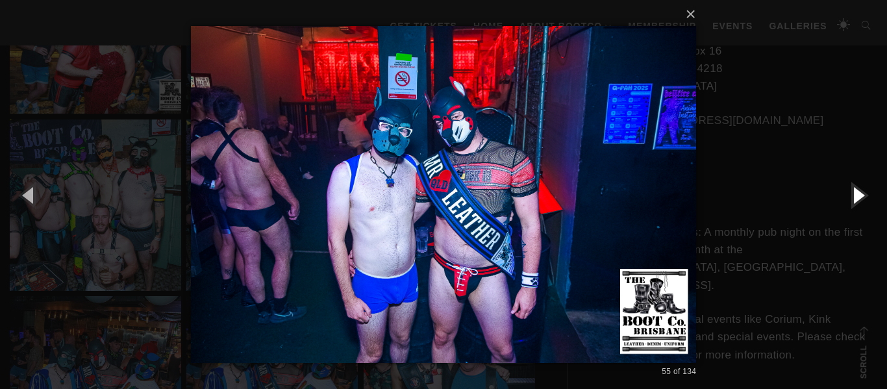
click at [858, 194] on button "button" at bounding box center [857, 194] width 58 height 71
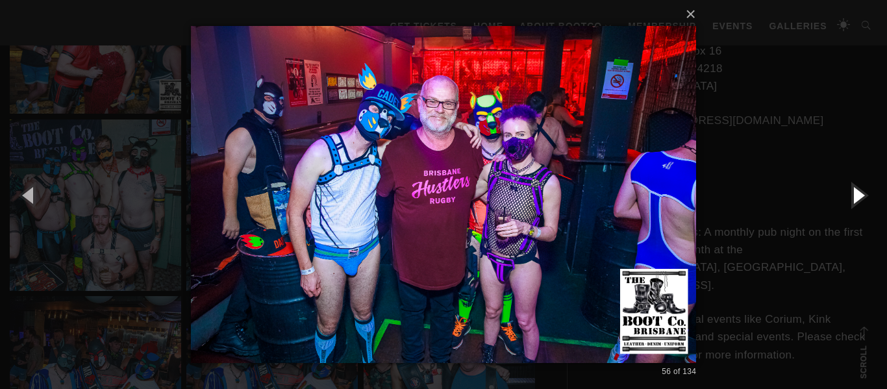
click at [858, 194] on button "button" at bounding box center [857, 194] width 58 height 71
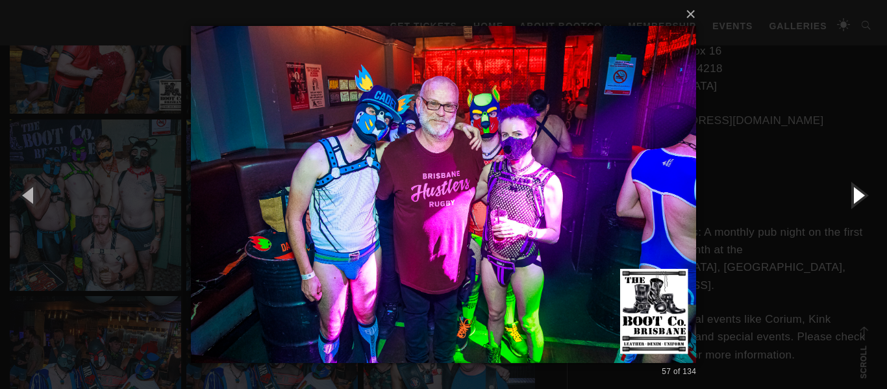
click at [858, 194] on button "button" at bounding box center [857, 194] width 58 height 71
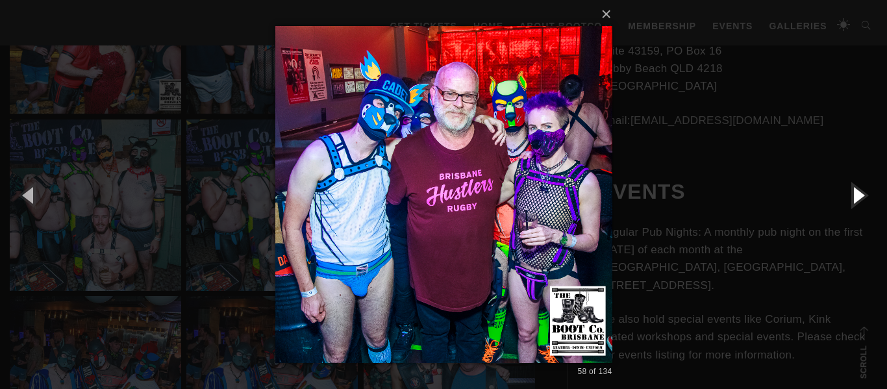
click at [858, 194] on button "button" at bounding box center [857, 194] width 58 height 71
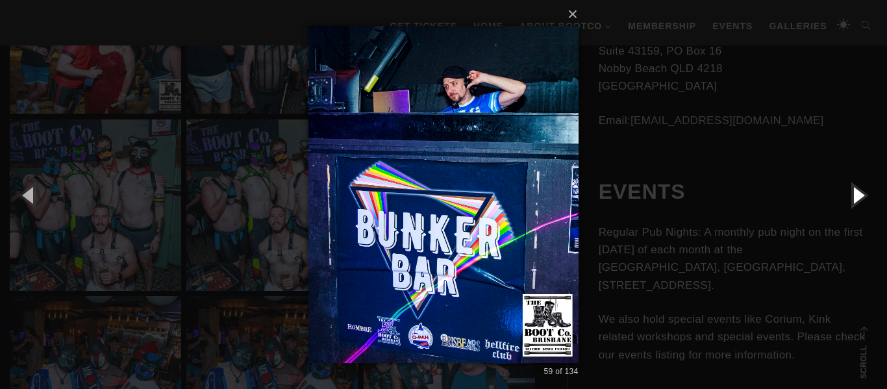
click at [858, 194] on button "button" at bounding box center [857, 194] width 58 height 71
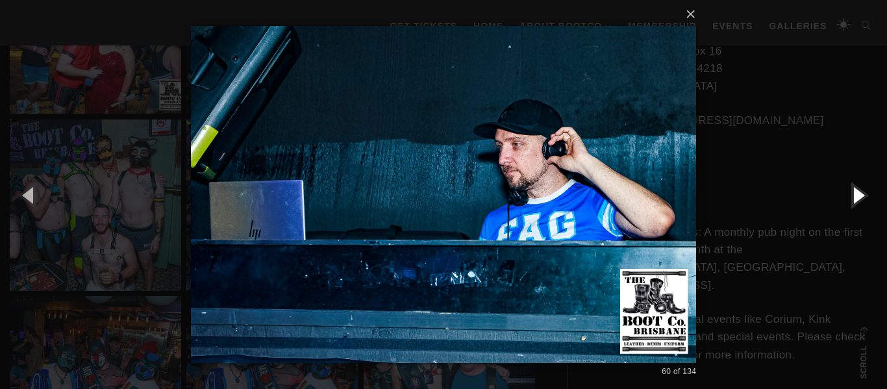
click at [858, 194] on button "button" at bounding box center [857, 194] width 58 height 71
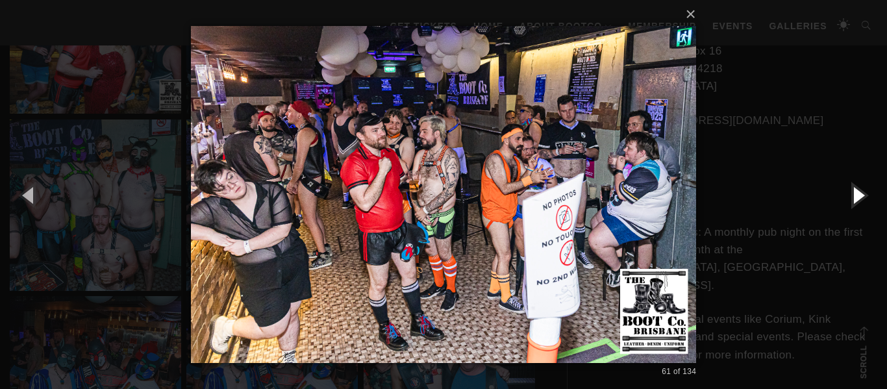
click at [858, 194] on button "button" at bounding box center [857, 194] width 58 height 71
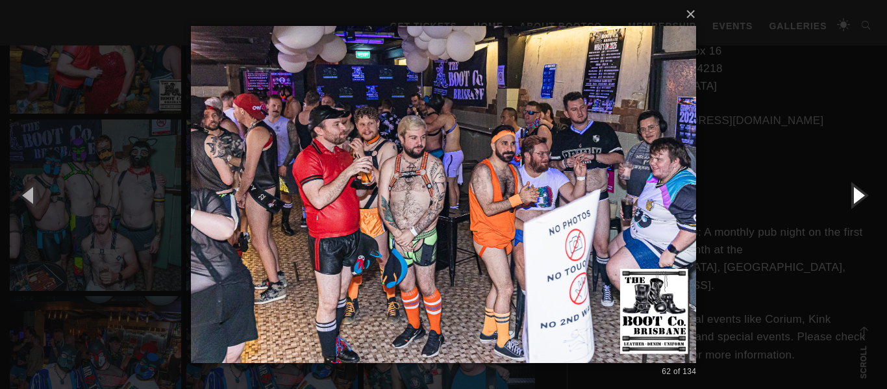
click at [858, 194] on button "button" at bounding box center [857, 194] width 58 height 71
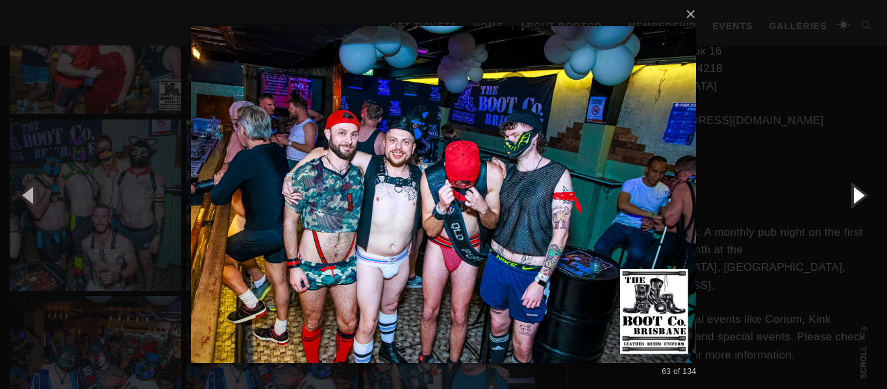
click at [858, 194] on button "button" at bounding box center [857, 194] width 58 height 71
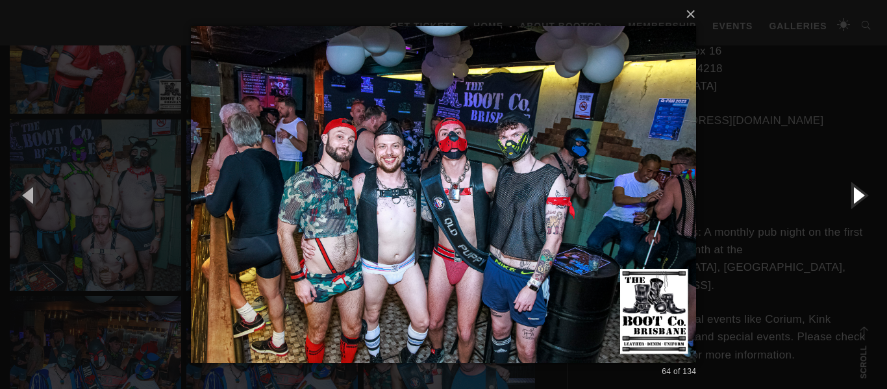
click at [858, 194] on button "button" at bounding box center [857, 194] width 58 height 71
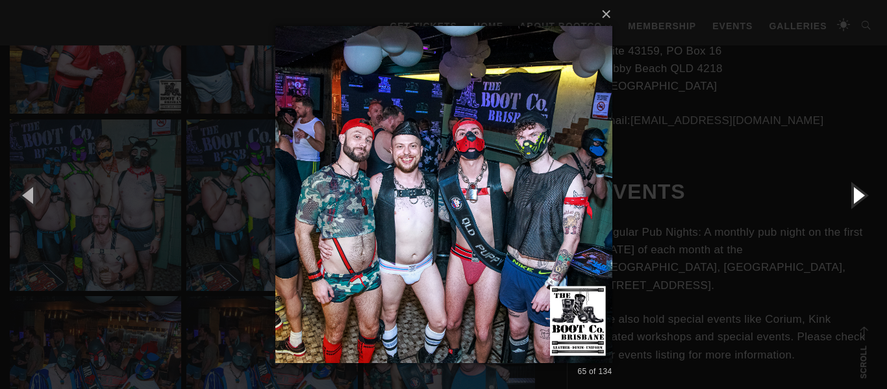
click at [858, 194] on button "button" at bounding box center [857, 194] width 58 height 71
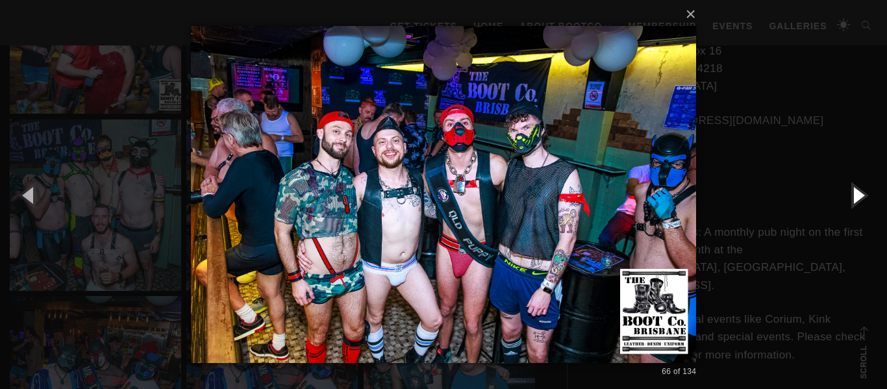
click at [858, 194] on button "button" at bounding box center [857, 194] width 58 height 71
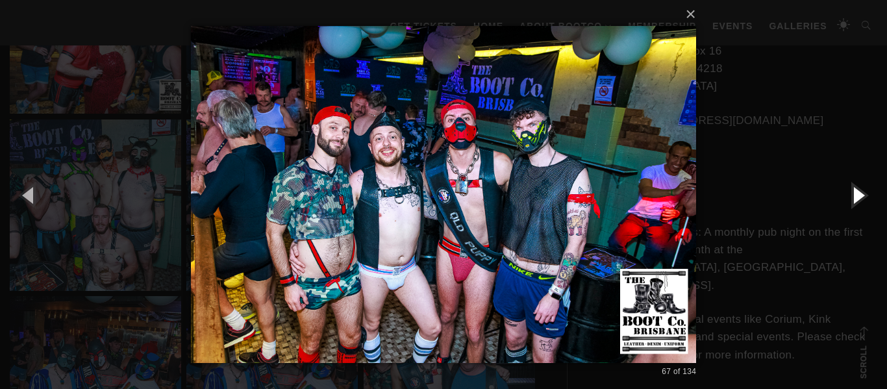
click at [858, 194] on button "button" at bounding box center [857, 194] width 58 height 71
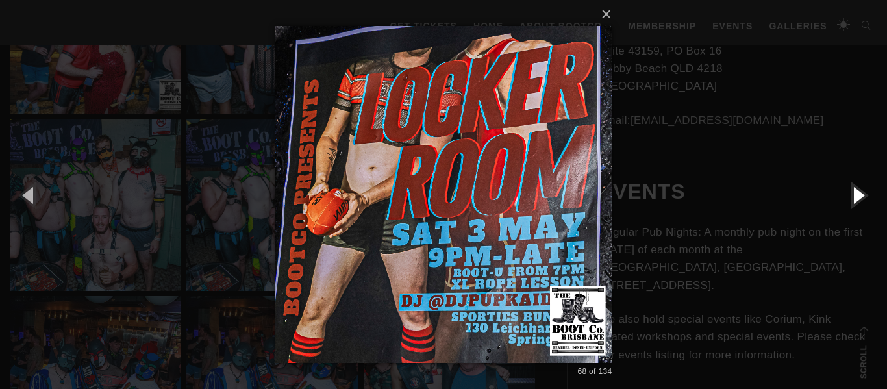
click at [858, 194] on button "button" at bounding box center [857, 194] width 58 height 71
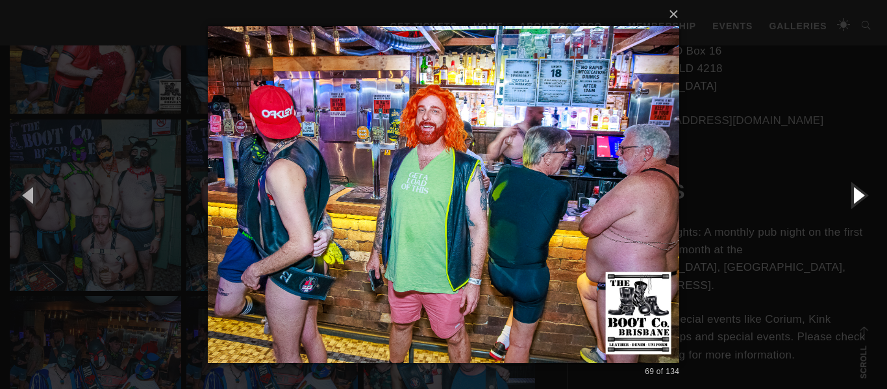
click at [858, 194] on button "button" at bounding box center [857, 194] width 58 height 71
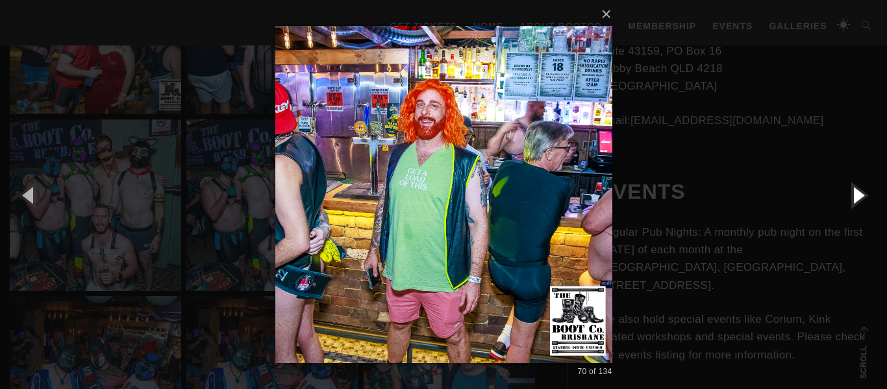
click at [858, 194] on button "button" at bounding box center [857, 194] width 58 height 71
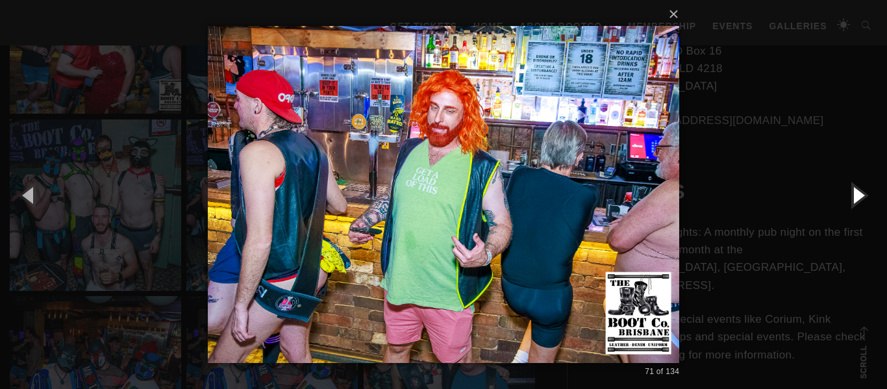
click at [858, 194] on button "button" at bounding box center [857, 194] width 58 height 71
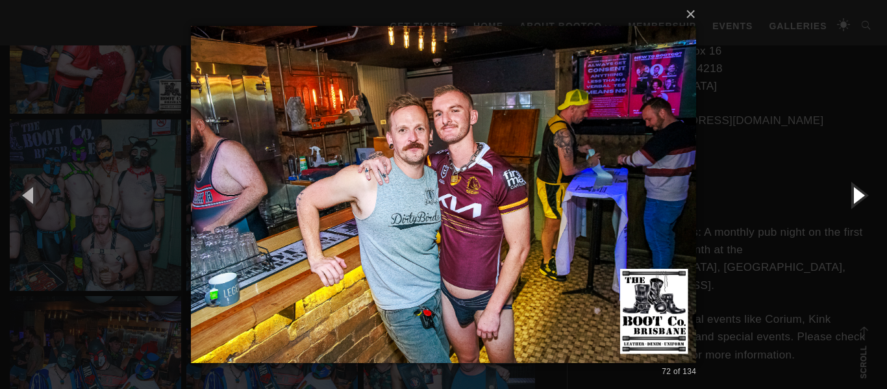
click at [858, 194] on button "button" at bounding box center [857, 194] width 58 height 71
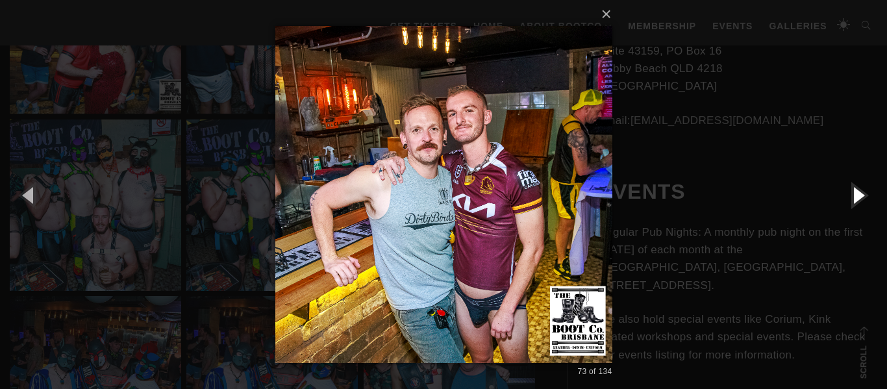
click at [858, 194] on button "button" at bounding box center [857, 194] width 58 height 71
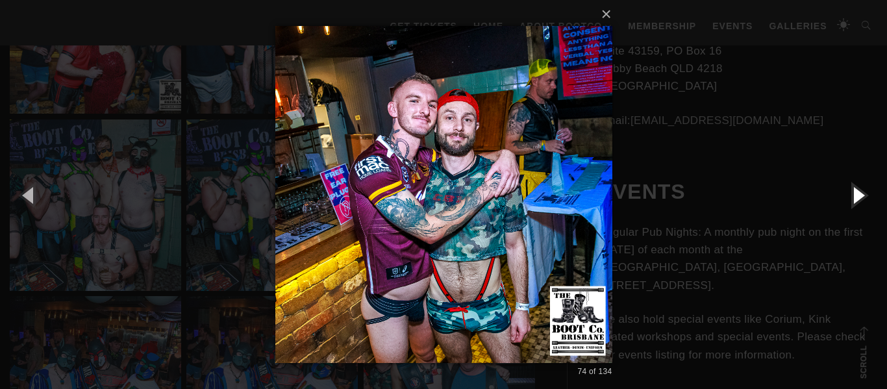
click at [858, 194] on button "button" at bounding box center [857, 194] width 58 height 71
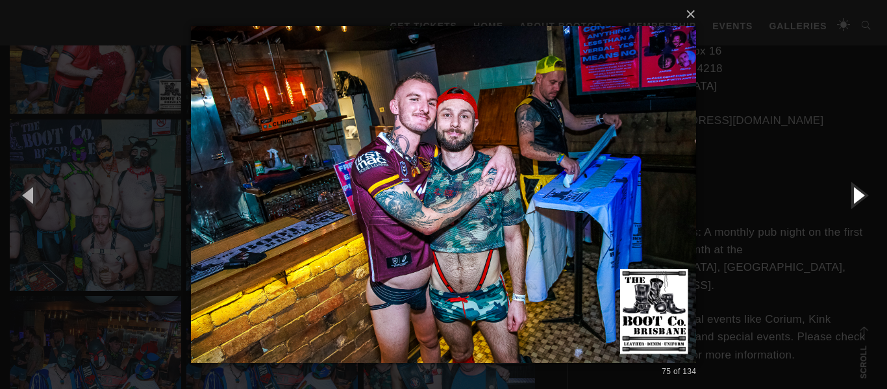
click at [858, 194] on button "button" at bounding box center [857, 194] width 58 height 71
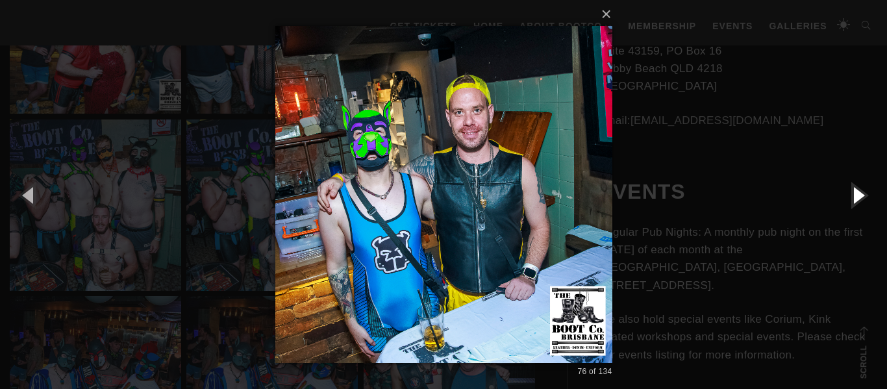
click at [858, 194] on button "button" at bounding box center [857, 194] width 58 height 71
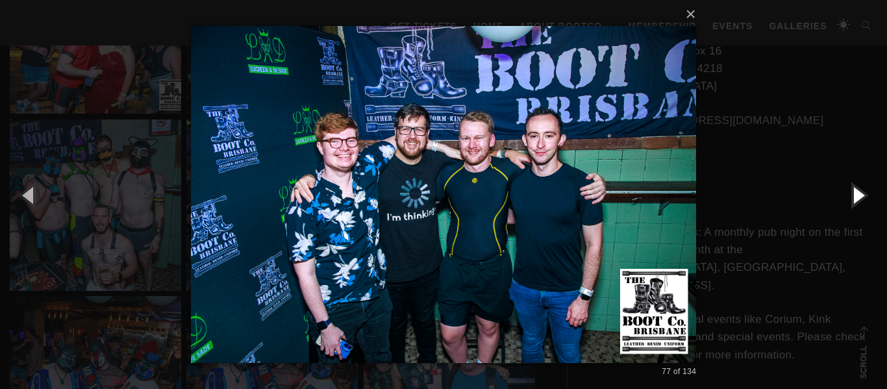
click at [858, 194] on button "button" at bounding box center [857, 194] width 58 height 71
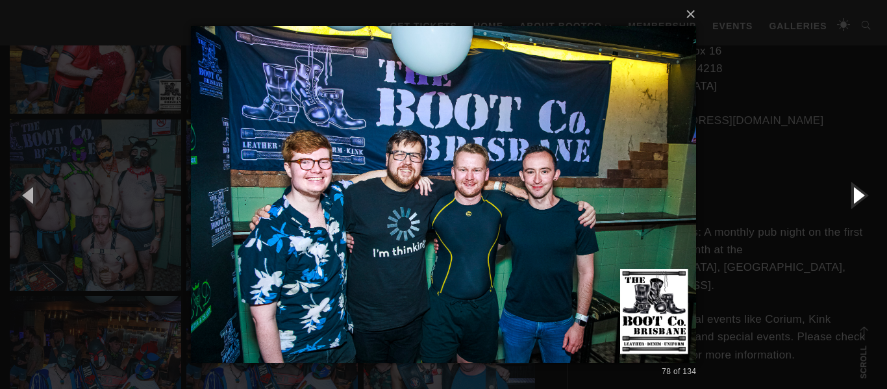
click at [858, 194] on button "button" at bounding box center [857, 194] width 58 height 71
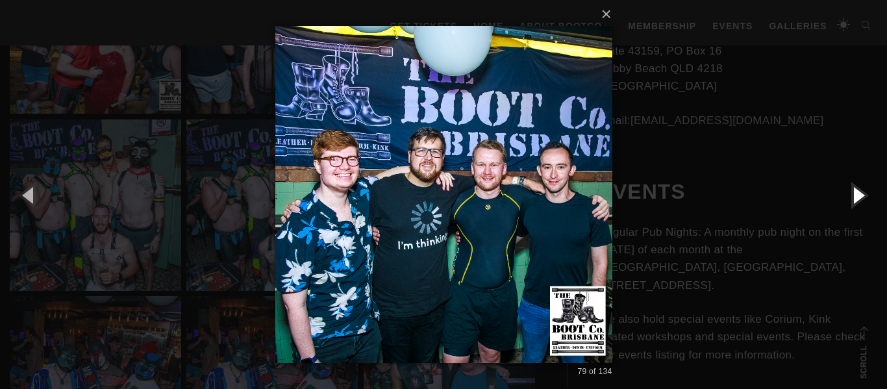
click at [858, 194] on button "button" at bounding box center [857, 194] width 58 height 71
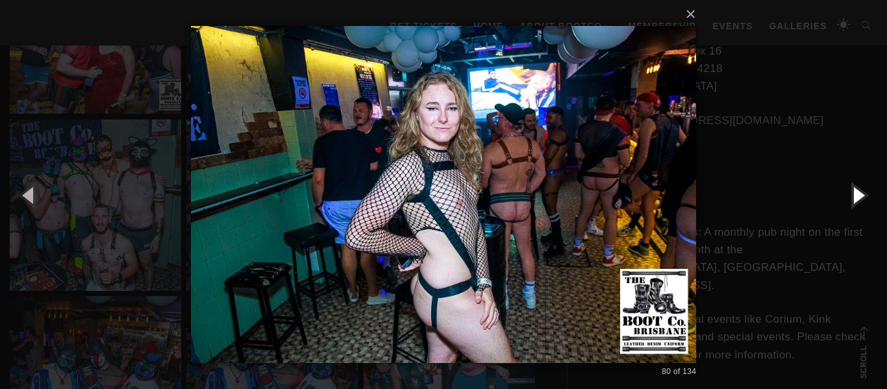
click at [858, 194] on button "button" at bounding box center [857, 194] width 58 height 71
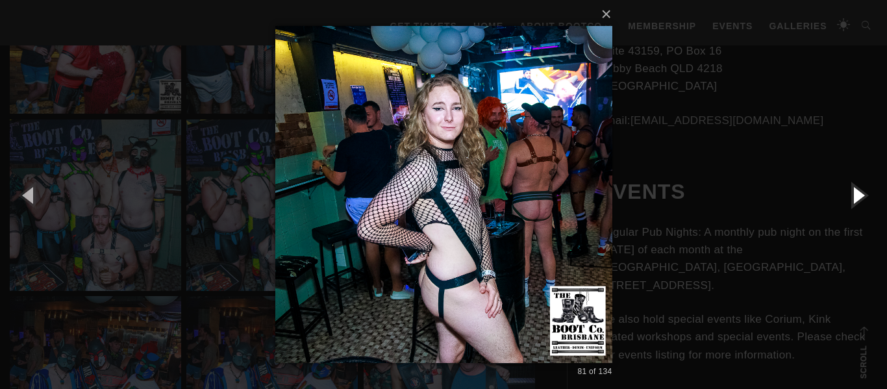
click at [858, 194] on button "button" at bounding box center [857, 194] width 58 height 71
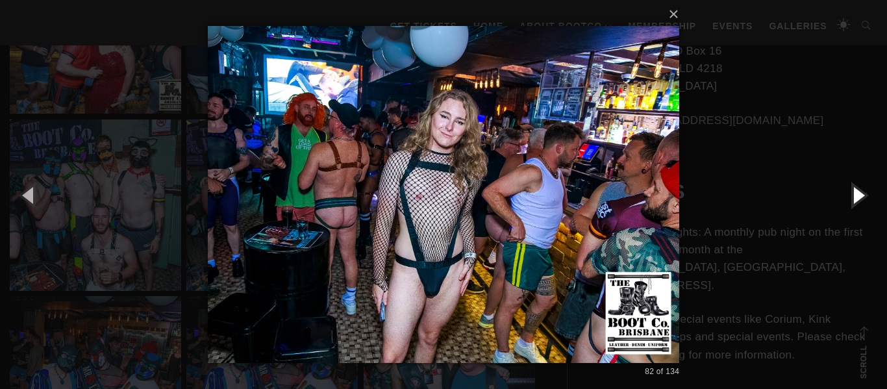
click at [858, 194] on button "button" at bounding box center [857, 194] width 58 height 71
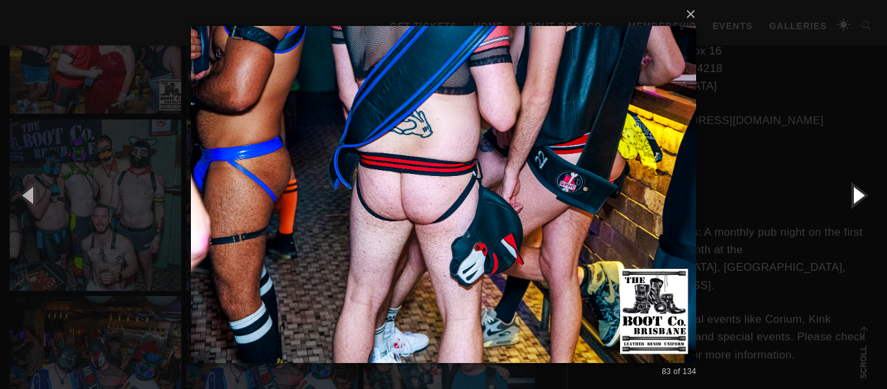
click at [858, 194] on button "button" at bounding box center [857, 194] width 58 height 71
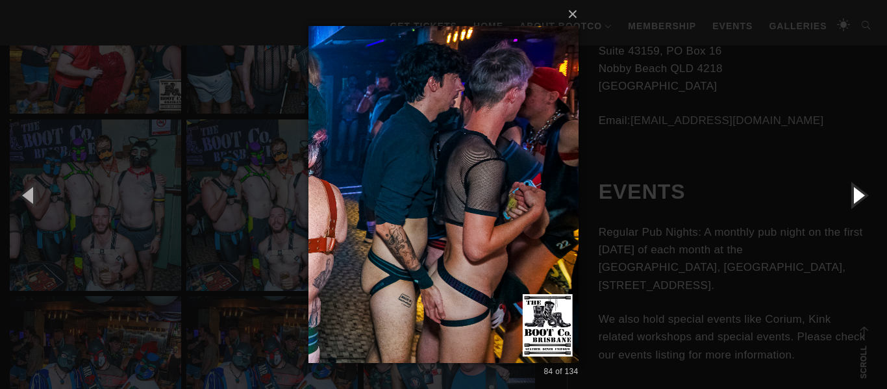
click at [858, 194] on button "button" at bounding box center [857, 194] width 58 height 71
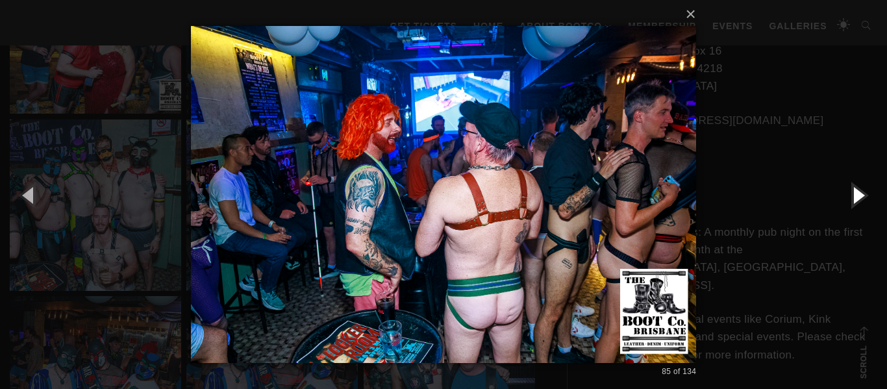
click at [858, 194] on button "button" at bounding box center [857, 194] width 58 height 71
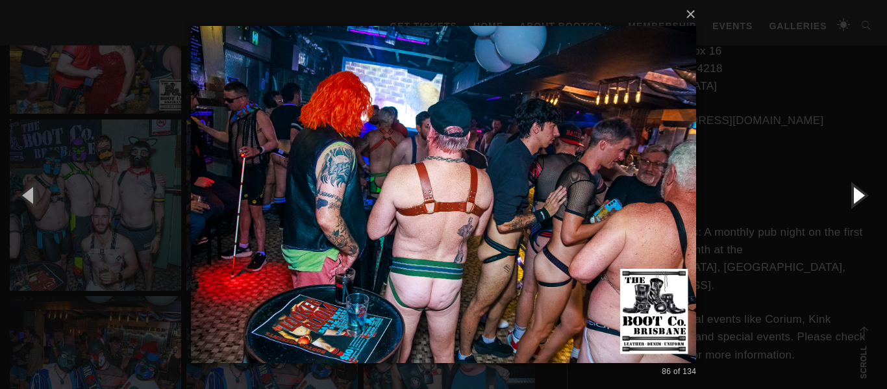
click at [858, 194] on button "button" at bounding box center [857, 194] width 58 height 71
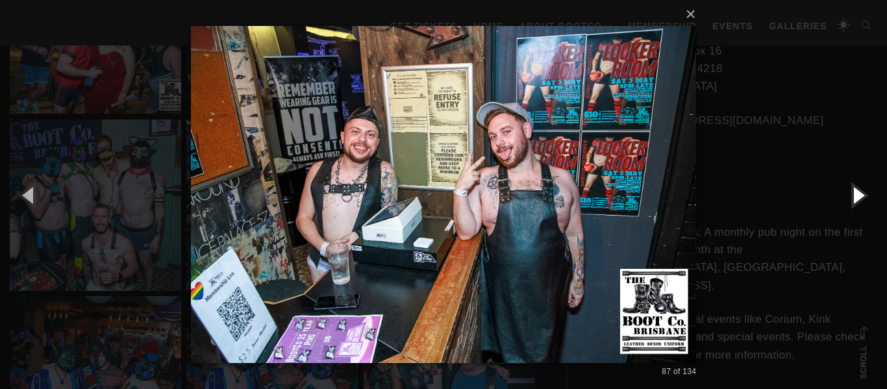
click at [858, 194] on button "button" at bounding box center [857, 194] width 58 height 71
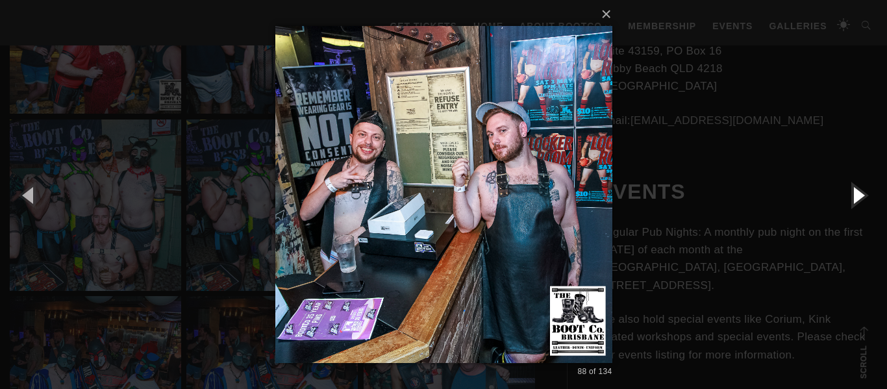
click at [858, 194] on button "button" at bounding box center [857, 194] width 58 height 71
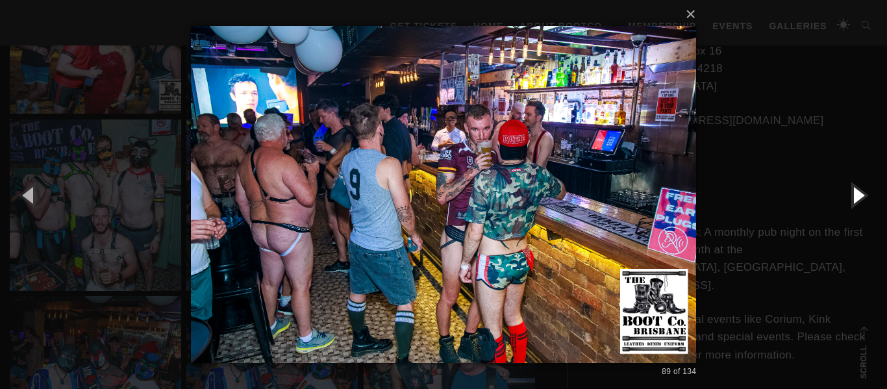
click at [858, 194] on button "button" at bounding box center [857, 194] width 58 height 71
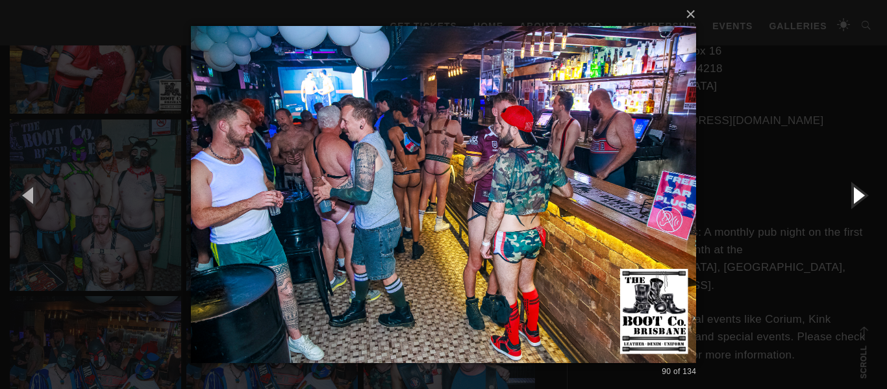
click at [858, 194] on button "button" at bounding box center [857, 194] width 58 height 71
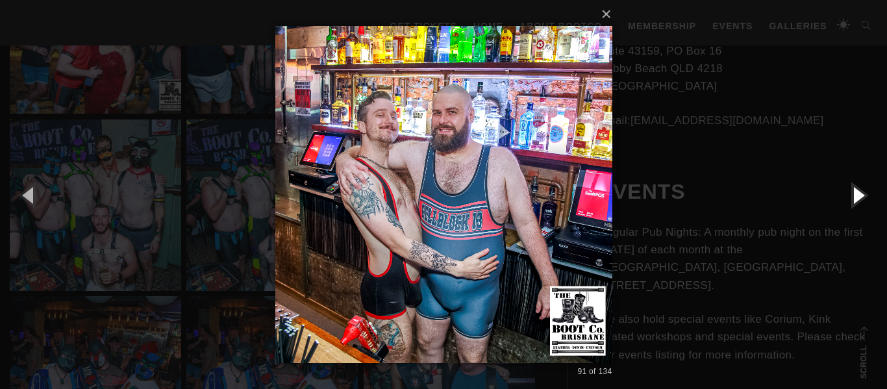
click at [858, 194] on button "button" at bounding box center [857, 194] width 58 height 71
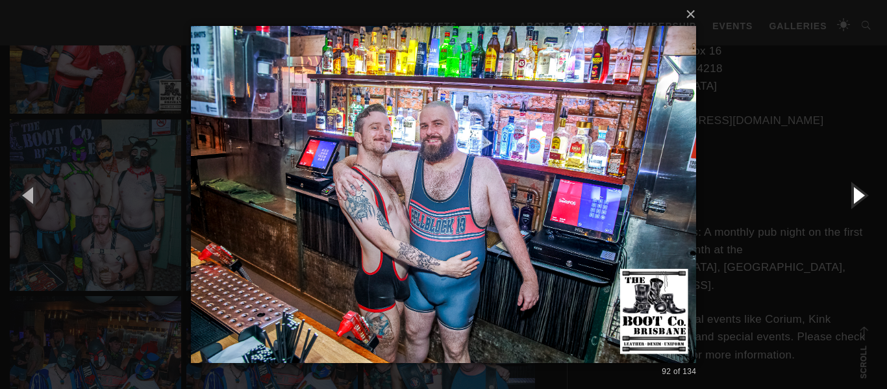
click at [858, 194] on button "button" at bounding box center [857, 194] width 58 height 71
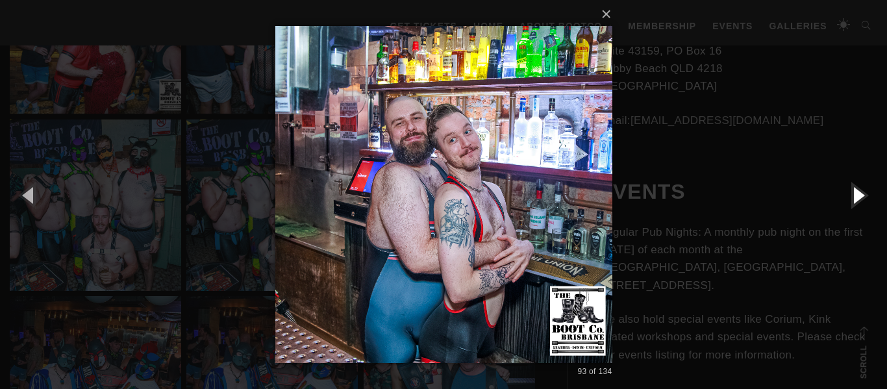
click at [858, 194] on button "button" at bounding box center [857, 194] width 58 height 71
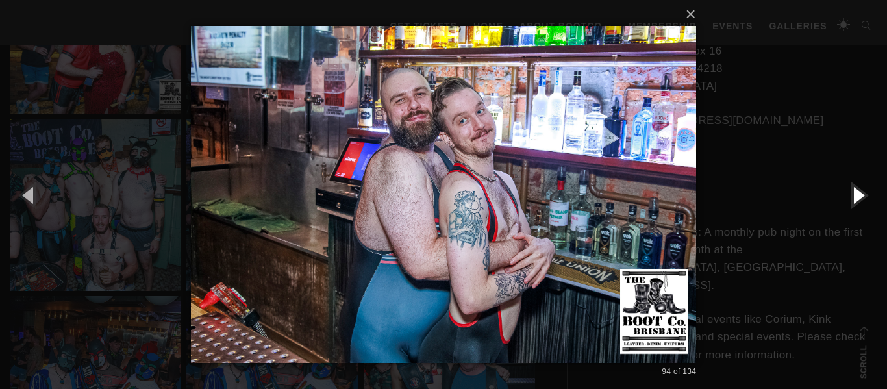
click at [858, 194] on button "button" at bounding box center [857, 194] width 58 height 71
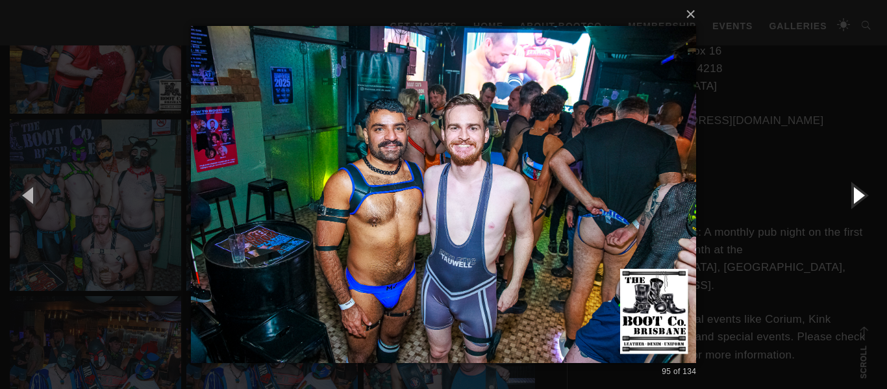
click at [858, 194] on button "button" at bounding box center [857, 194] width 58 height 71
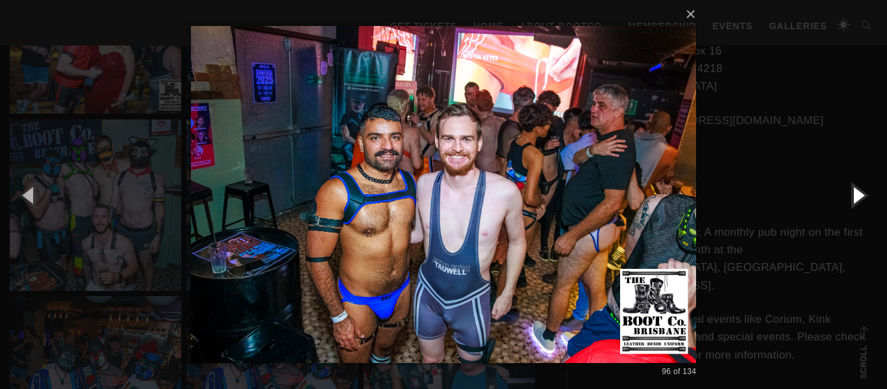
click at [858, 194] on button "button" at bounding box center [857, 194] width 58 height 71
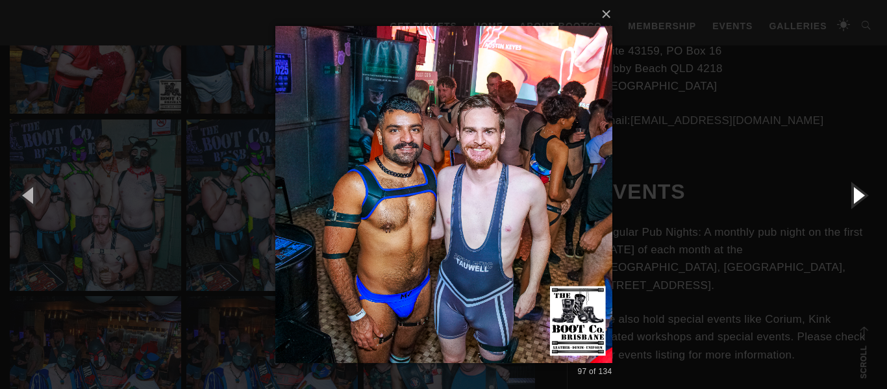
click at [858, 194] on button "button" at bounding box center [857, 194] width 58 height 71
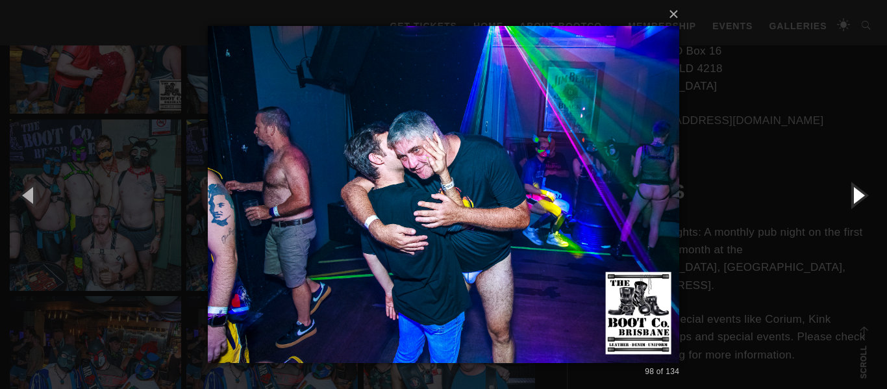
click at [858, 194] on button "button" at bounding box center [857, 194] width 58 height 71
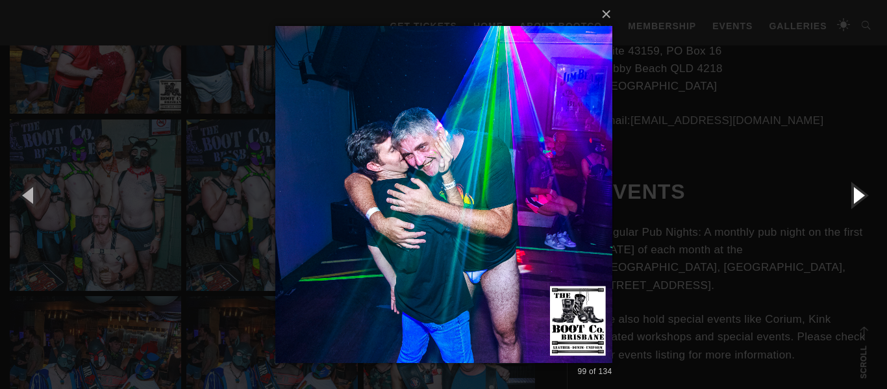
click at [858, 194] on button "button" at bounding box center [857, 194] width 58 height 71
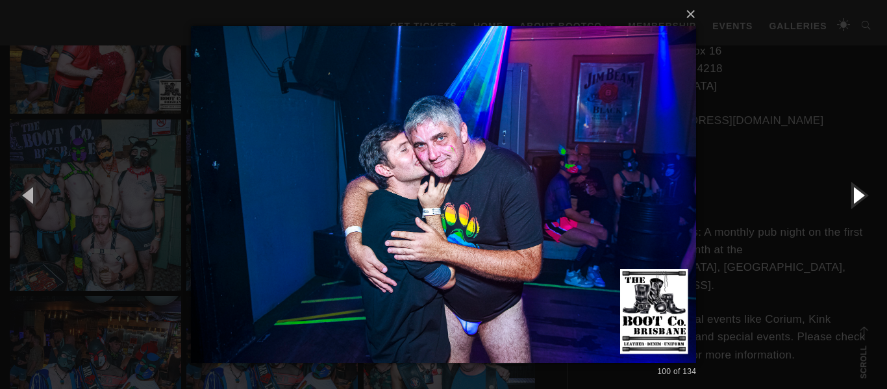
click at [858, 194] on button "button" at bounding box center [857, 194] width 58 height 71
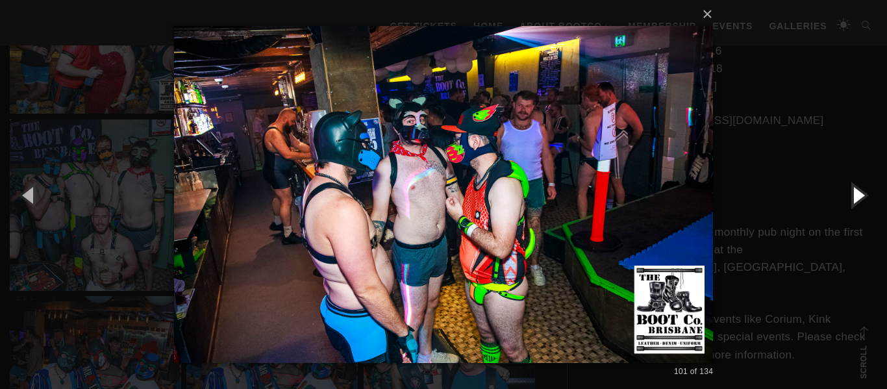
click at [858, 194] on button "button" at bounding box center [857, 194] width 58 height 71
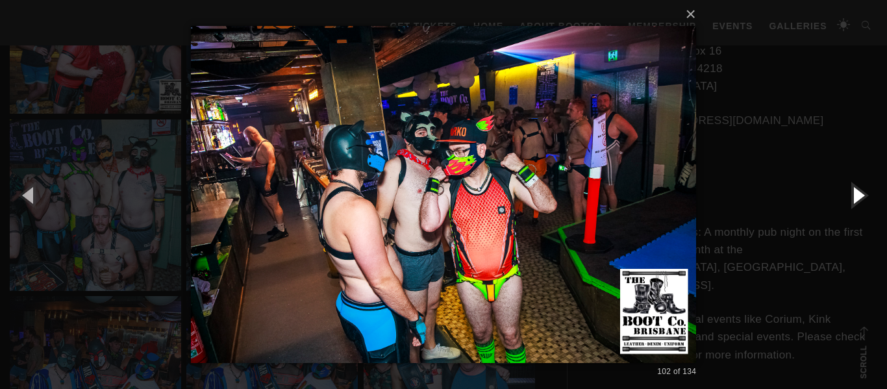
click at [858, 194] on button "button" at bounding box center [857, 194] width 58 height 71
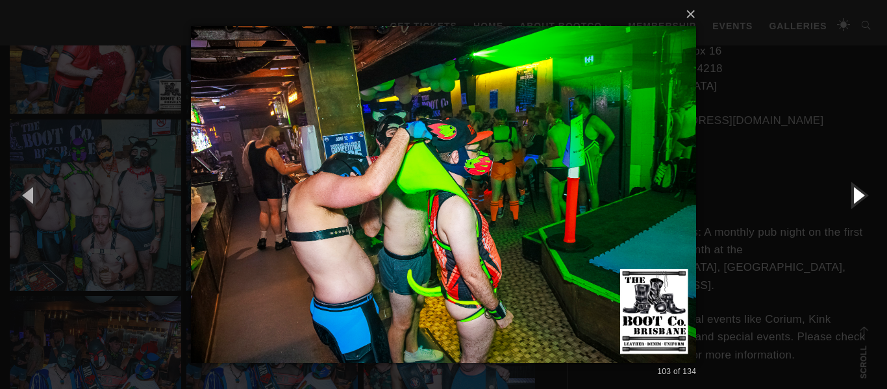
click at [858, 194] on button "button" at bounding box center [857, 194] width 58 height 71
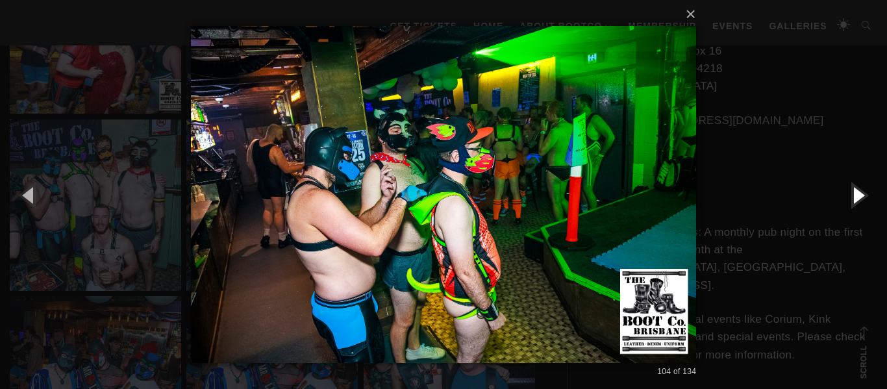
click at [858, 194] on button "button" at bounding box center [857, 194] width 58 height 71
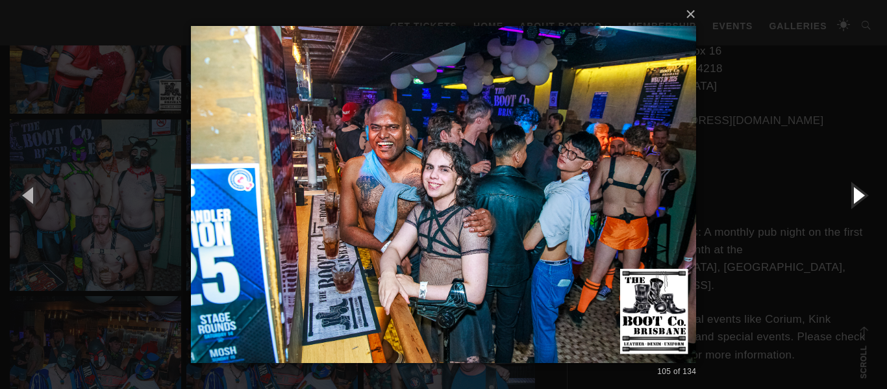
click at [858, 194] on button "button" at bounding box center [857, 194] width 58 height 71
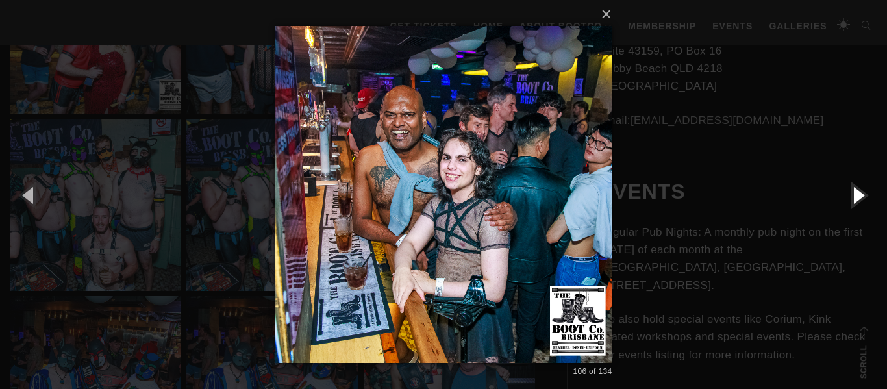
click at [858, 194] on button "button" at bounding box center [857, 194] width 58 height 71
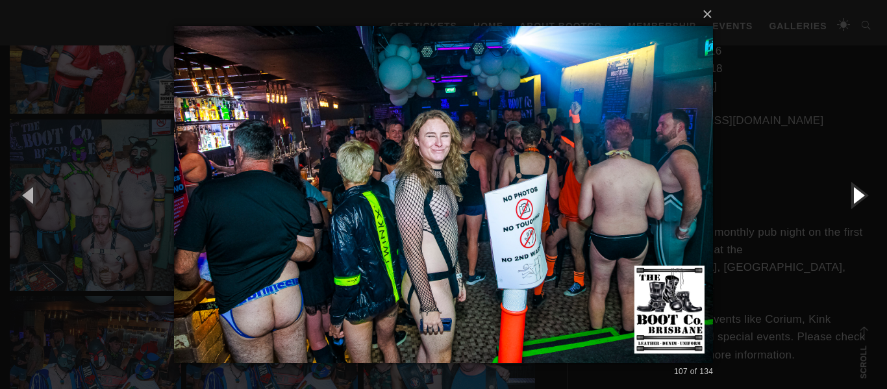
click at [858, 194] on button "button" at bounding box center [857, 194] width 58 height 71
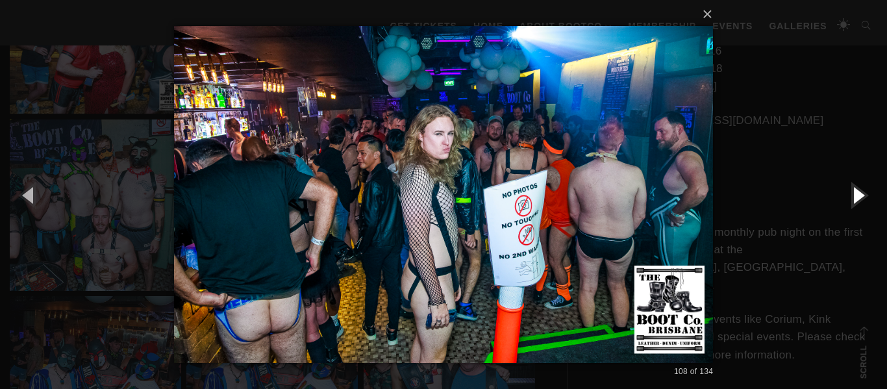
click at [858, 194] on button "button" at bounding box center [857, 194] width 58 height 71
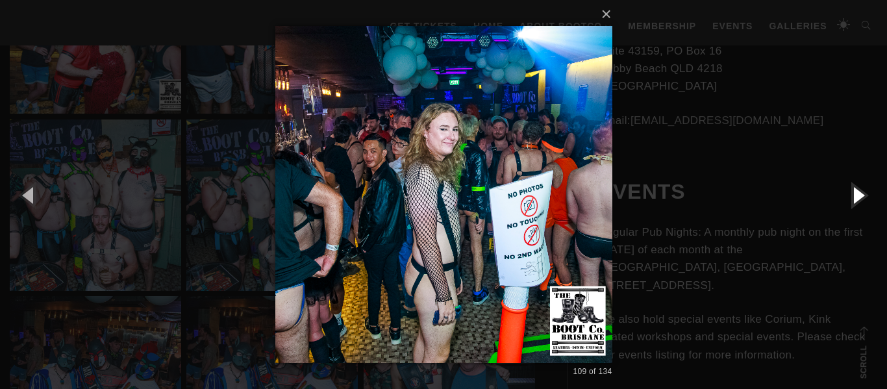
click at [858, 194] on button "button" at bounding box center [857, 194] width 58 height 71
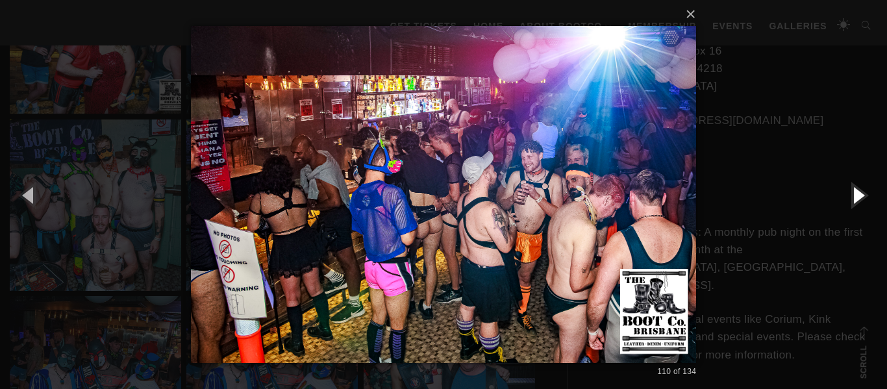
click at [858, 194] on button "button" at bounding box center [857, 194] width 58 height 71
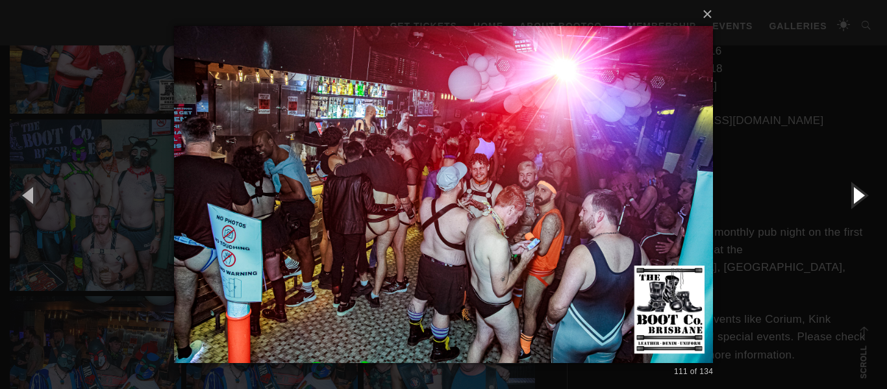
click at [858, 194] on button "button" at bounding box center [857, 194] width 58 height 71
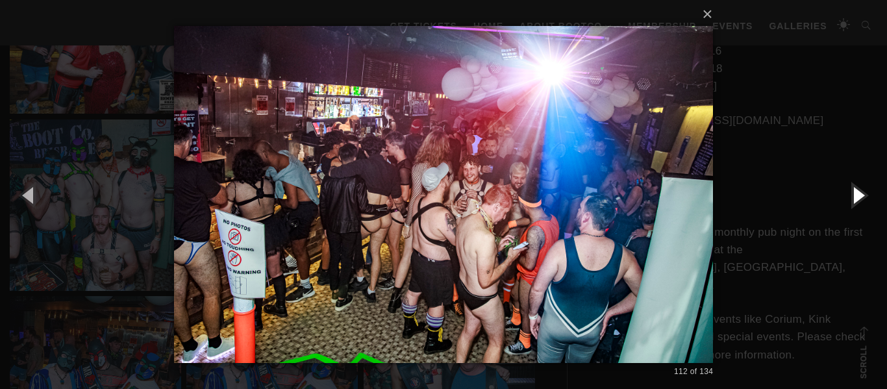
click at [858, 194] on button "button" at bounding box center [857, 194] width 58 height 71
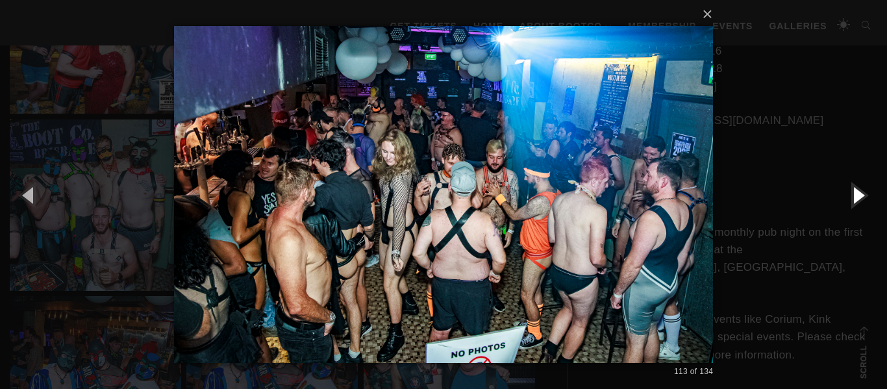
click at [858, 194] on button "button" at bounding box center [857, 194] width 58 height 71
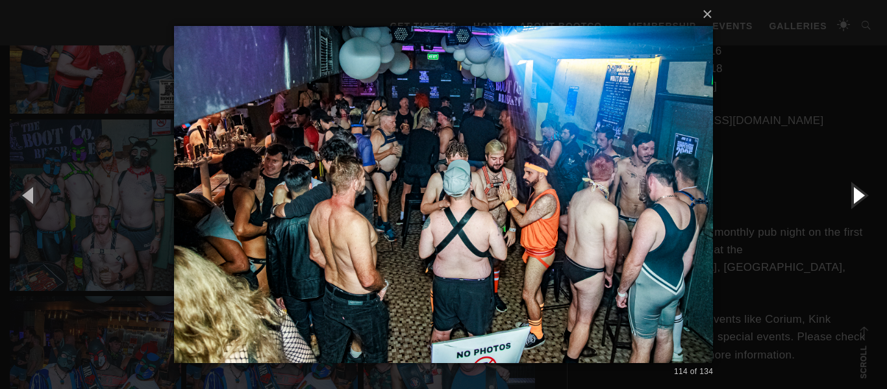
click at [858, 194] on button "button" at bounding box center [857, 194] width 58 height 71
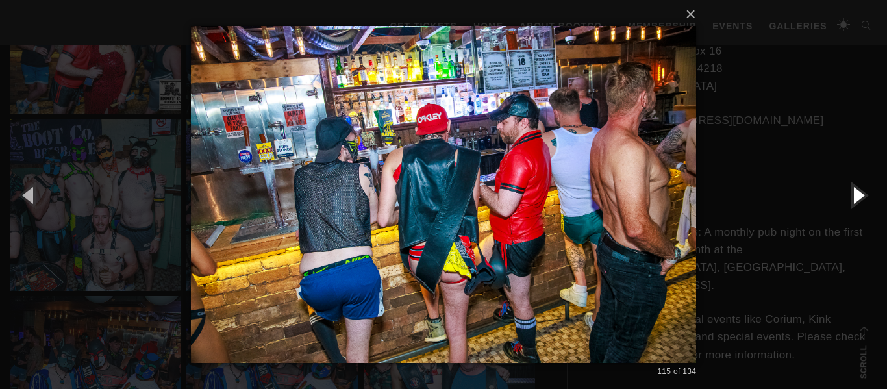
click at [858, 194] on button "button" at bounding box center [857, 194] width 58 height 71
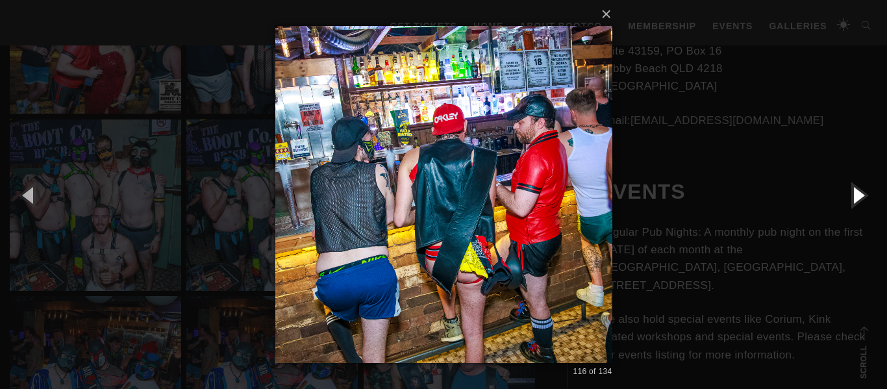
click at [858, 194] on button "button" at bounding box center [857, 194] width 58 height 71
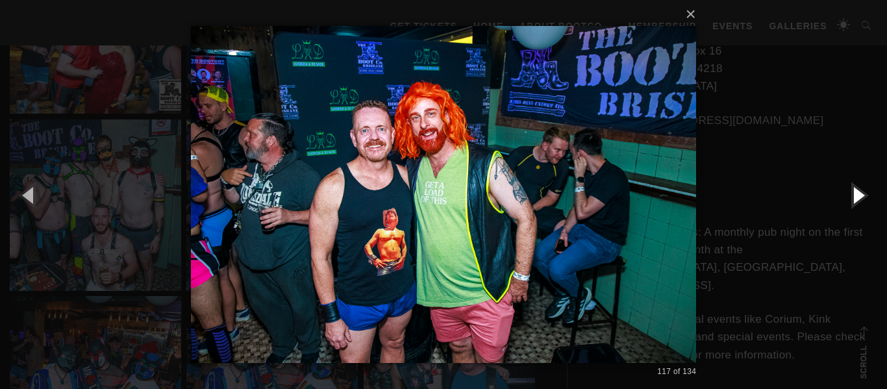
click at [858, 194] on button "button" at bounding box center [857, 194] width 58 height 71
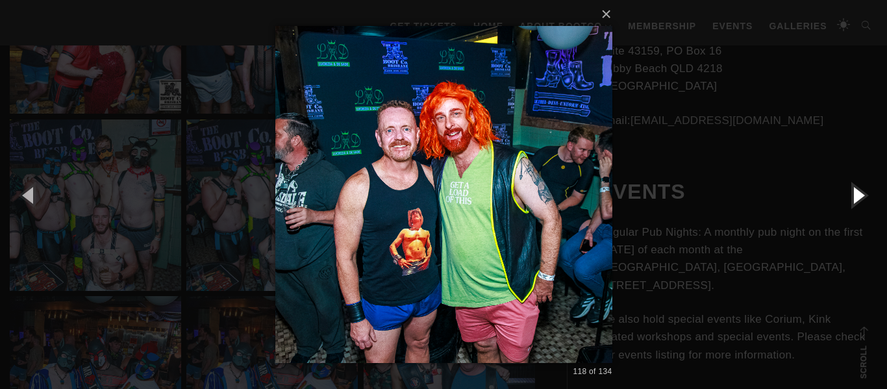
click at [858, 194] on button "button" at bounding box center [857, 194] width 58 height 71
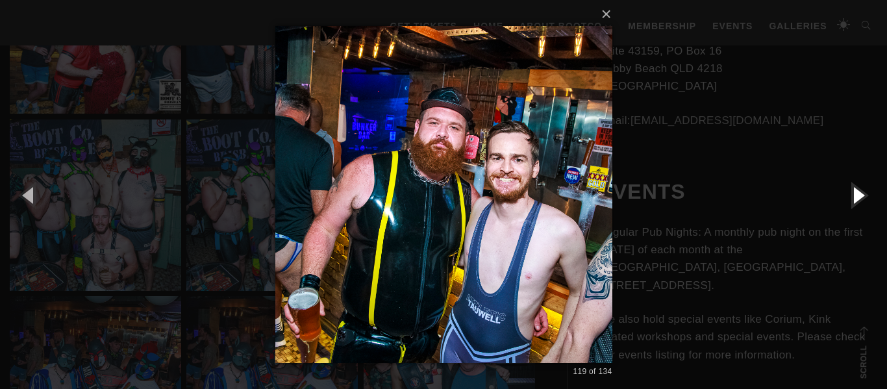
click at [858, 194] on button "button" at bounding box center [857, 194] width 58 height 71
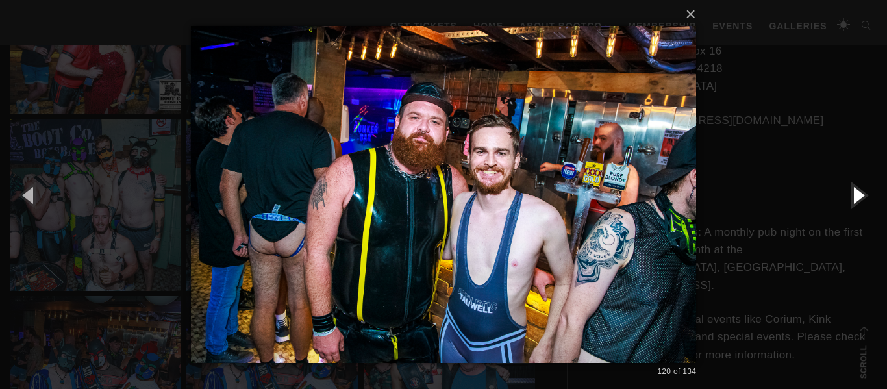
click at [858, 194] on button "button" at bounding box center [857, 194] width 58 height 71
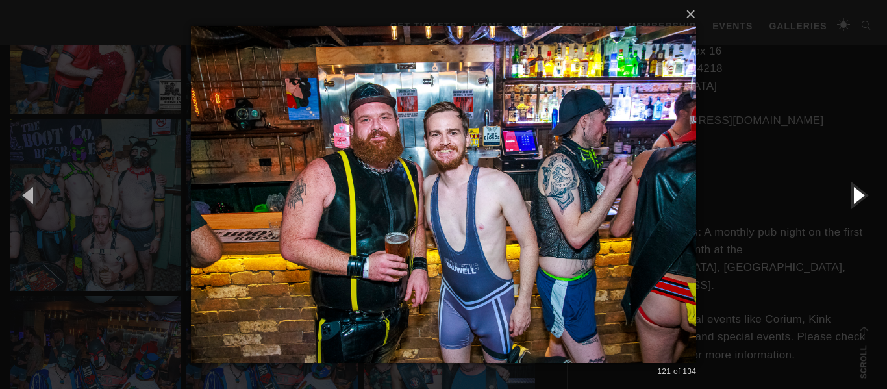
click at [858, 194] on button "button" at bounding box center [857, 194] width 58 height 71
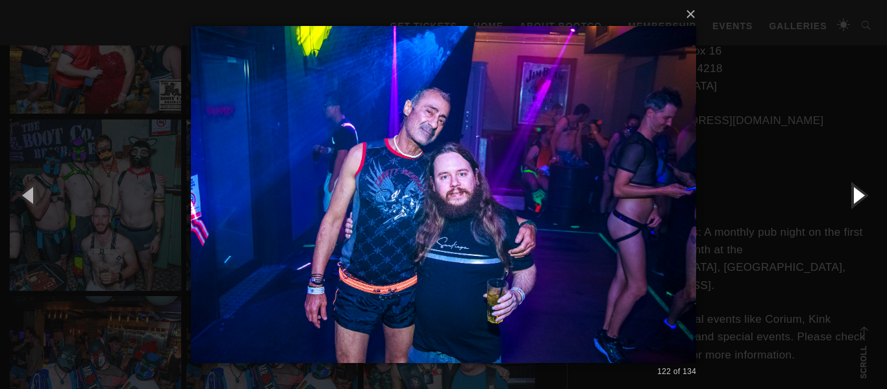
click at [858, 194] on button "button" at bounding box center [857, 194] width 58 height 71
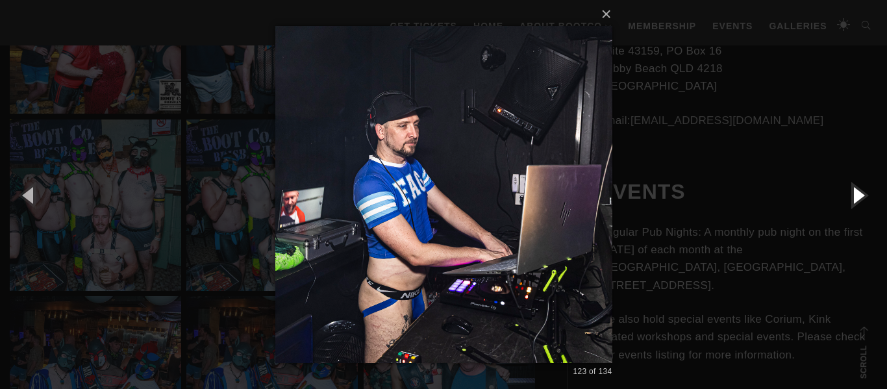
click at [858, 194] on button "button" at bounding box center [857, 194] width 58 height 71
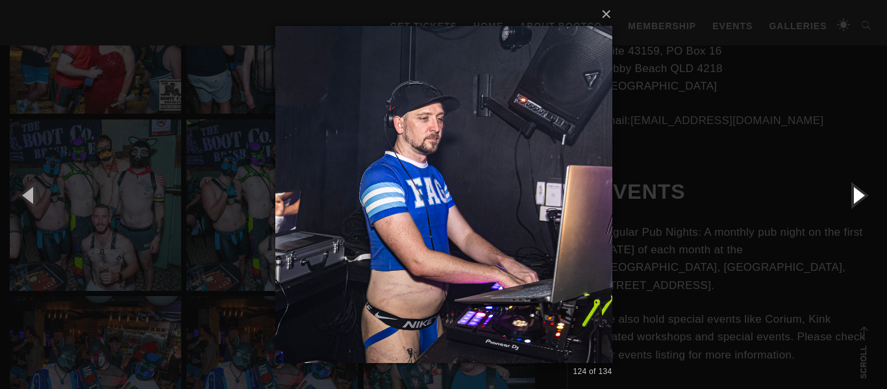
click at [858, 194] on button "button" at bounding box center [857, 194] width 58 height 71
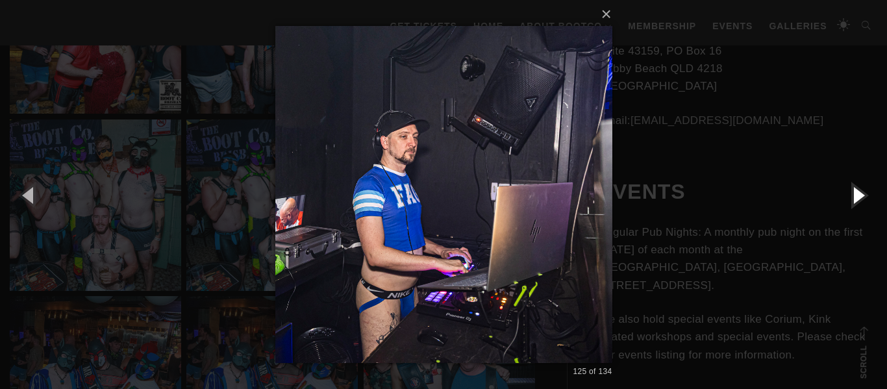
click at [858, 194] on button "button" at bounding box center [857, 194] width 58 height 71
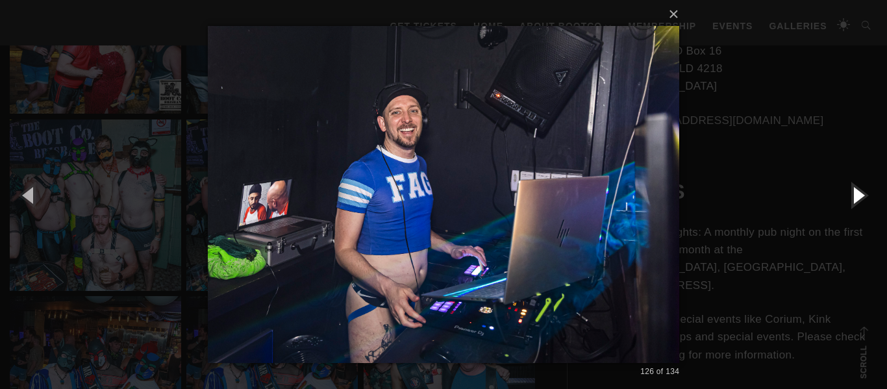
click at [858, 194] on button "button" at bounding box center [857, 194] width 58 height 71
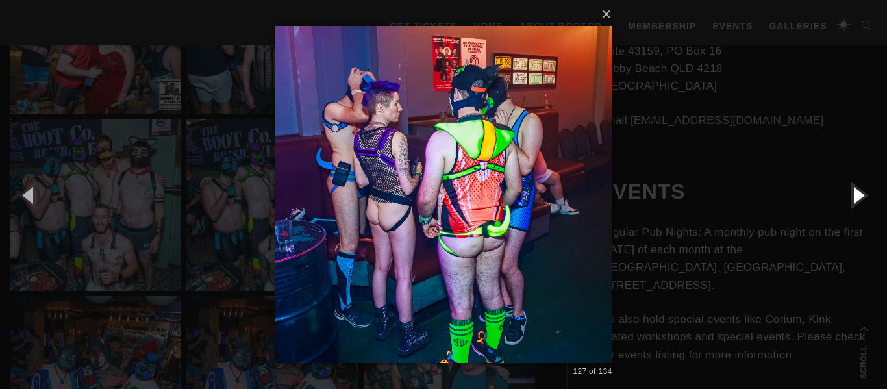
click at [858, 194] on button "button" at bounding box center [857, 194] width 58 height 71
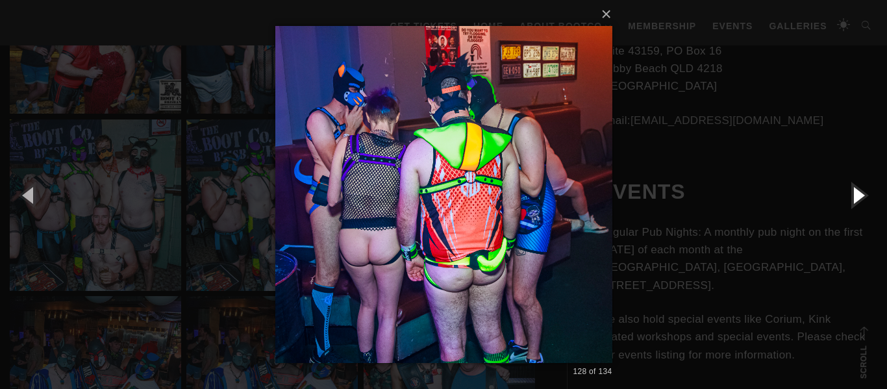
click at [858, 194] on button "button" at bounding box center [857, 194] width 58 height 71
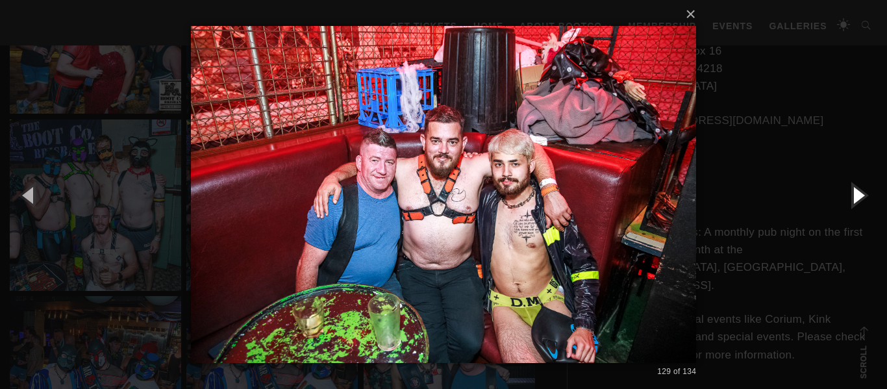
click at [858, 194] on button "button" at bounding box center [857, 194] width 58 height 71
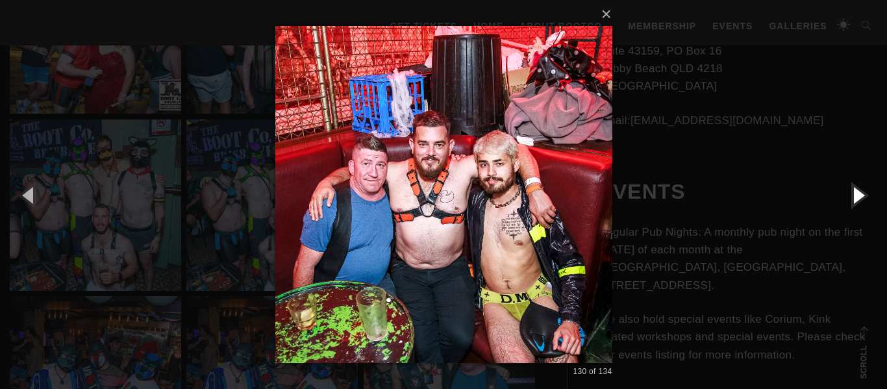
click at [858, 194] on button "button" at bounding box center [857, 194] width 58 height 71
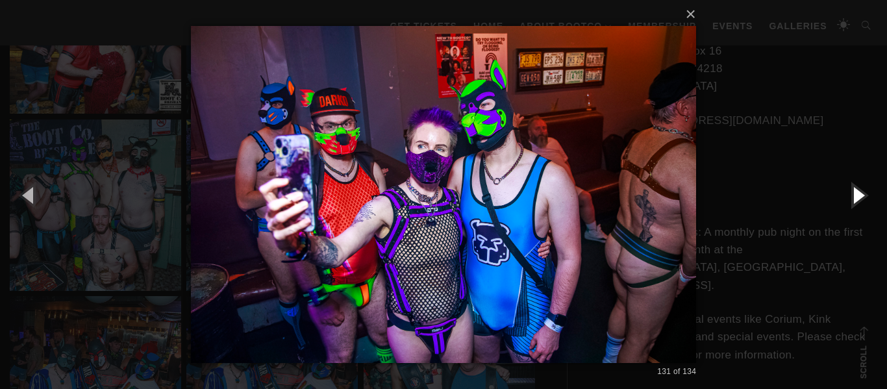
click at [858, 194] on button "button" at bounding box center [857, 194] width 58 height 71
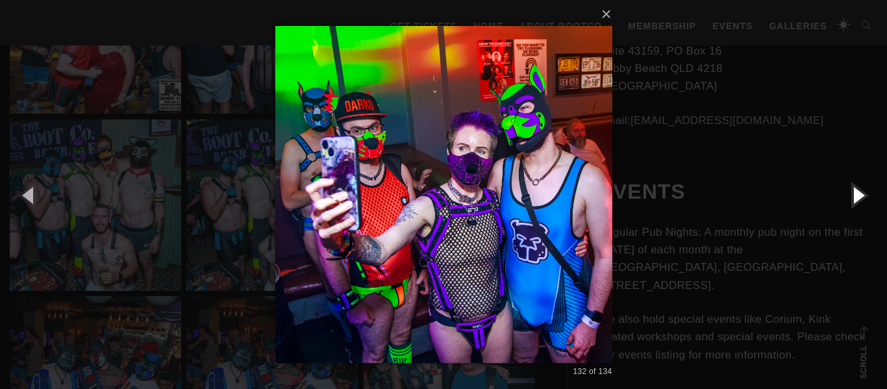
click at [858, 194] on button "button" at bounding box center [857, 194] width 58 height 71
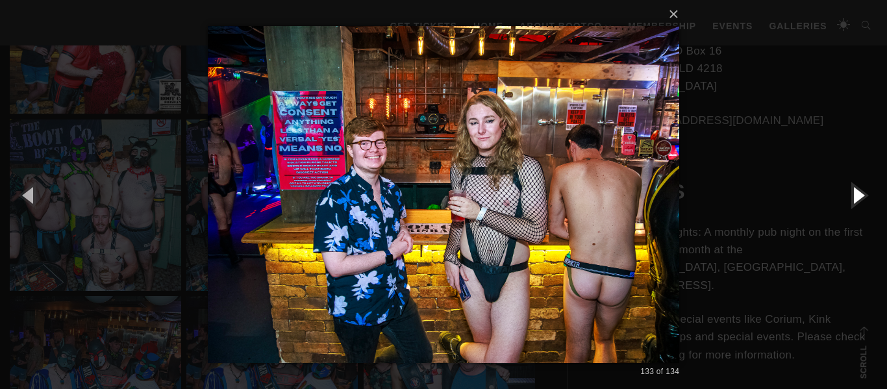
click at [858, 194] on button "button" at bounding box center [857, 194] width 58 height 71
